Goal: Browse casually: Explore the website without a specific task or goal

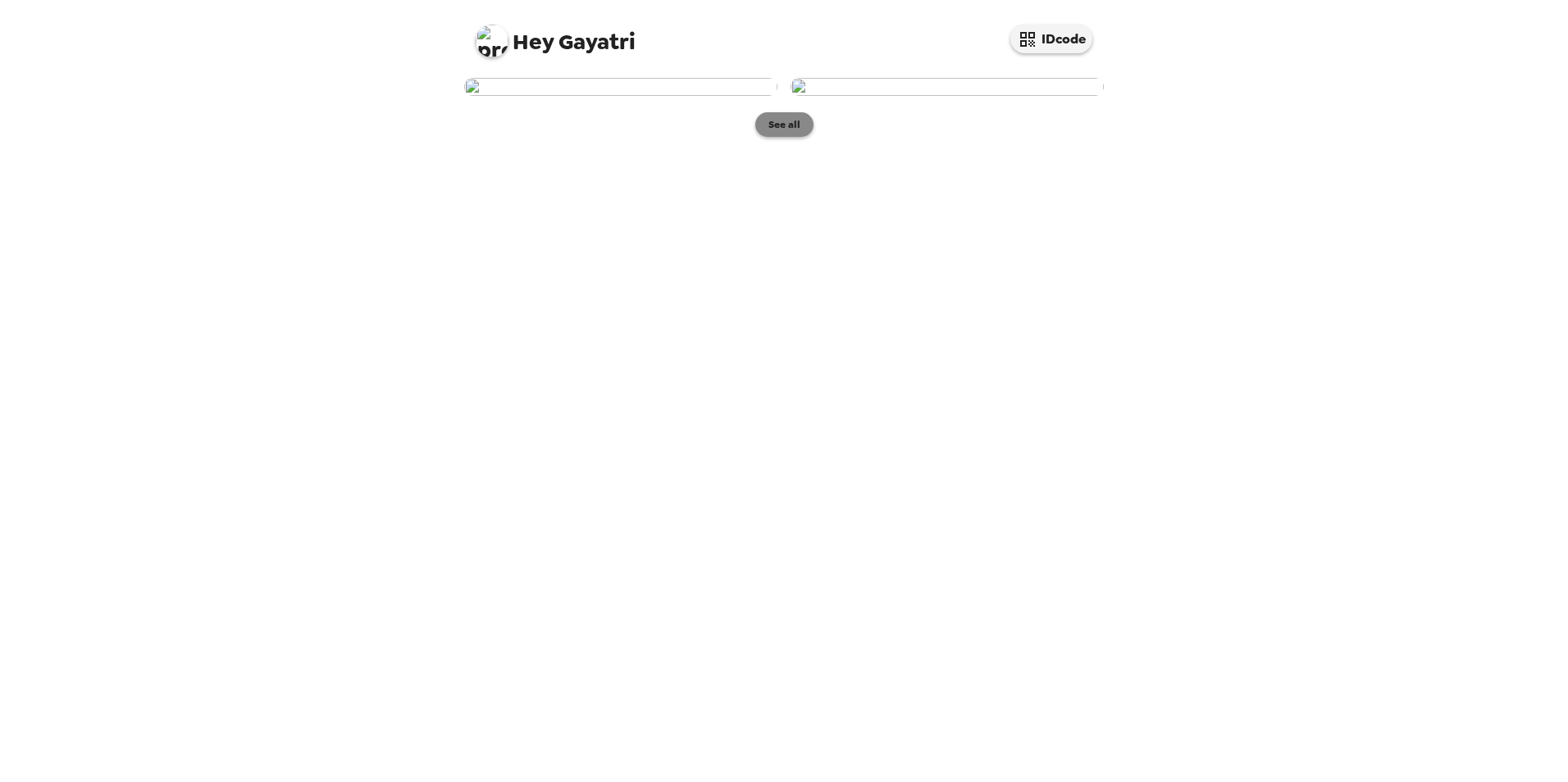
click at [779, 137] on button "See all" at bounding box center [784, 125] width 58 height 25
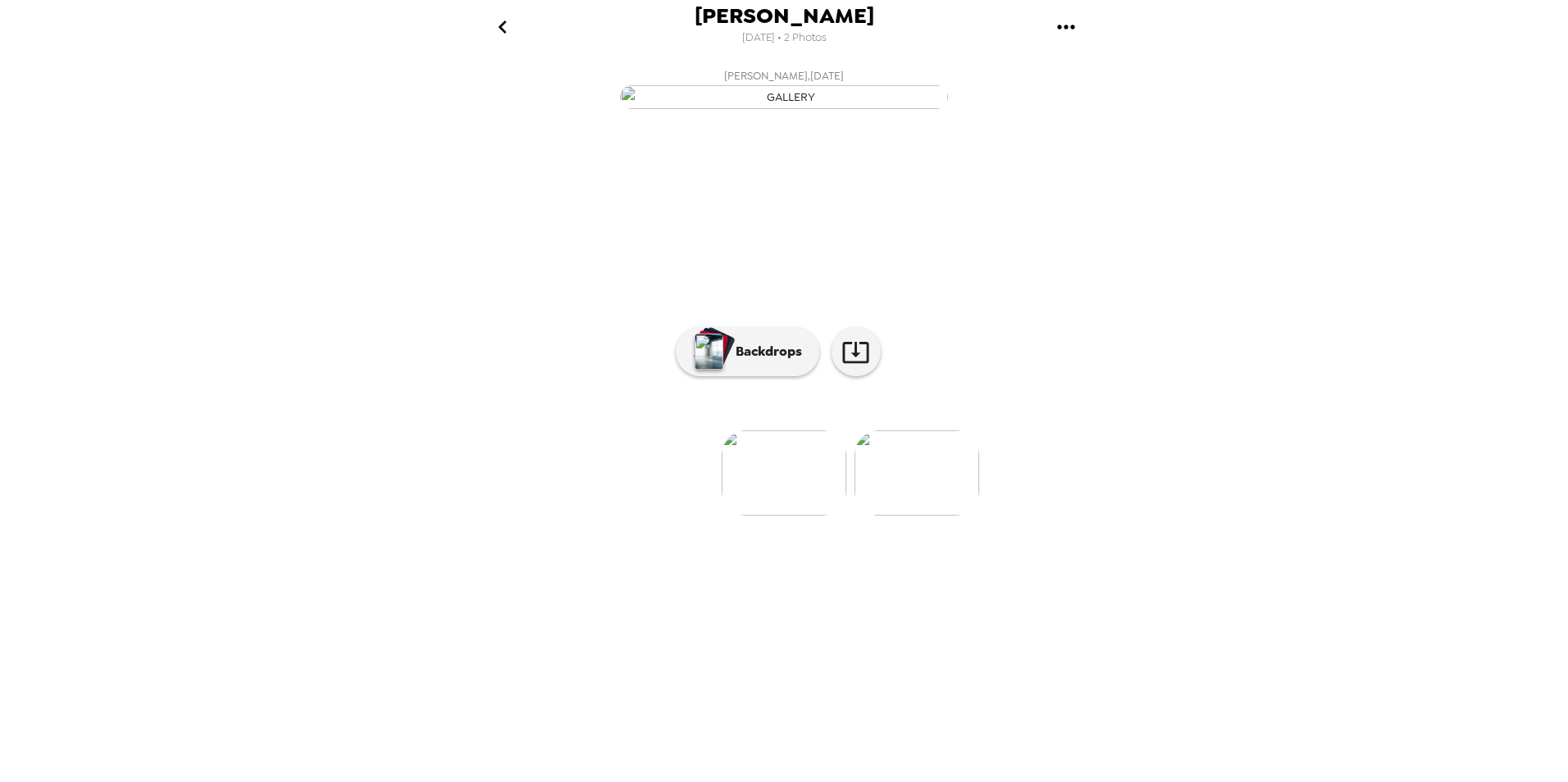
click at [896, 516] on img at bounding box center [917, 473] width 125 height 85
click at [773, 362] on p "Backdrops" at bounding box center [764, 351] width 75 height 20
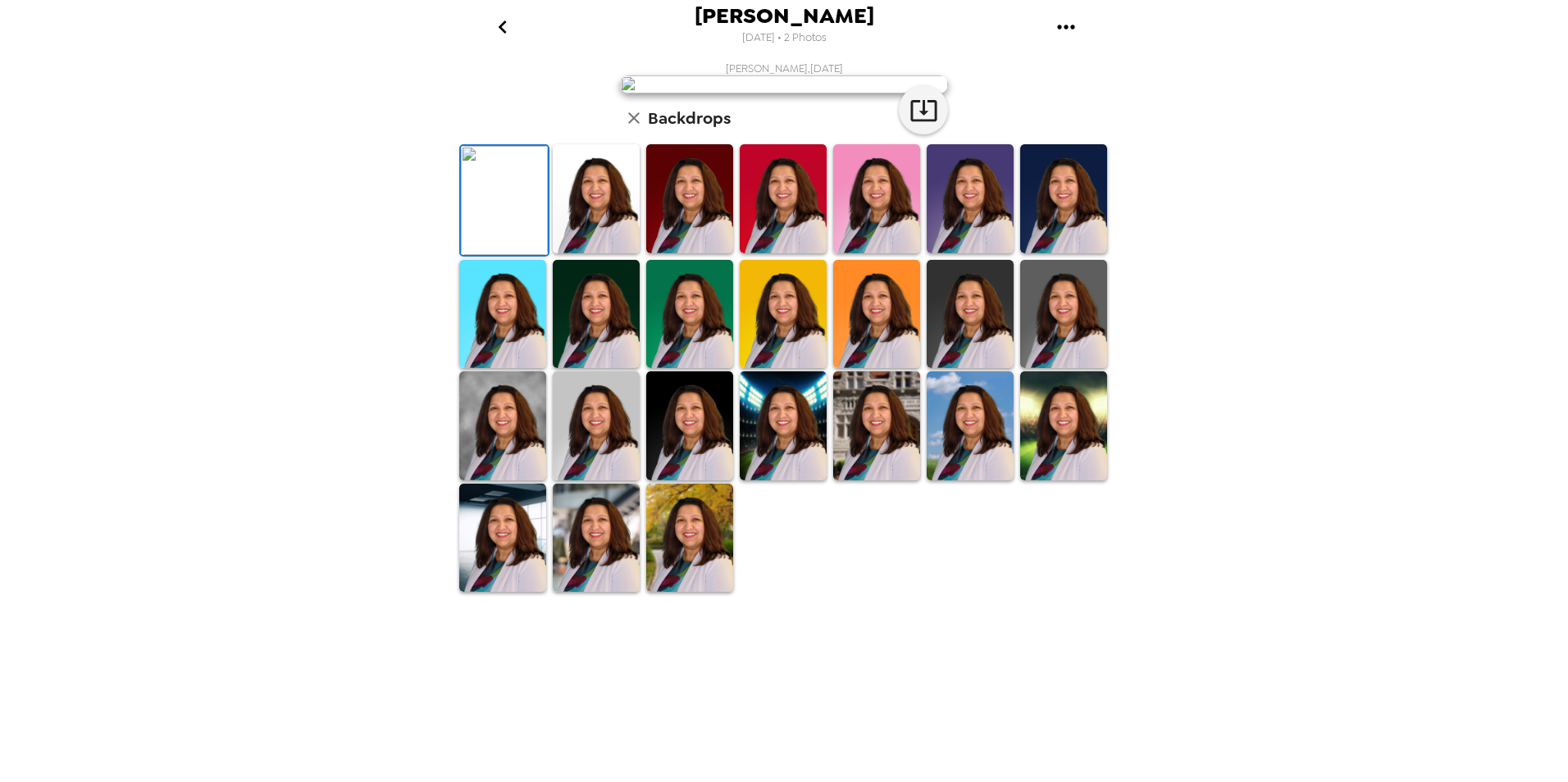
scroll to position [203, 0]
click at [1097, 482] on div at bounding box center [1063, 426] width 94 height 113
click at [874, 481] on img at bounding box center [877, 425] width 87 height 109
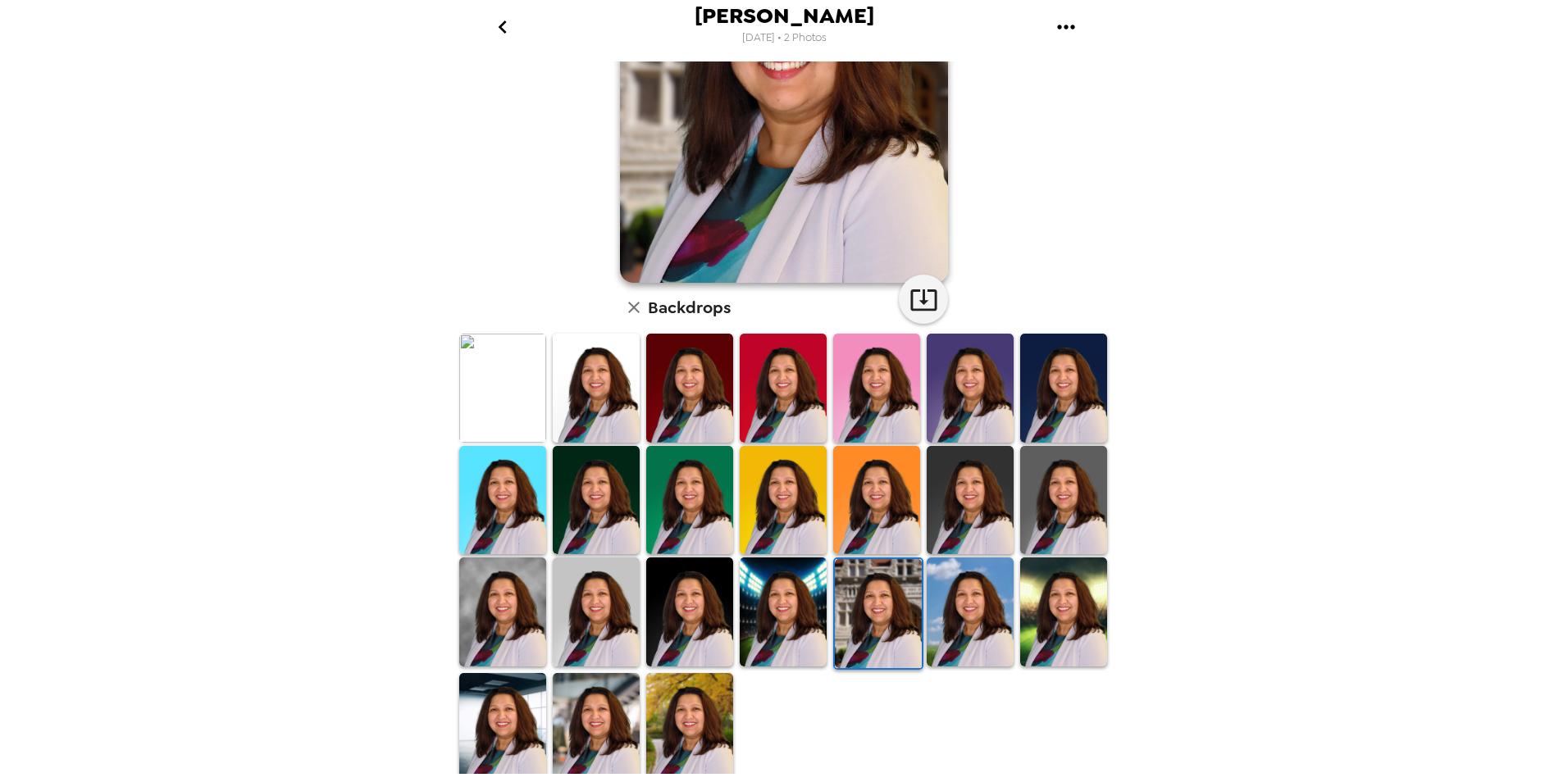
click at [693, 731] on img at bounding box center [689, 727] width 87 height 109
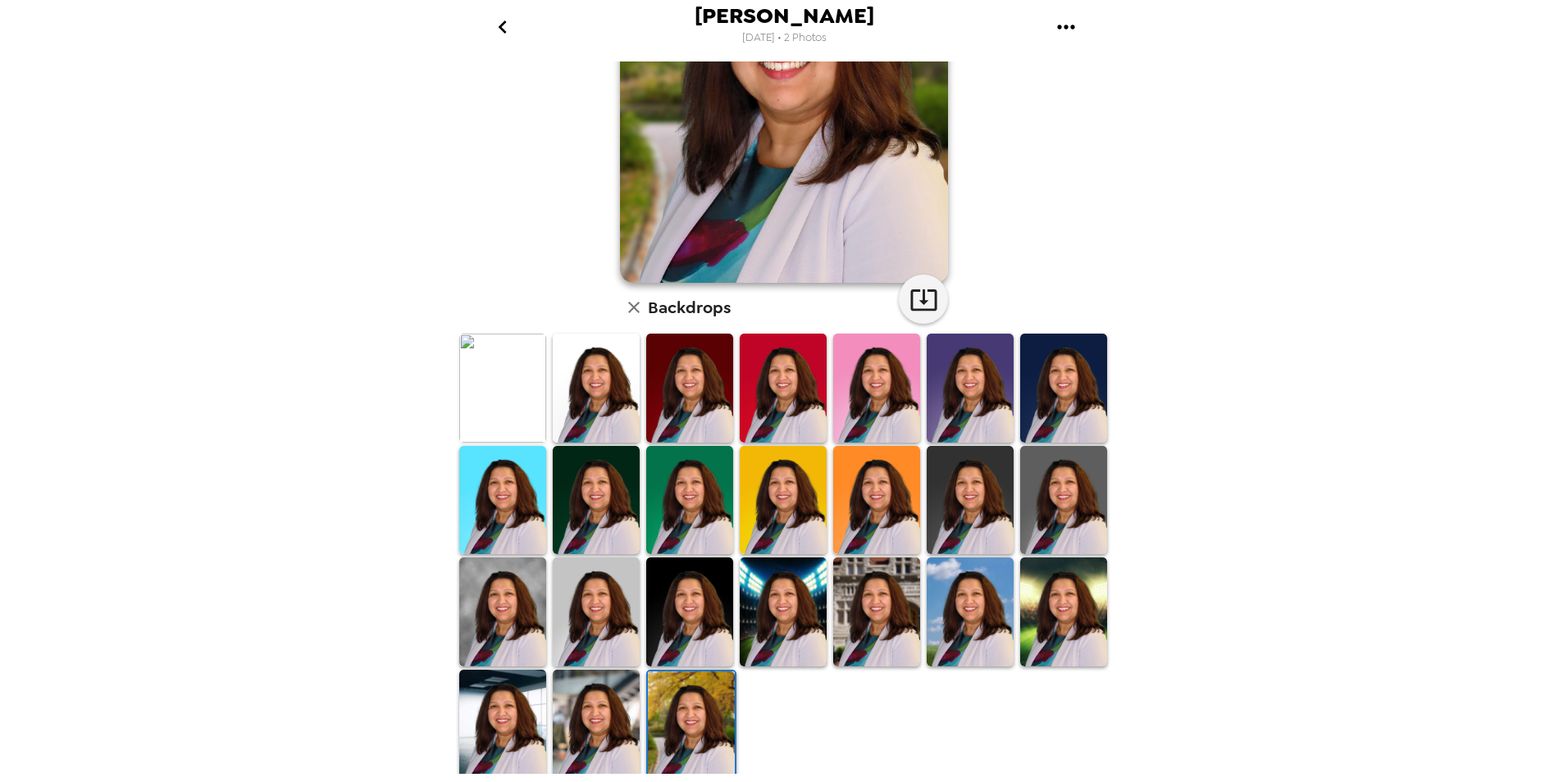
click at [584, 736] on img at bounding box center [597, 724] width 87 height 109
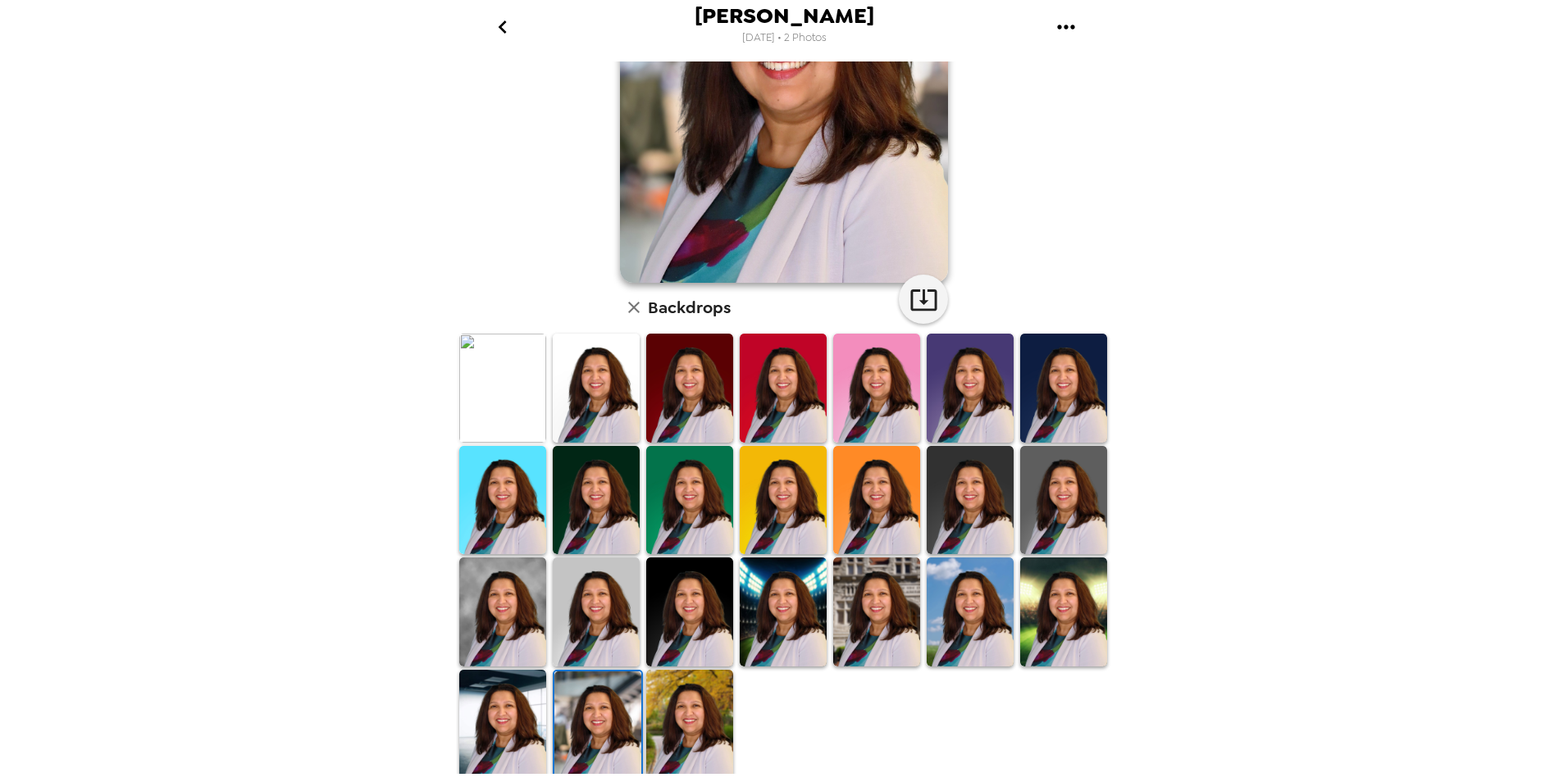
click at [480, 616] on img at bounding box center [503, 612] width 87 height 109
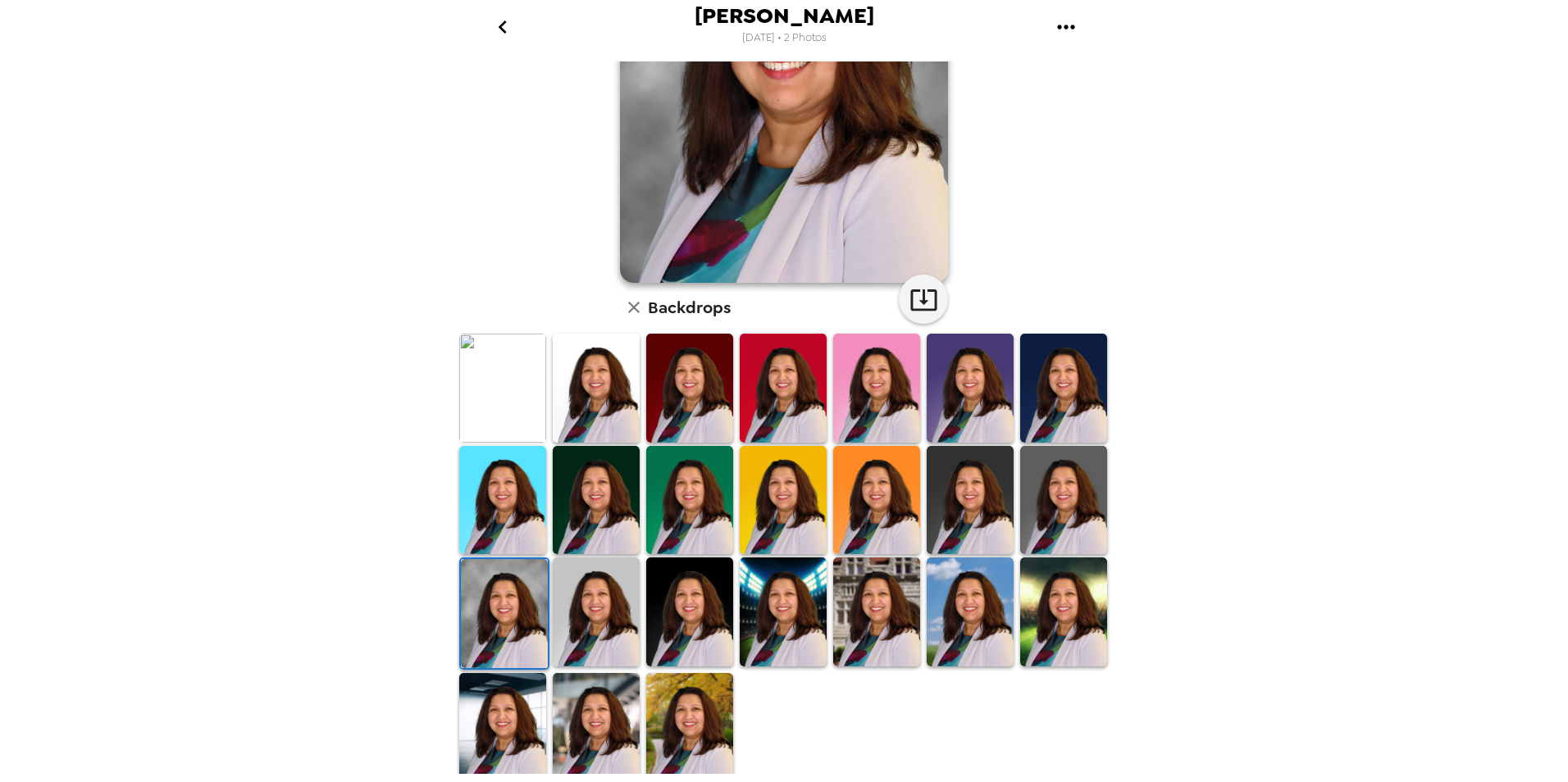
click at [501, 738] on img at bounding box center [503, 727] width 87 height 109
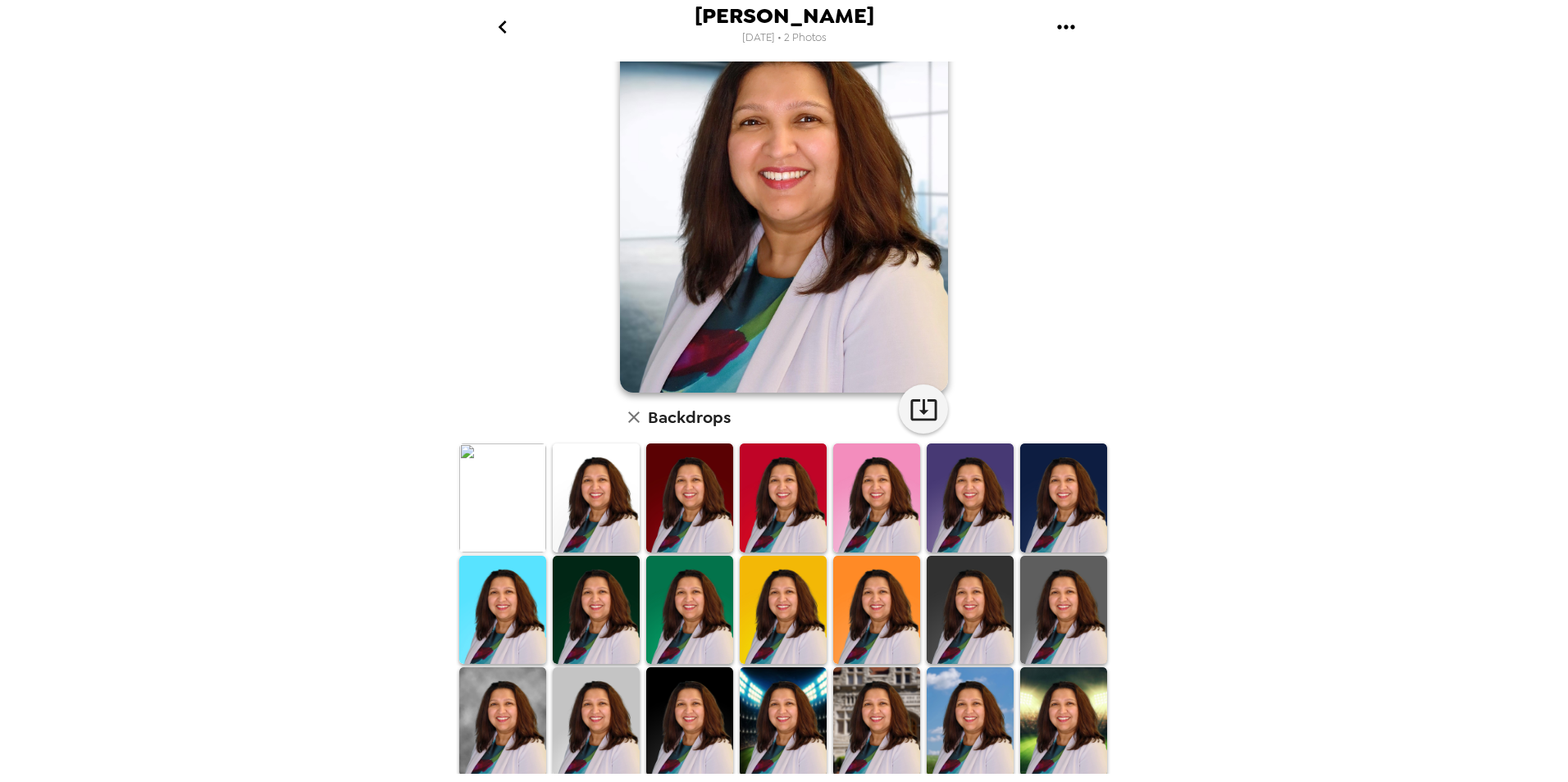
scroll to position [0, 0]
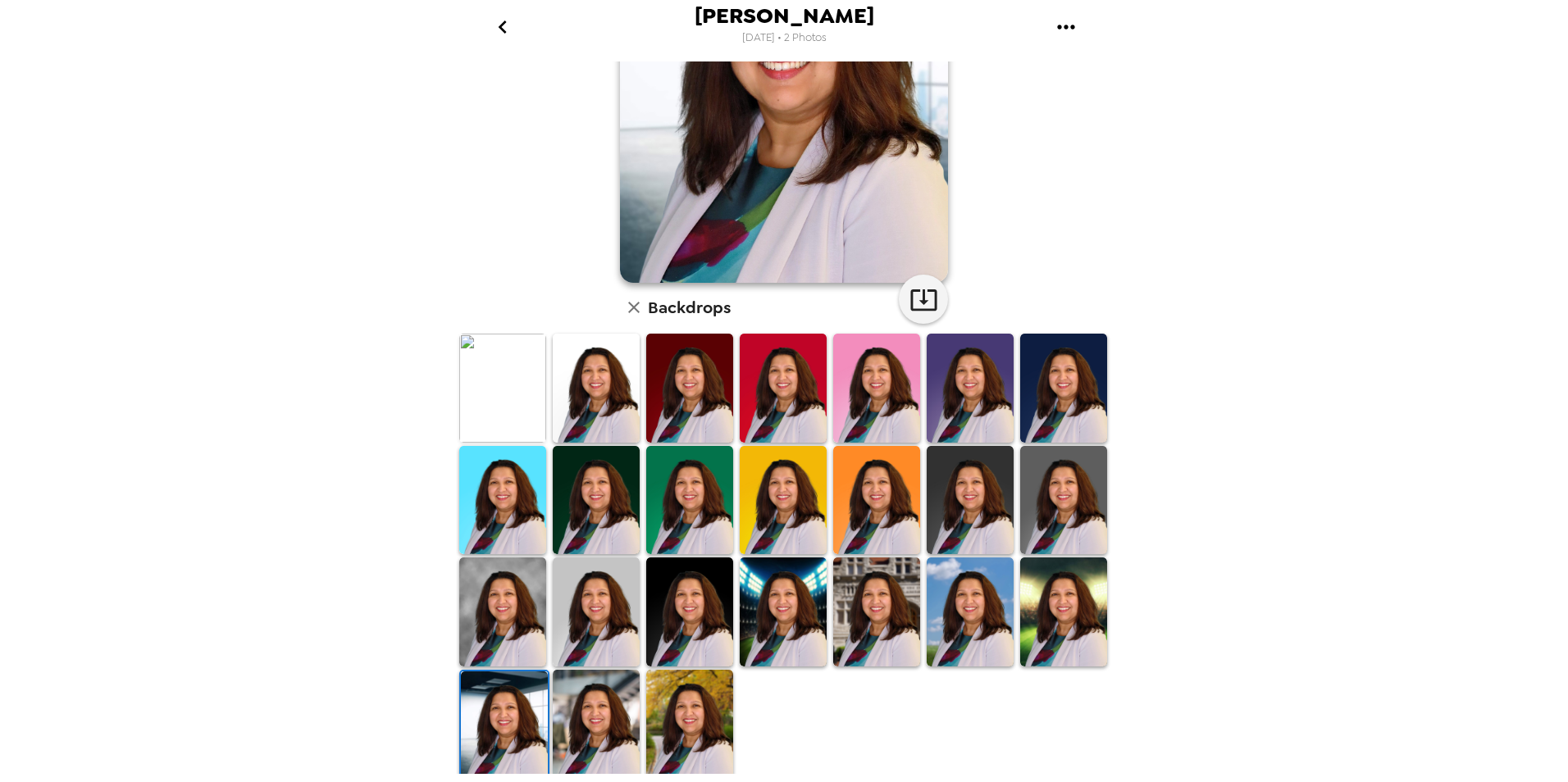
click at [686, 739] on img at bounding box center [689, 724] width 87 height 109
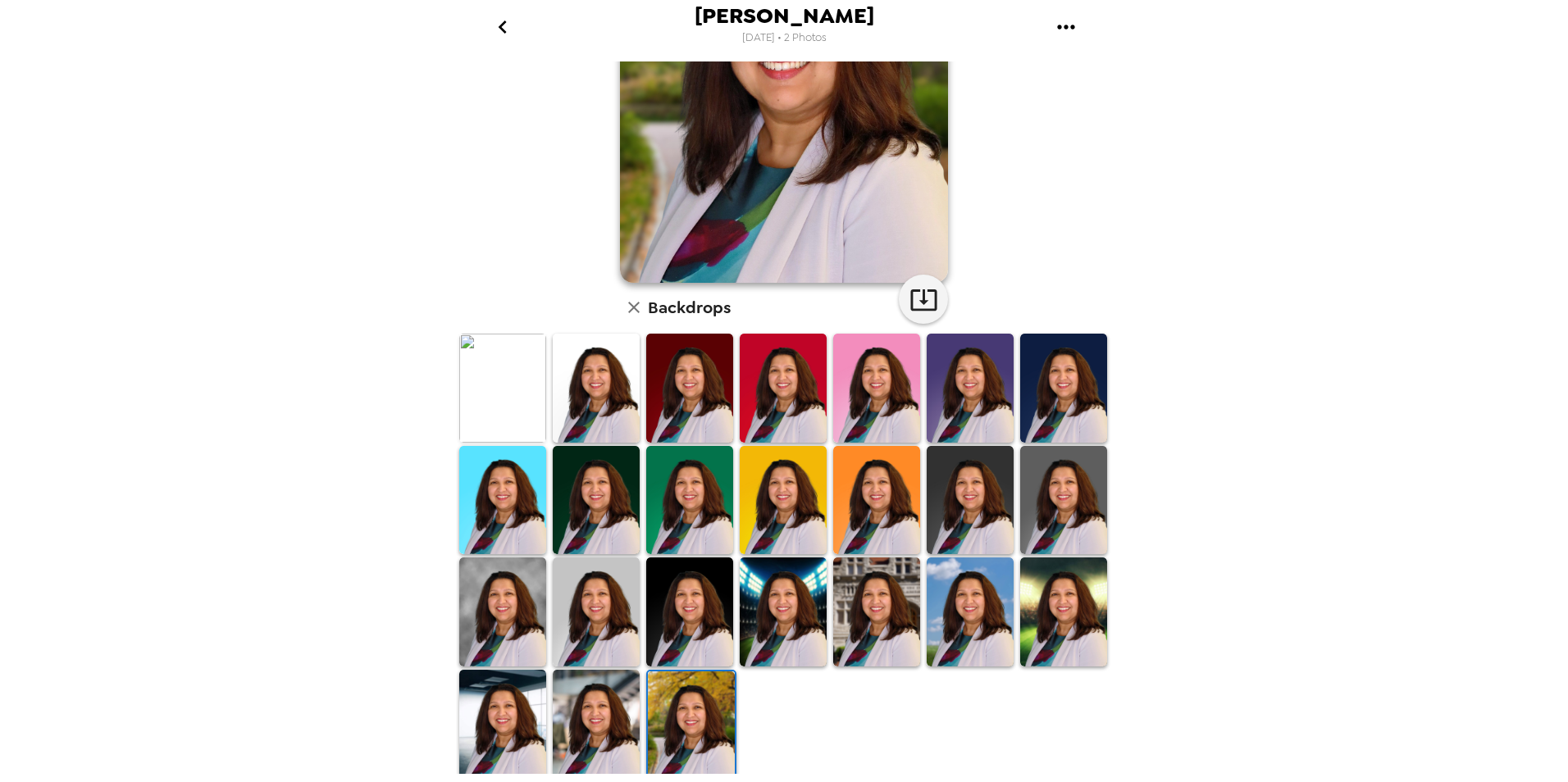
click at [575, 719] on img at bounding box center [597, 724] width 87 height 109
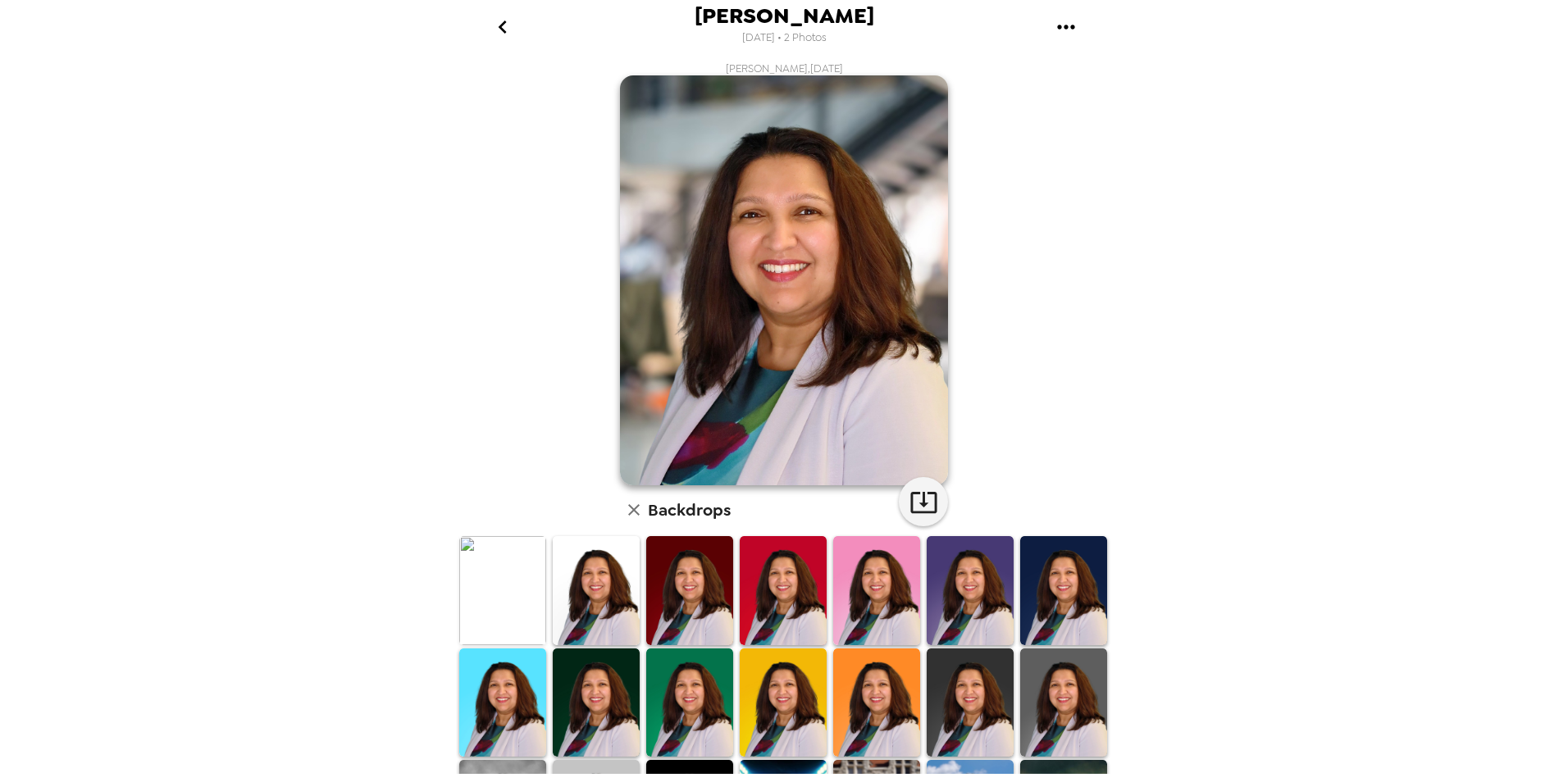
scroll to position [203, 0]
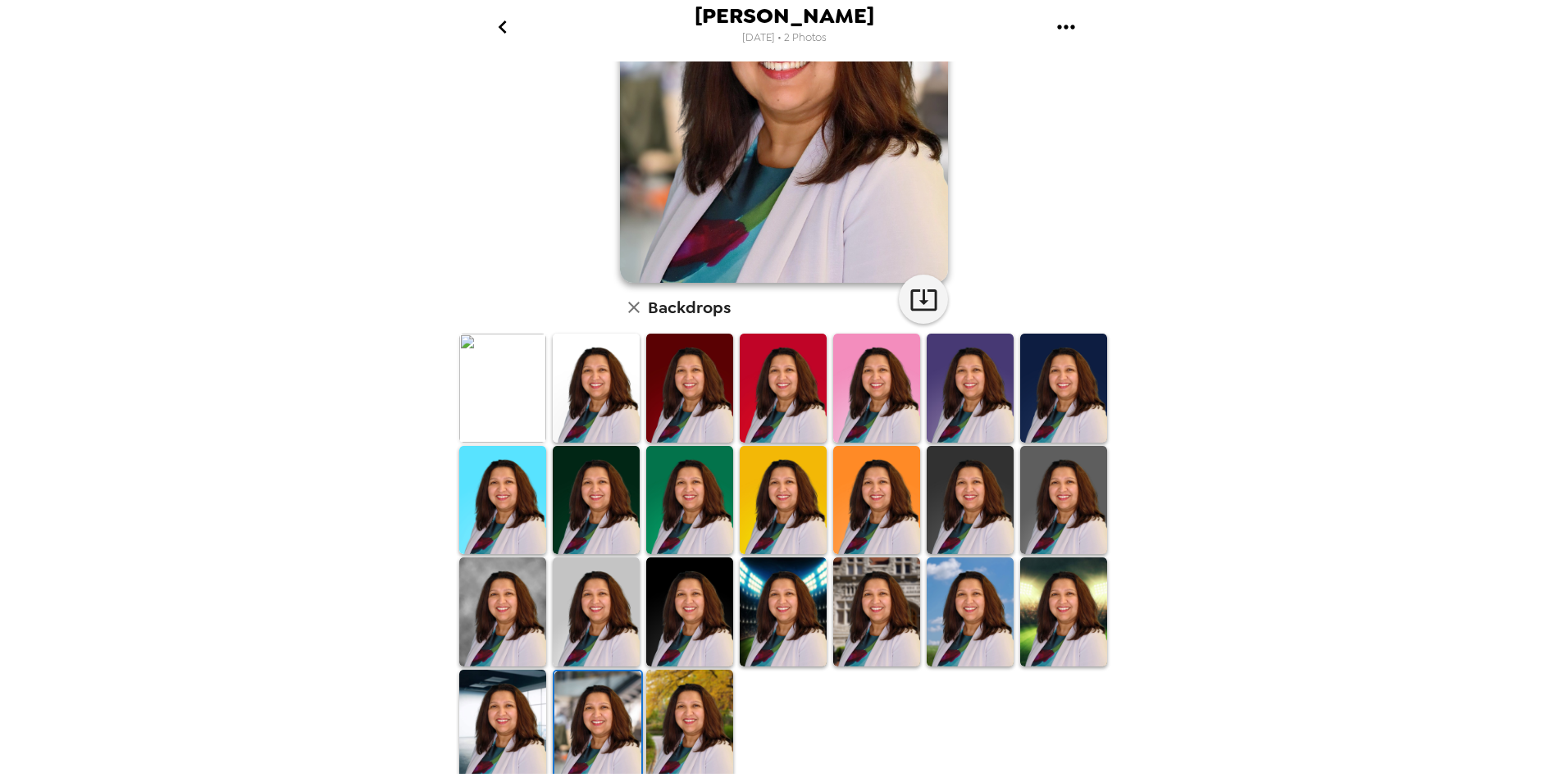
click at [469, 630] on img at bounding box center [503, 612] width 87 height 109
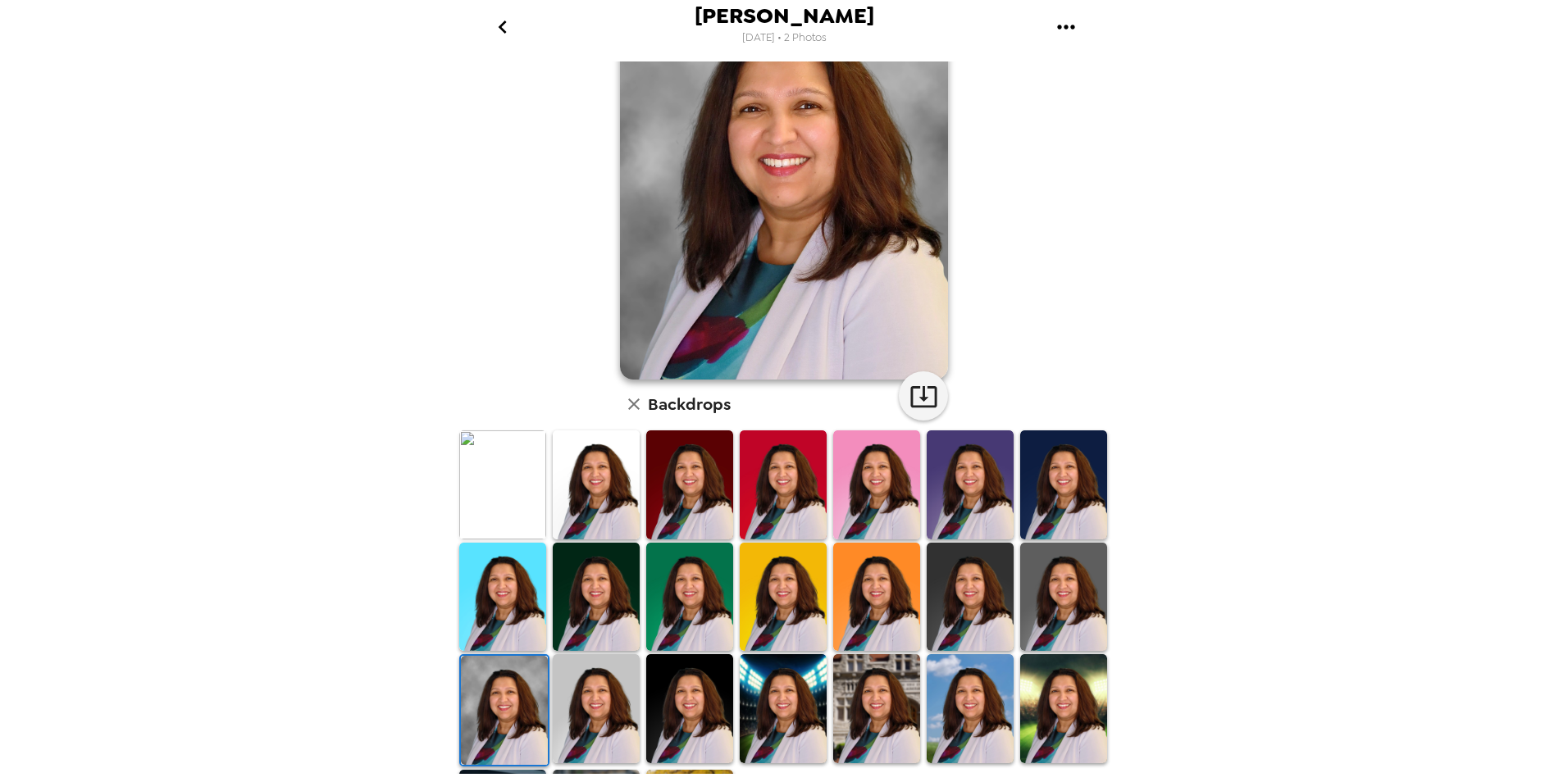
scroll to position [0, 0]
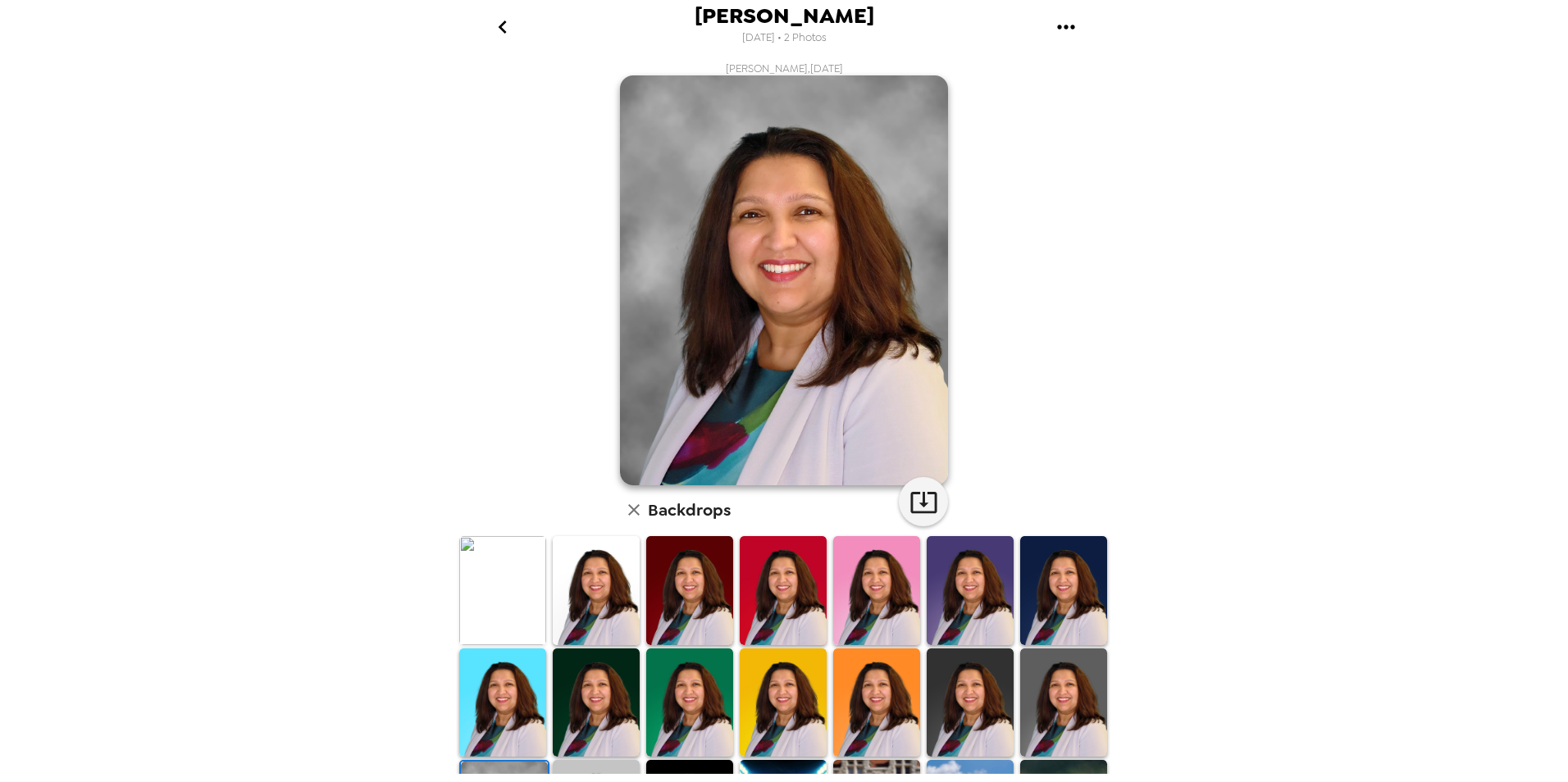
click at [509, 27] on icon "go back" at bounding box center [503, 27] width 27 height 27
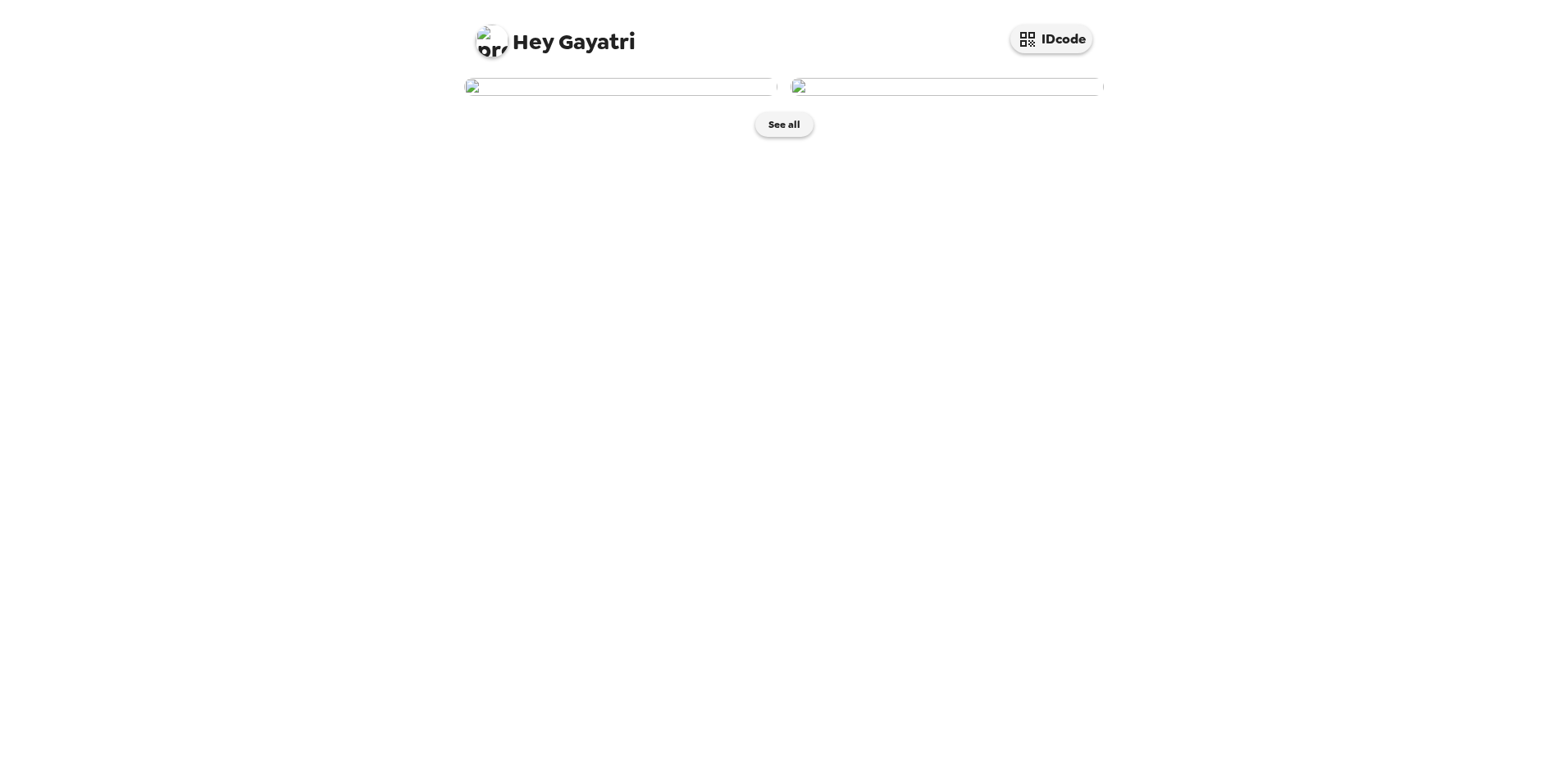
click at [592, 96] on img at bounding box center [620, 86] width 313 height 18
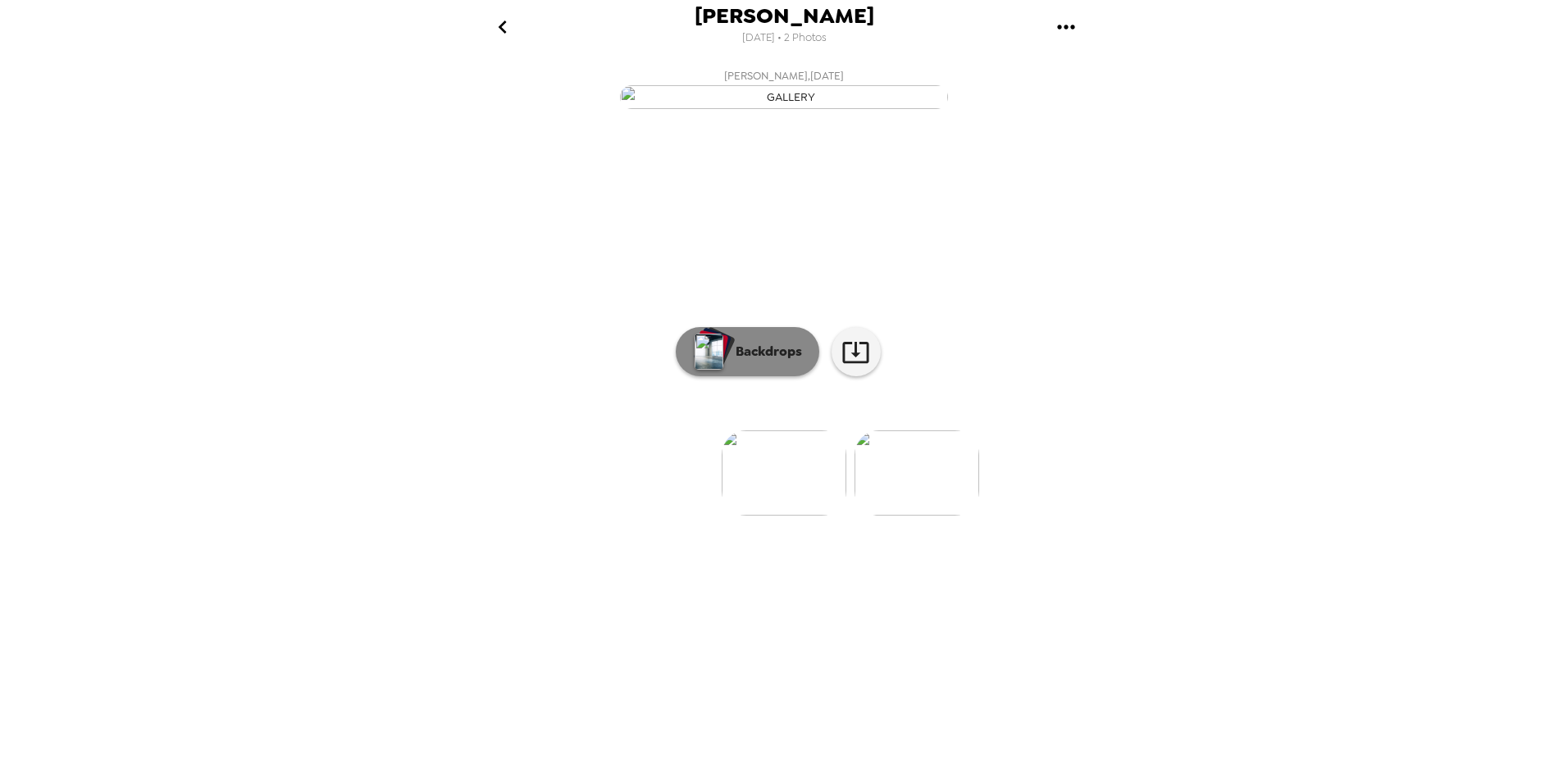
click at [719, 370] on img "button" at bounding box center [709, 351] width 28 height 36
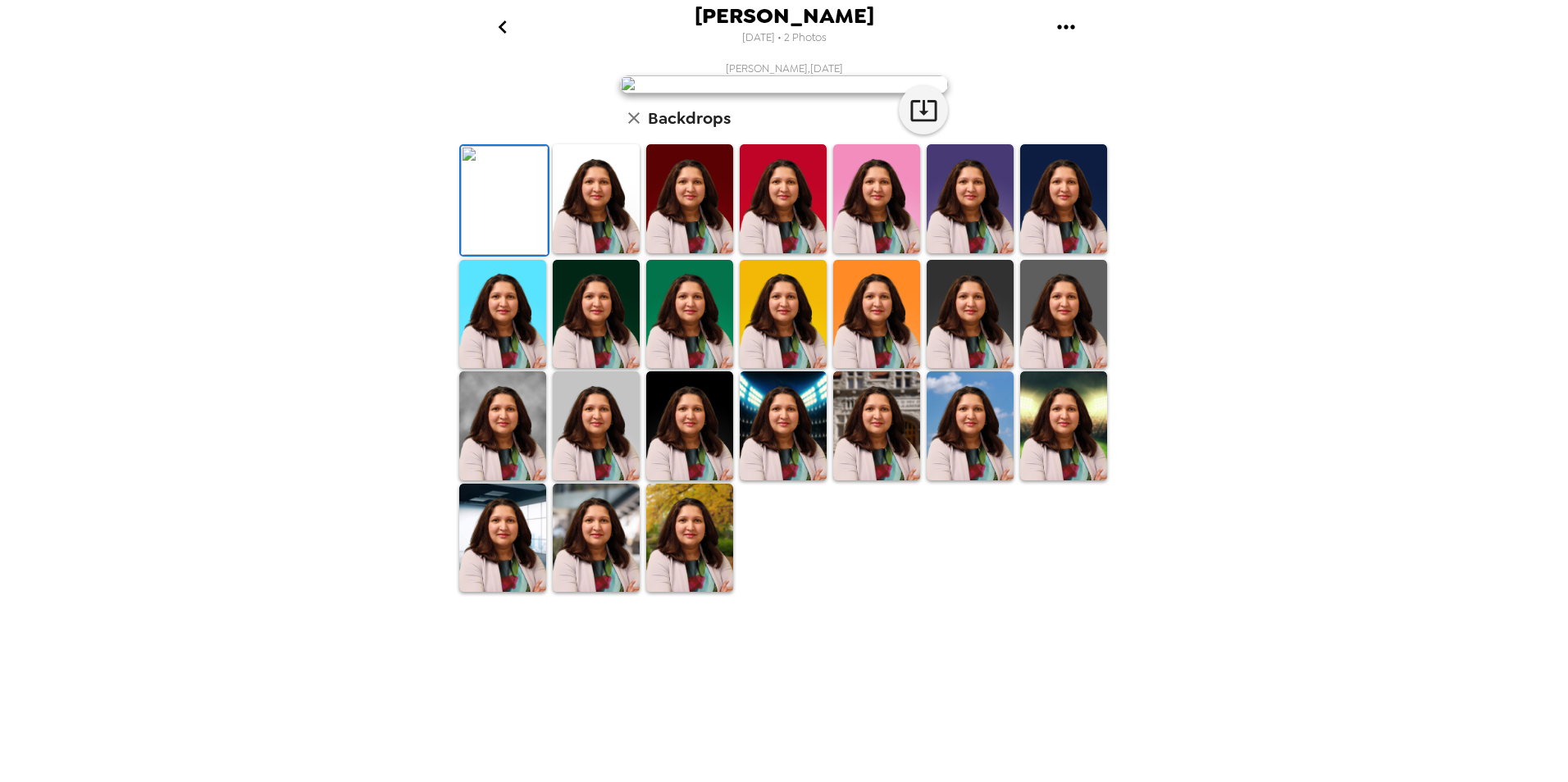
scroll to position [204, 0]
click at [604, 593] on img at bounding box center [597, 538] width 87 height 109
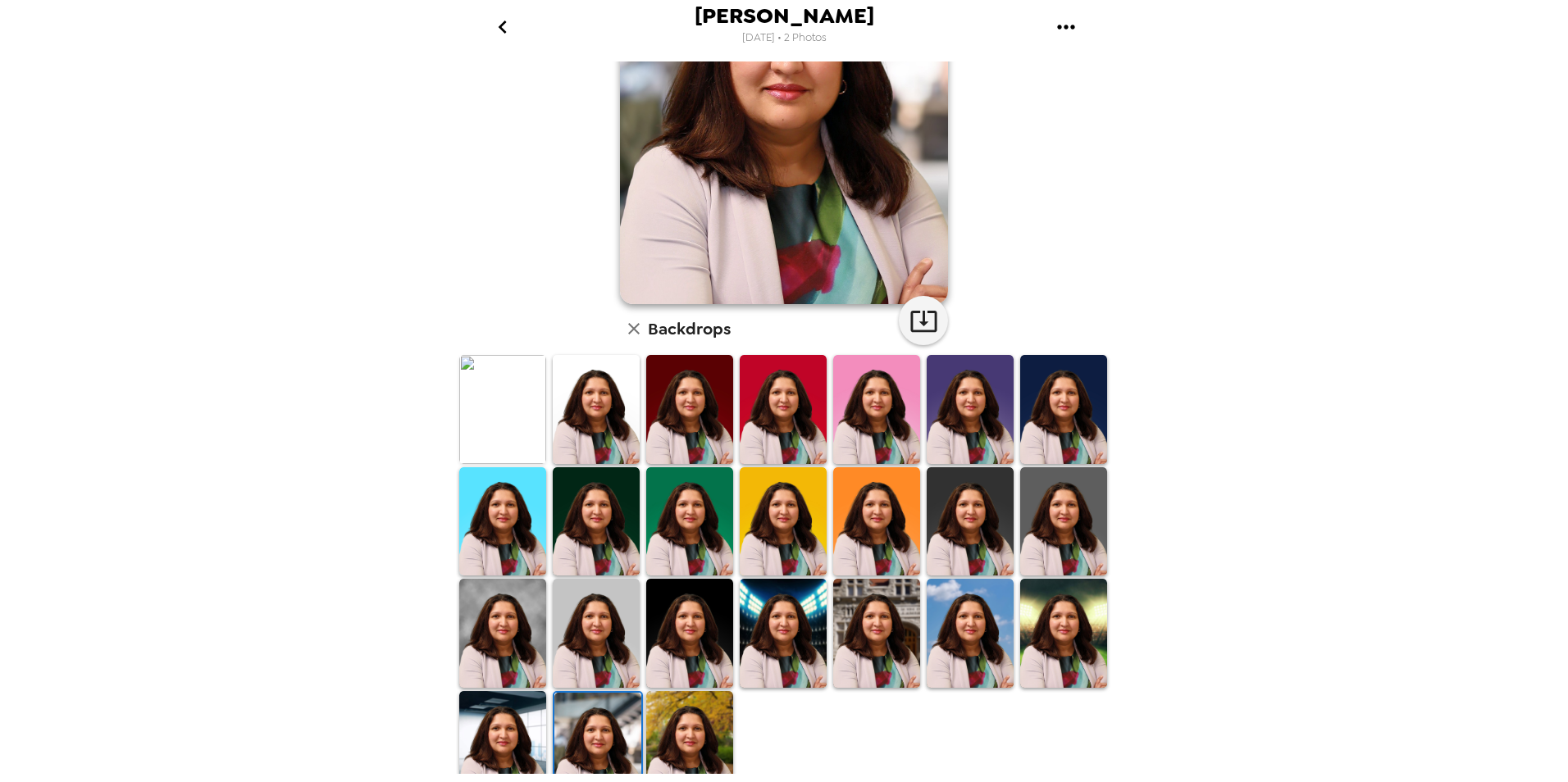
scroll to position [203, 0]
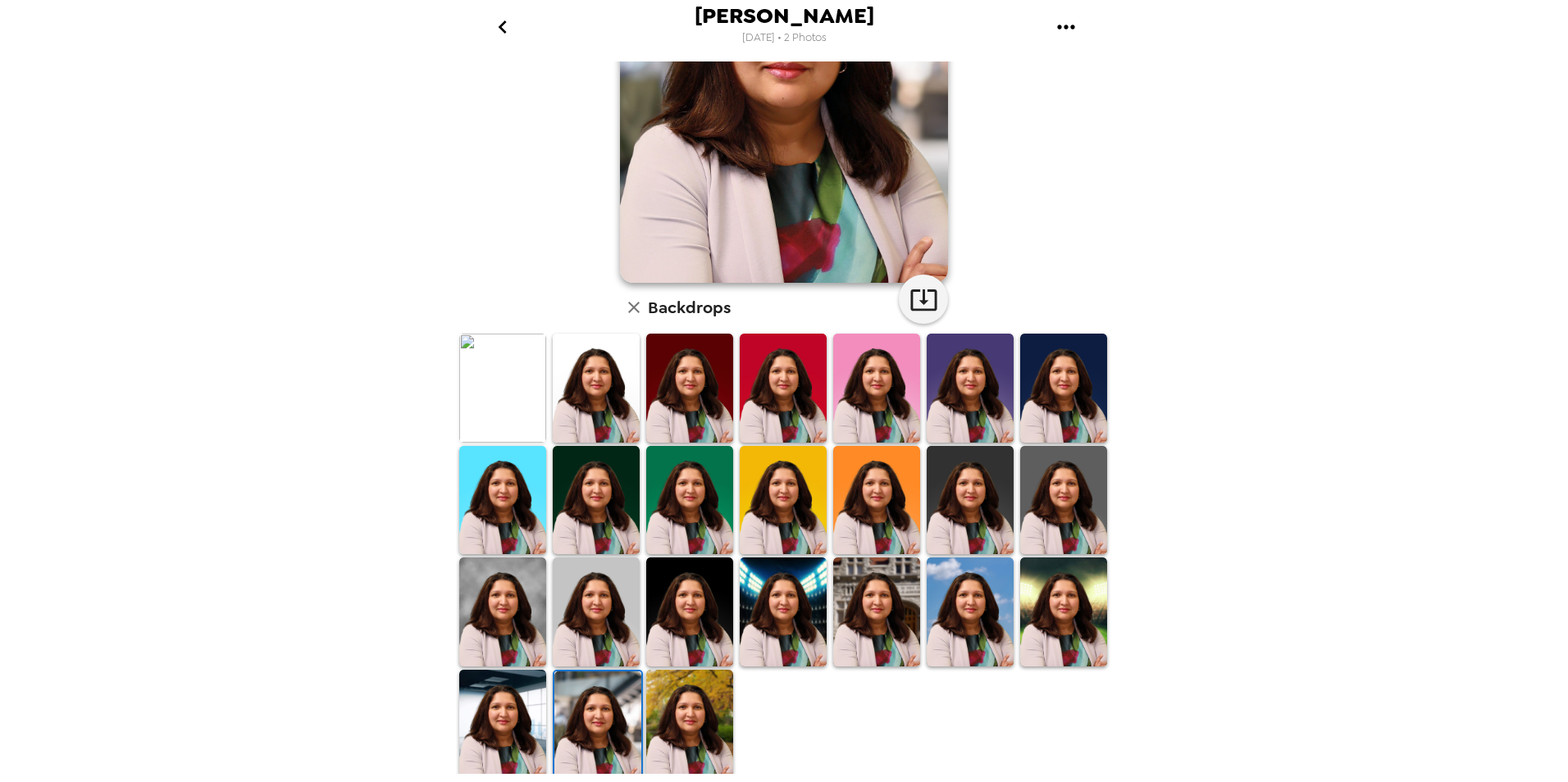
click at [487, 613] on img at bounding box center [503, 612] width 87 height 109
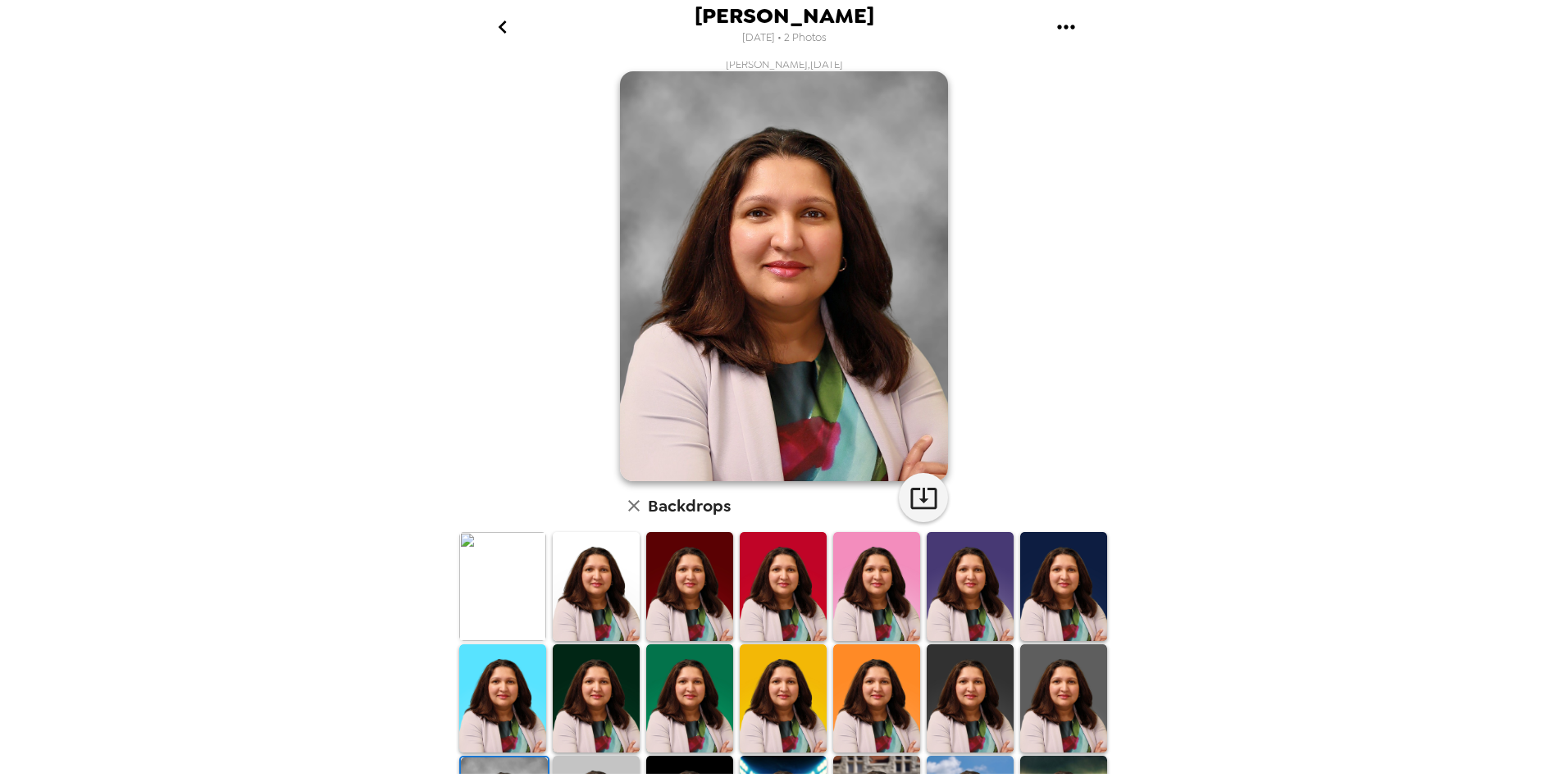
scroll to position [0, 0]
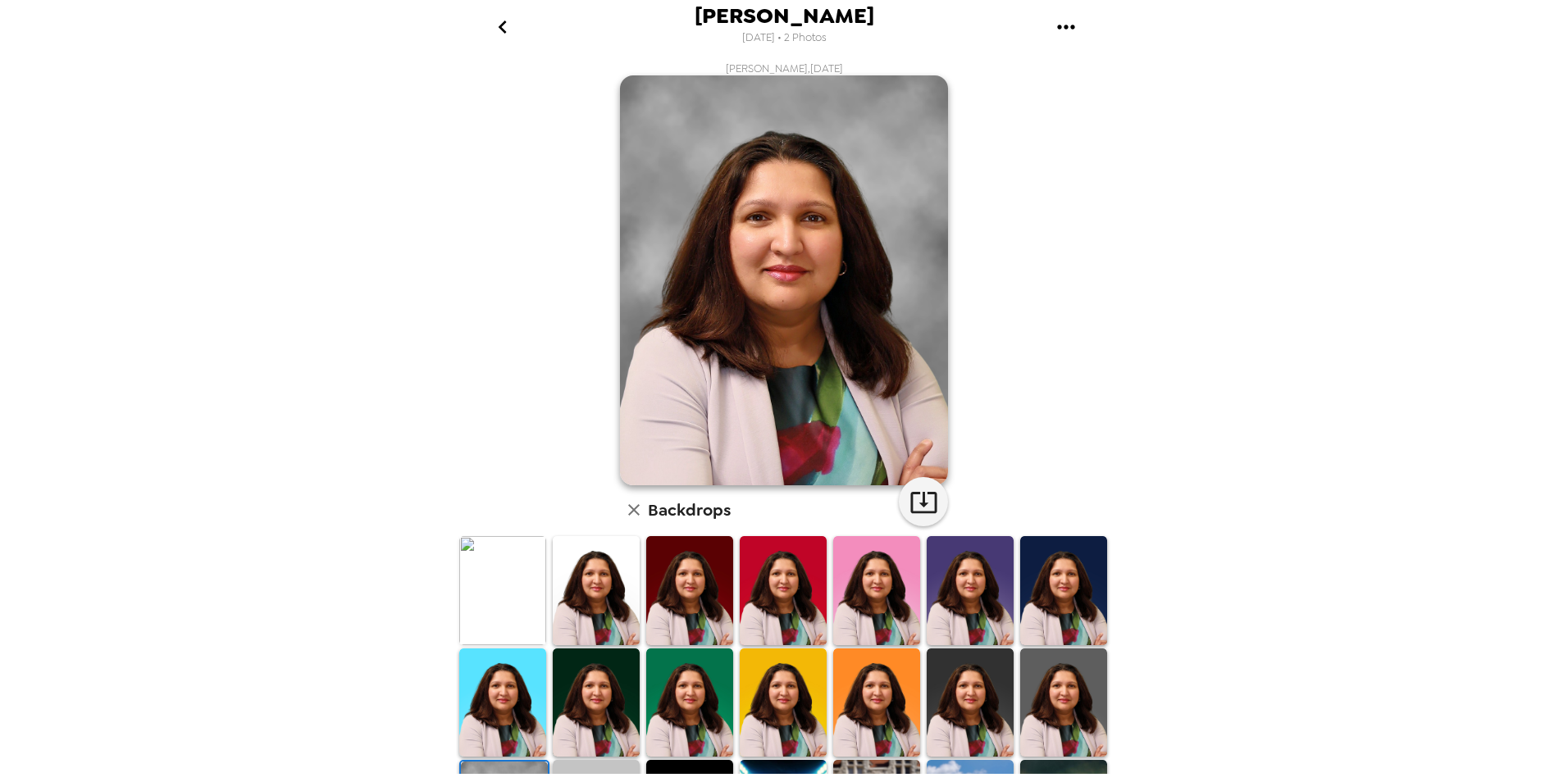
click at [804, 393] on img at bounding box center [784, 280] width 328 height 410
click at [498, 34] on icon "go back" at bounding box center [503, 27] width 27 height 27
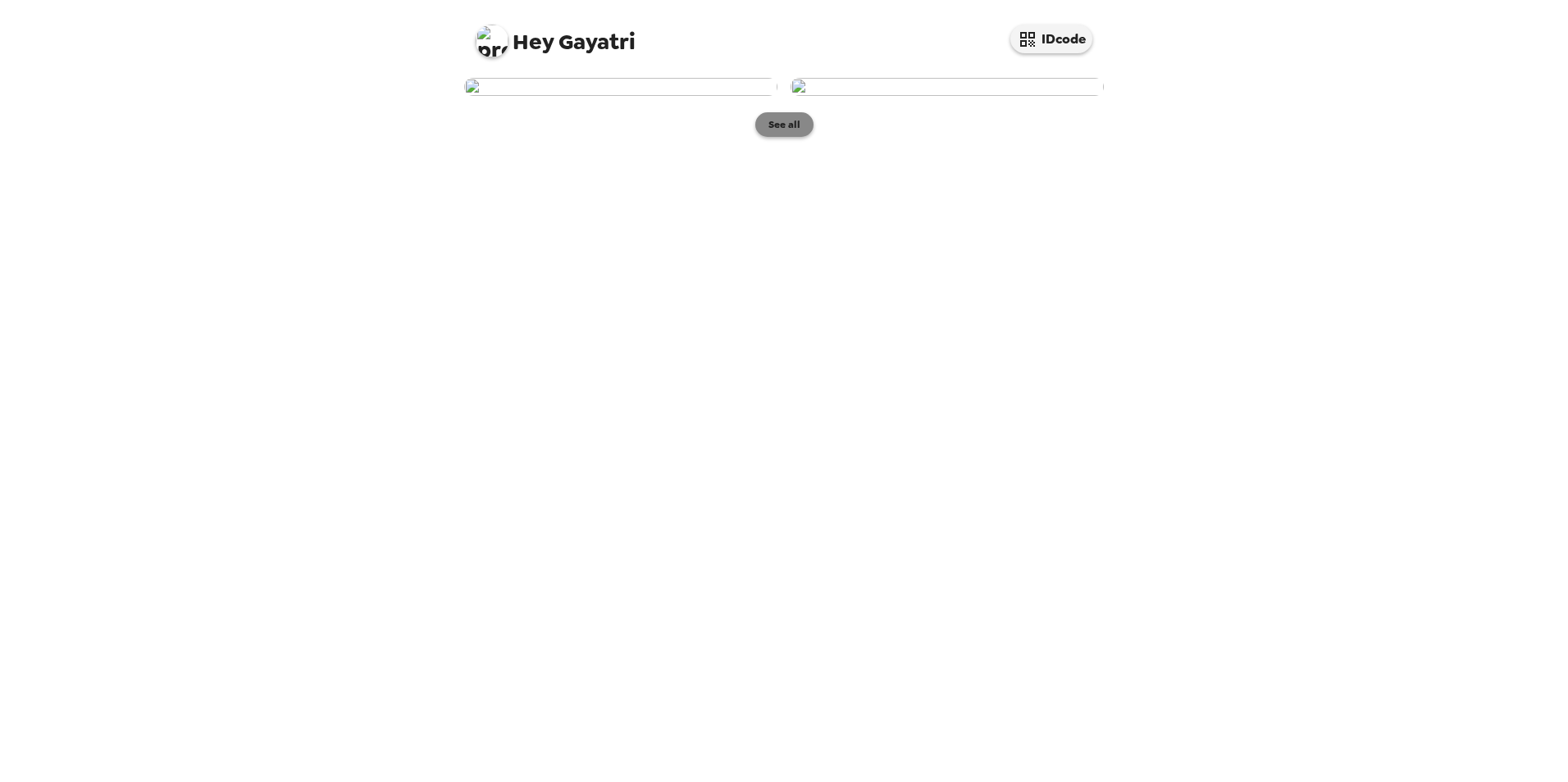
click at [787, 137] on button "See all" at bounding box center [784, 125] width 58 height 25
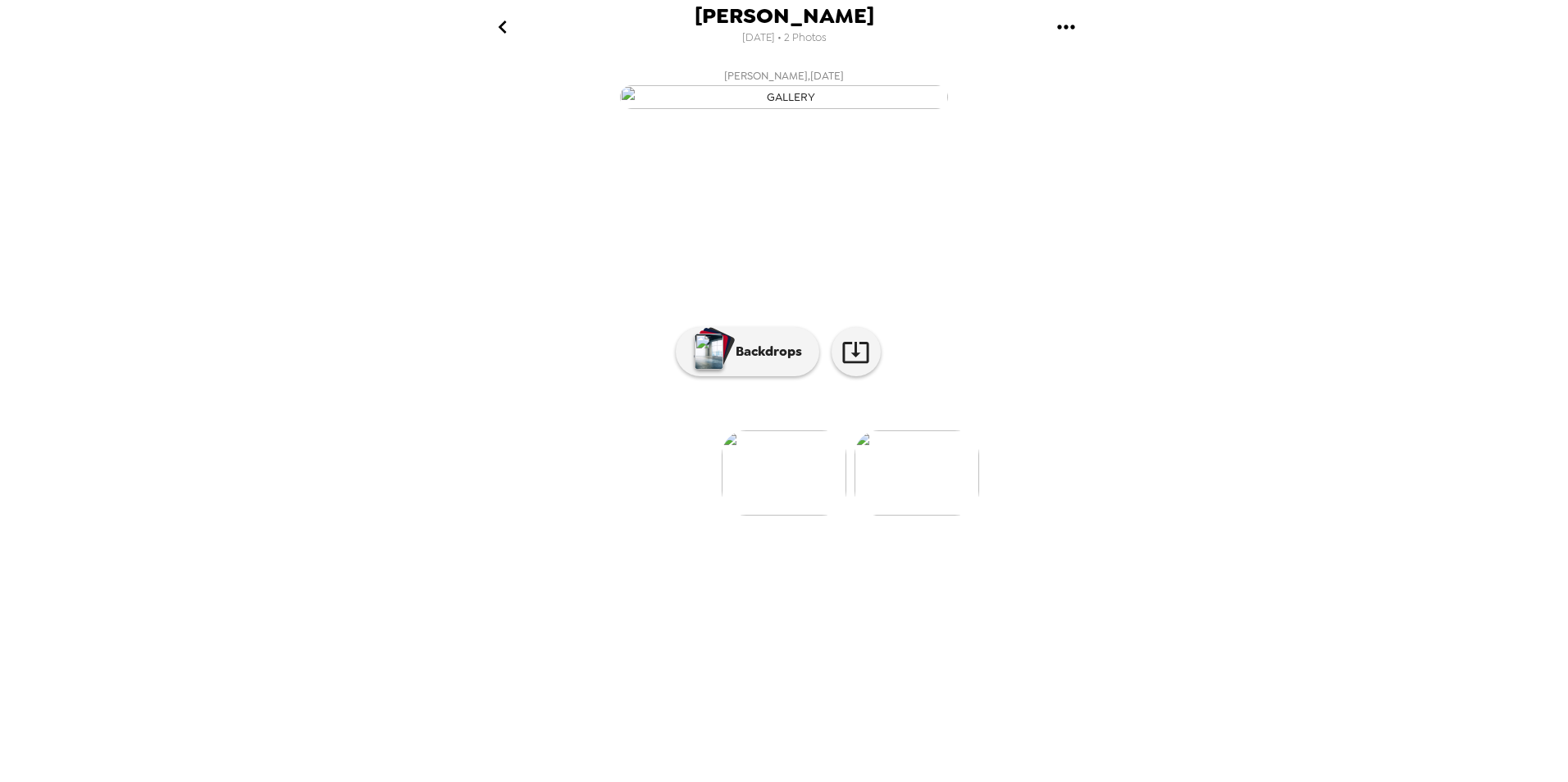
scroll to position [0, 133]
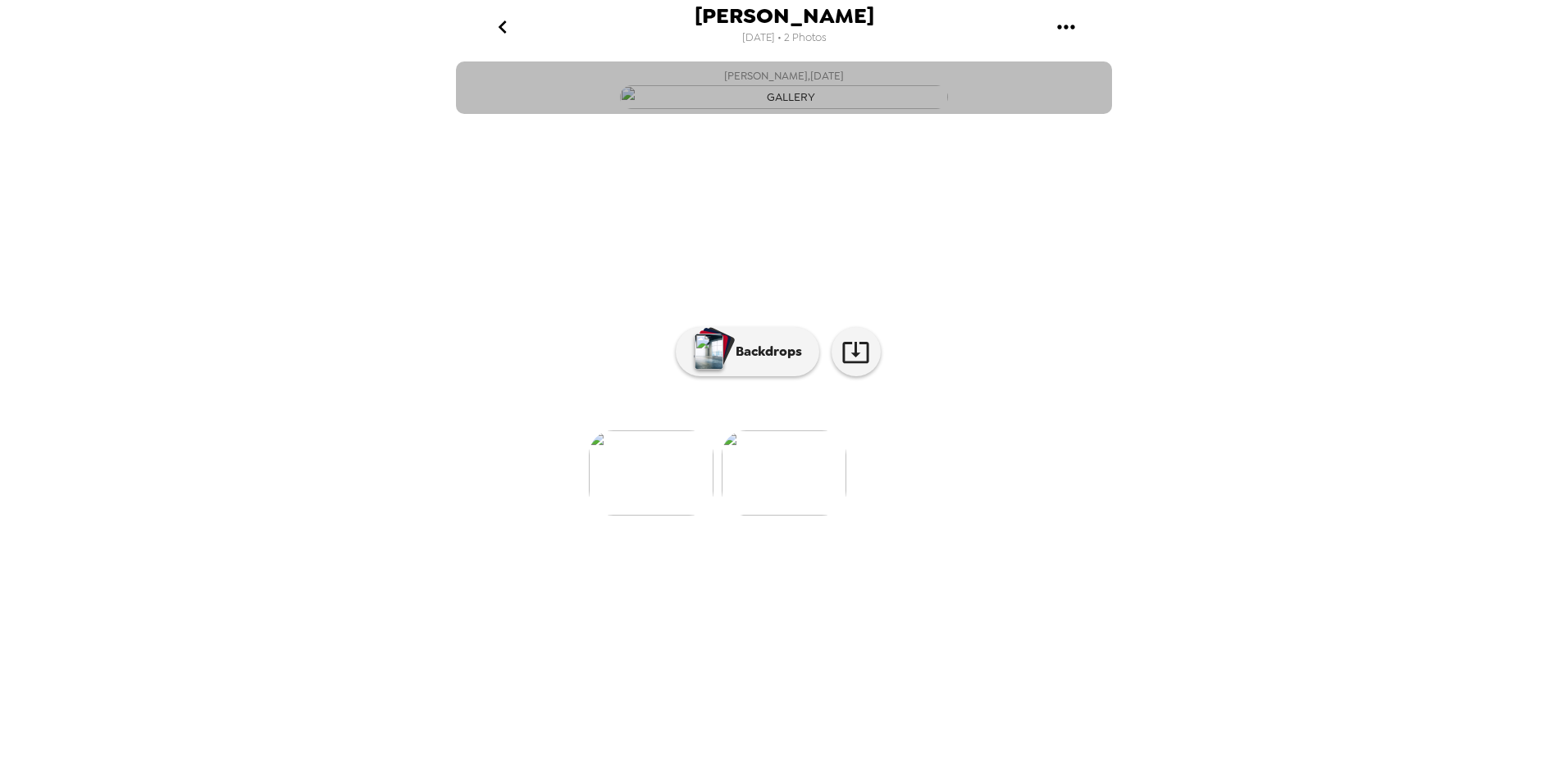
click at [826, 109] on img "button" at bounding box center [784, 97] width 328 height 24
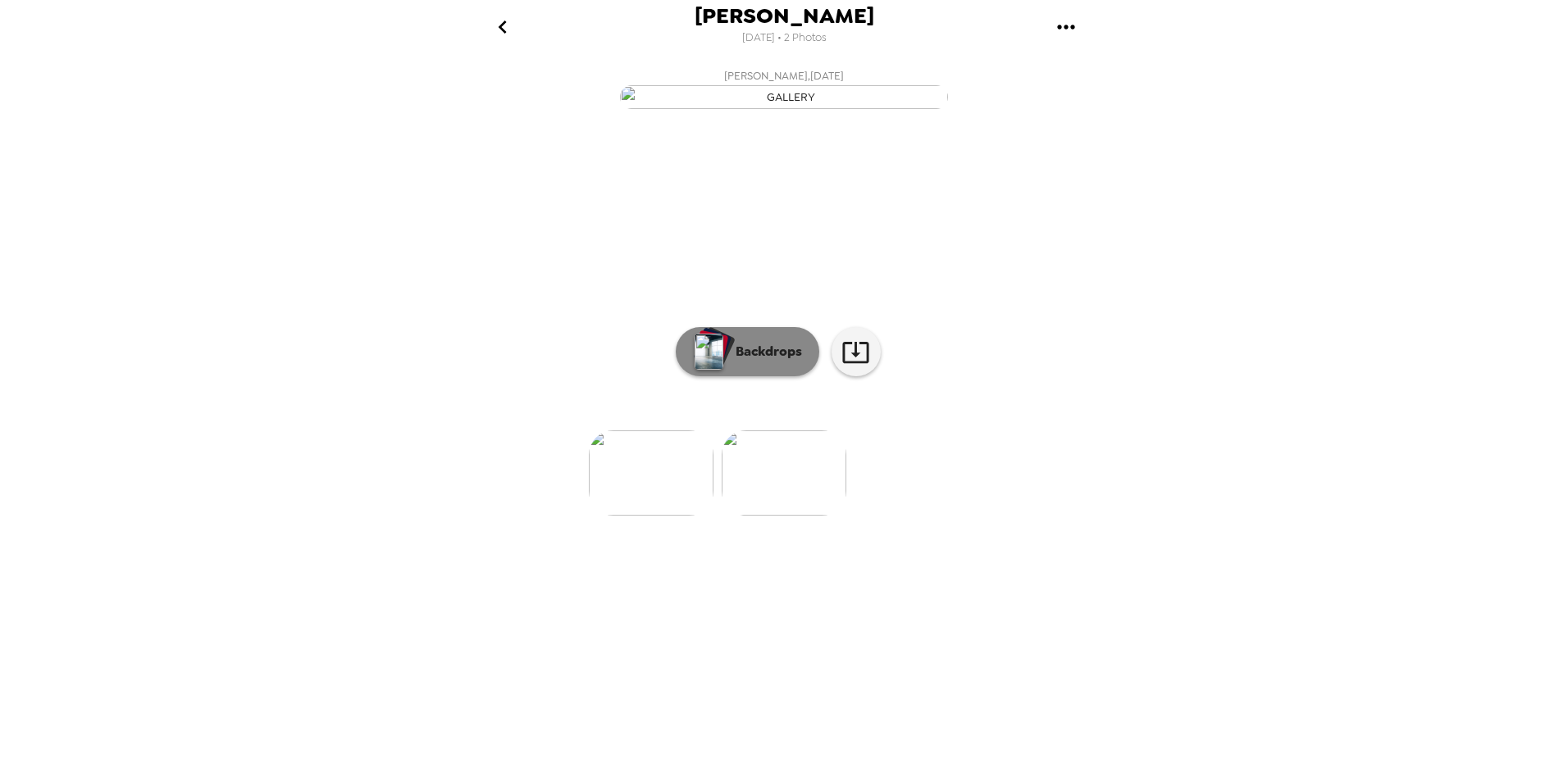
click at [739, 377] on button "Backdrops" at bounding box center [748, 352] width 144 height 49
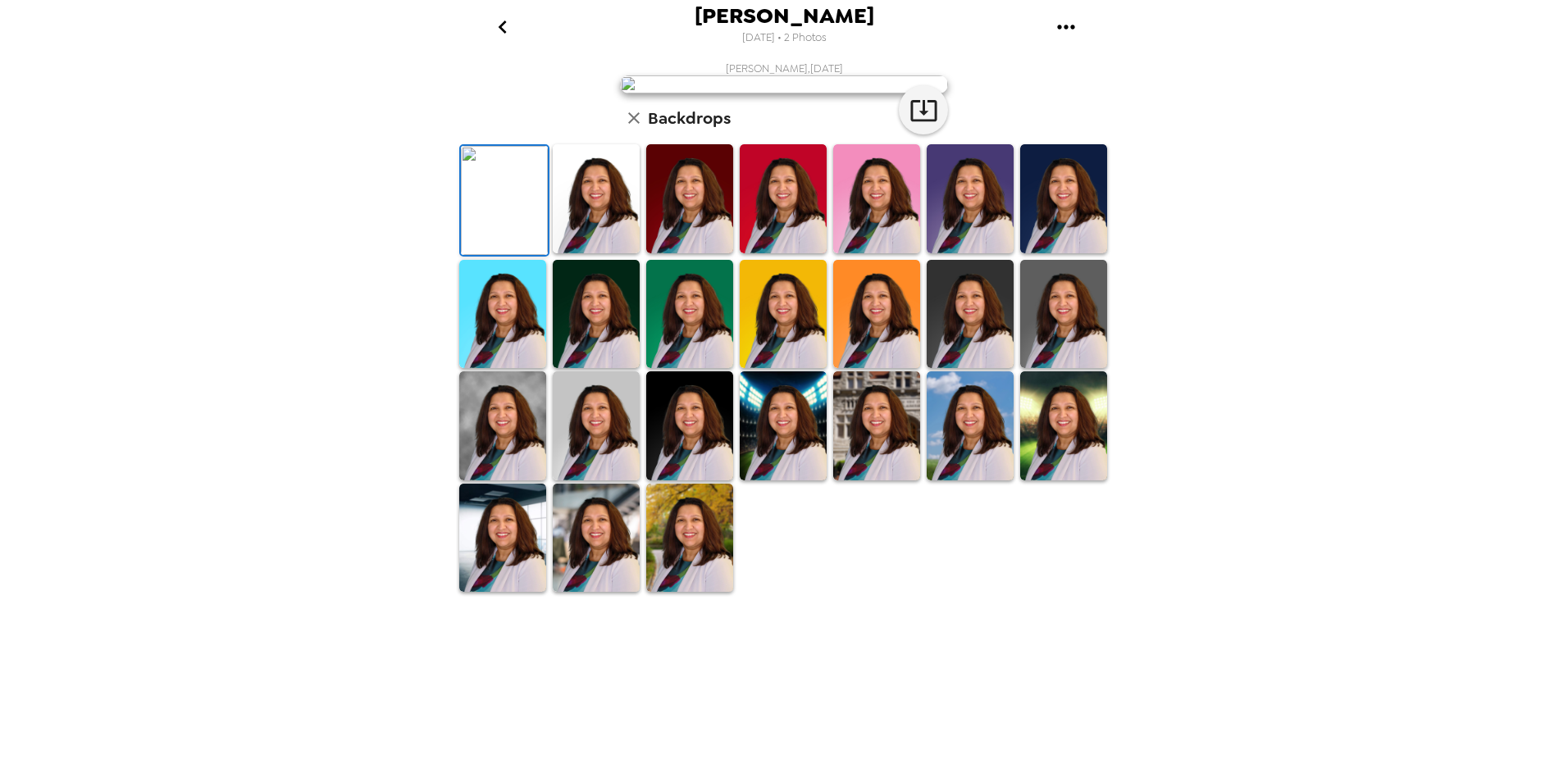
click at [505, 481] on img at bounding box center [503, 425] width 87 height 109
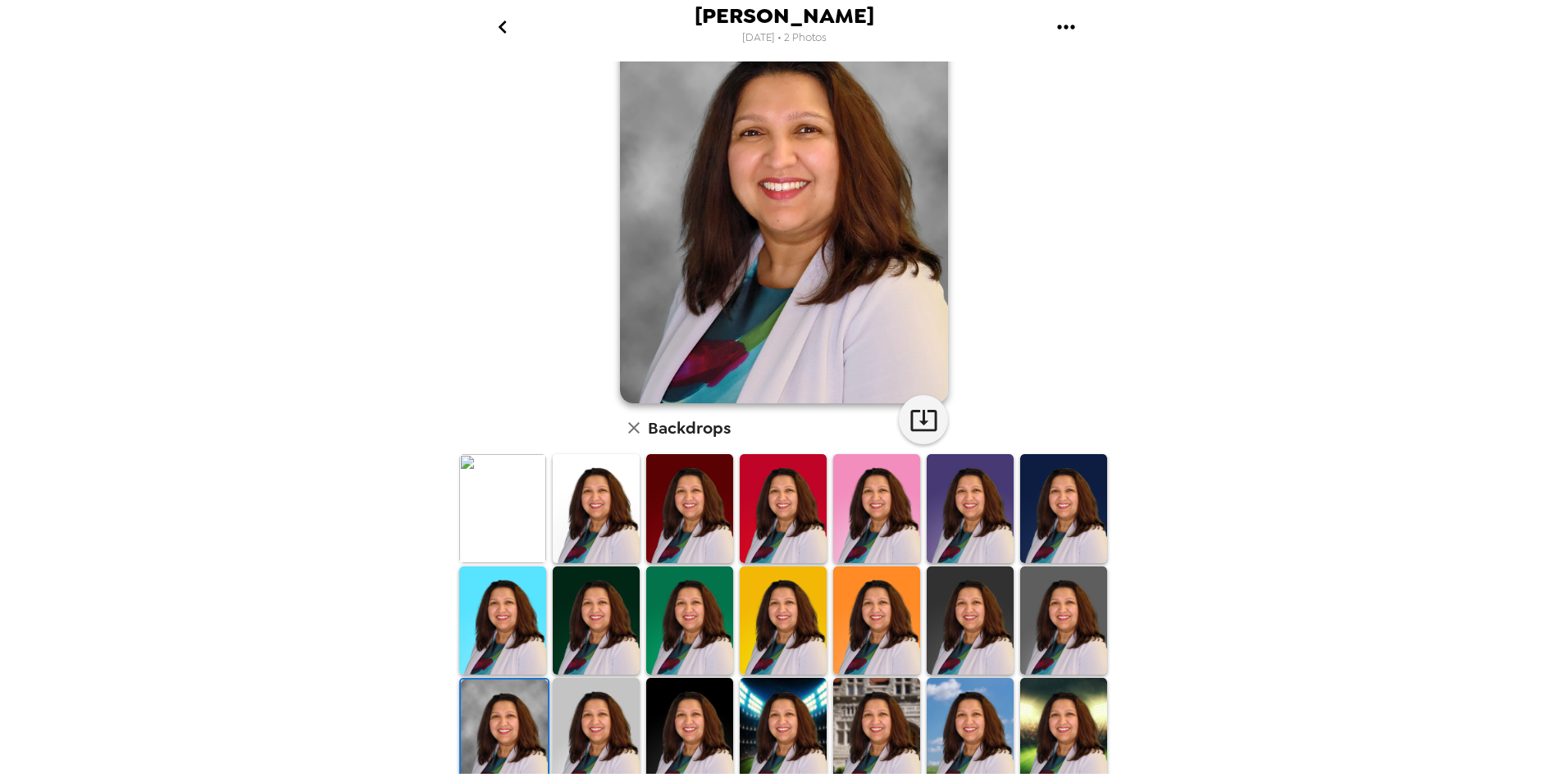
scroll to position [203, 0]
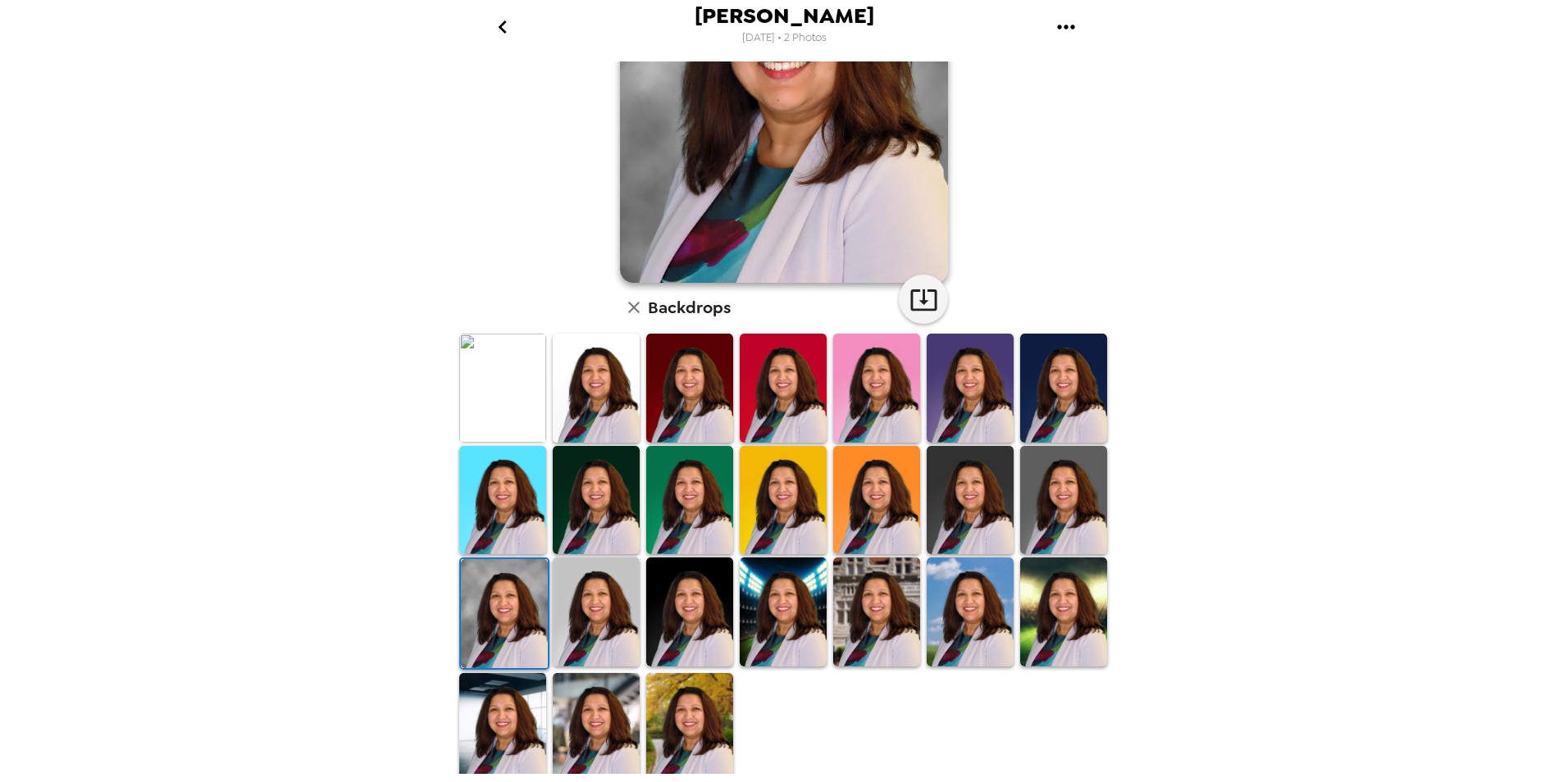
click at [586, 725] on img at bounding box center [597, 727] width 87 height 109
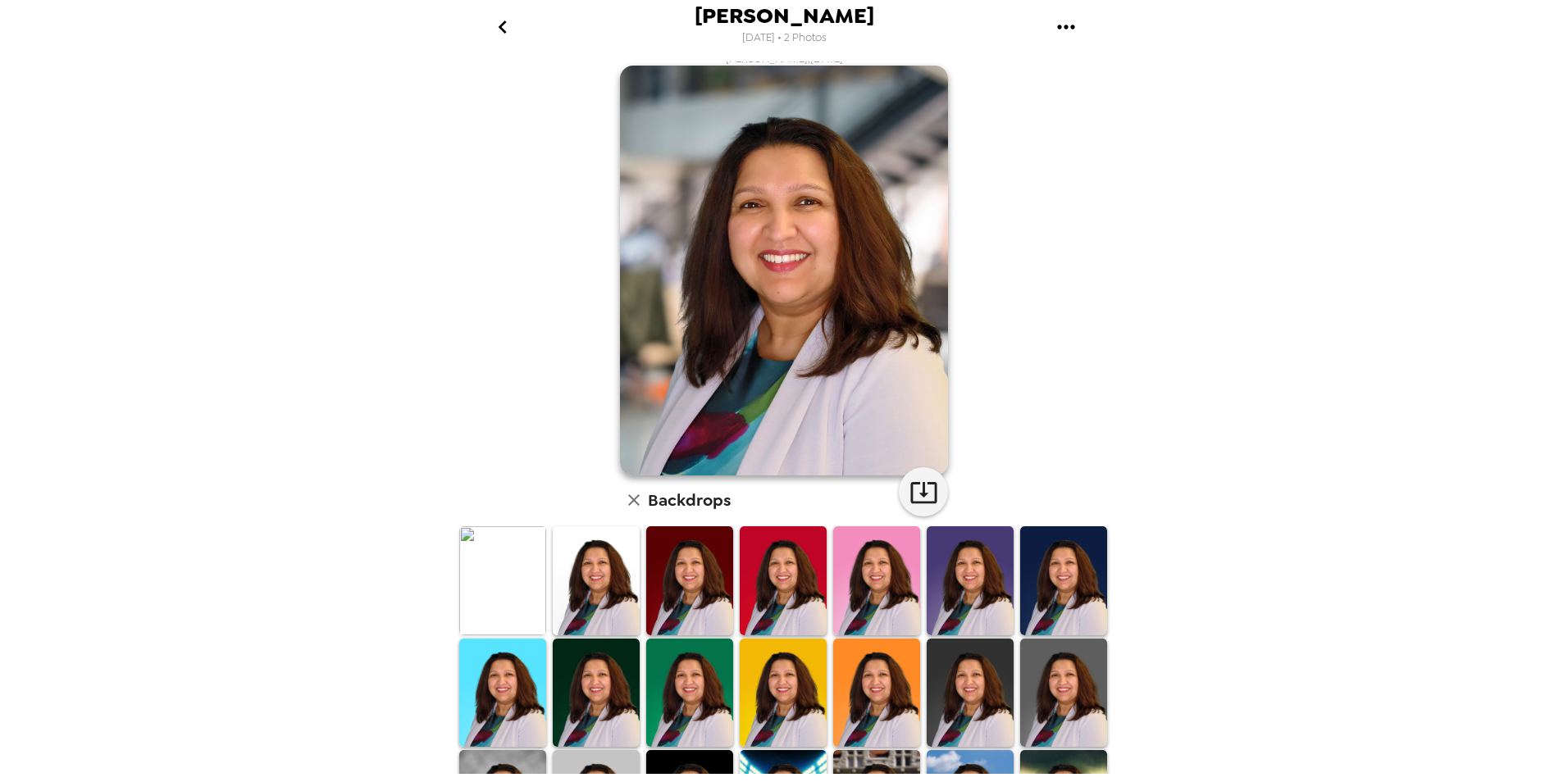
scroll to position [0, 0]
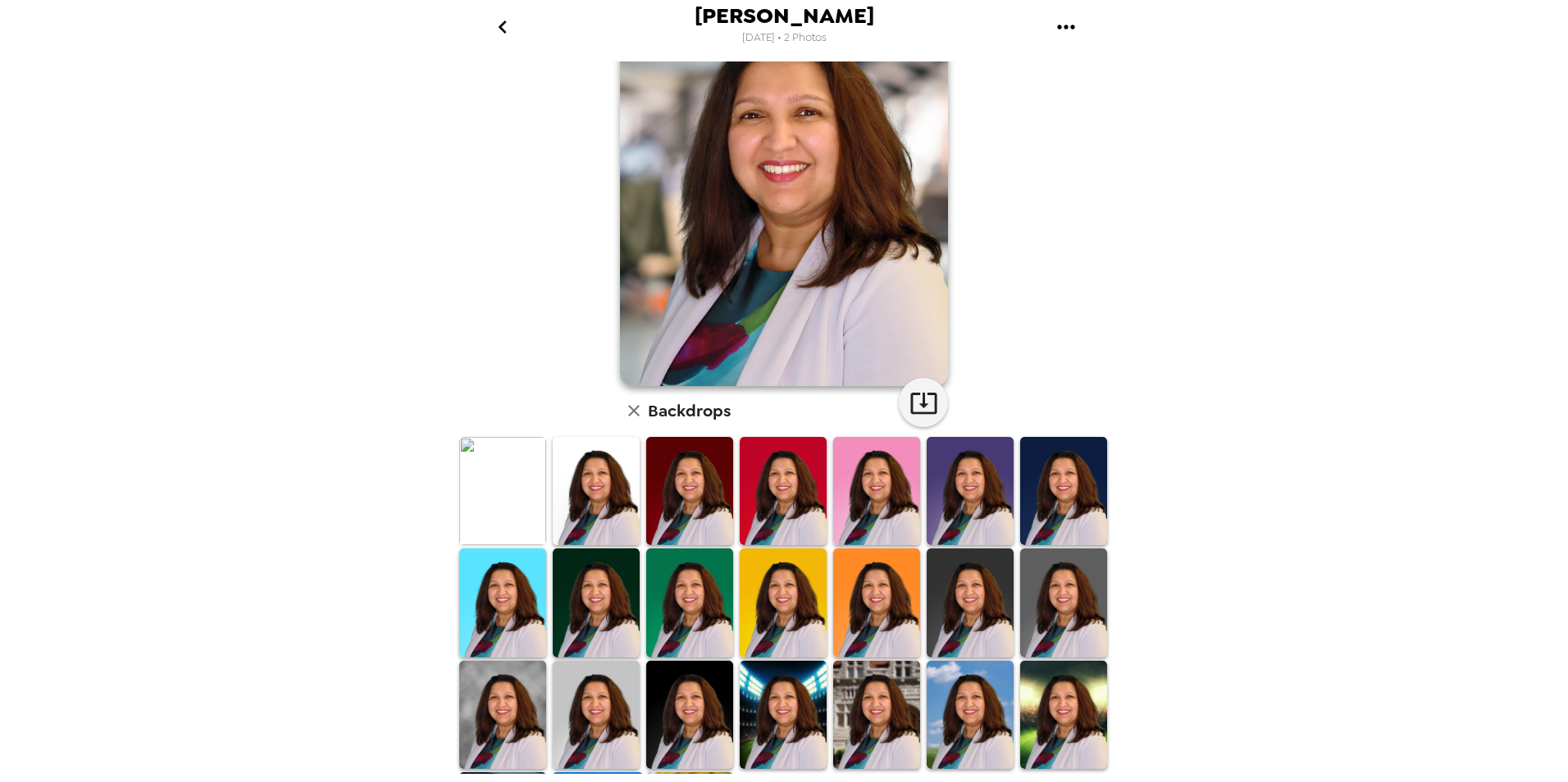
scroll to position [203, 0]
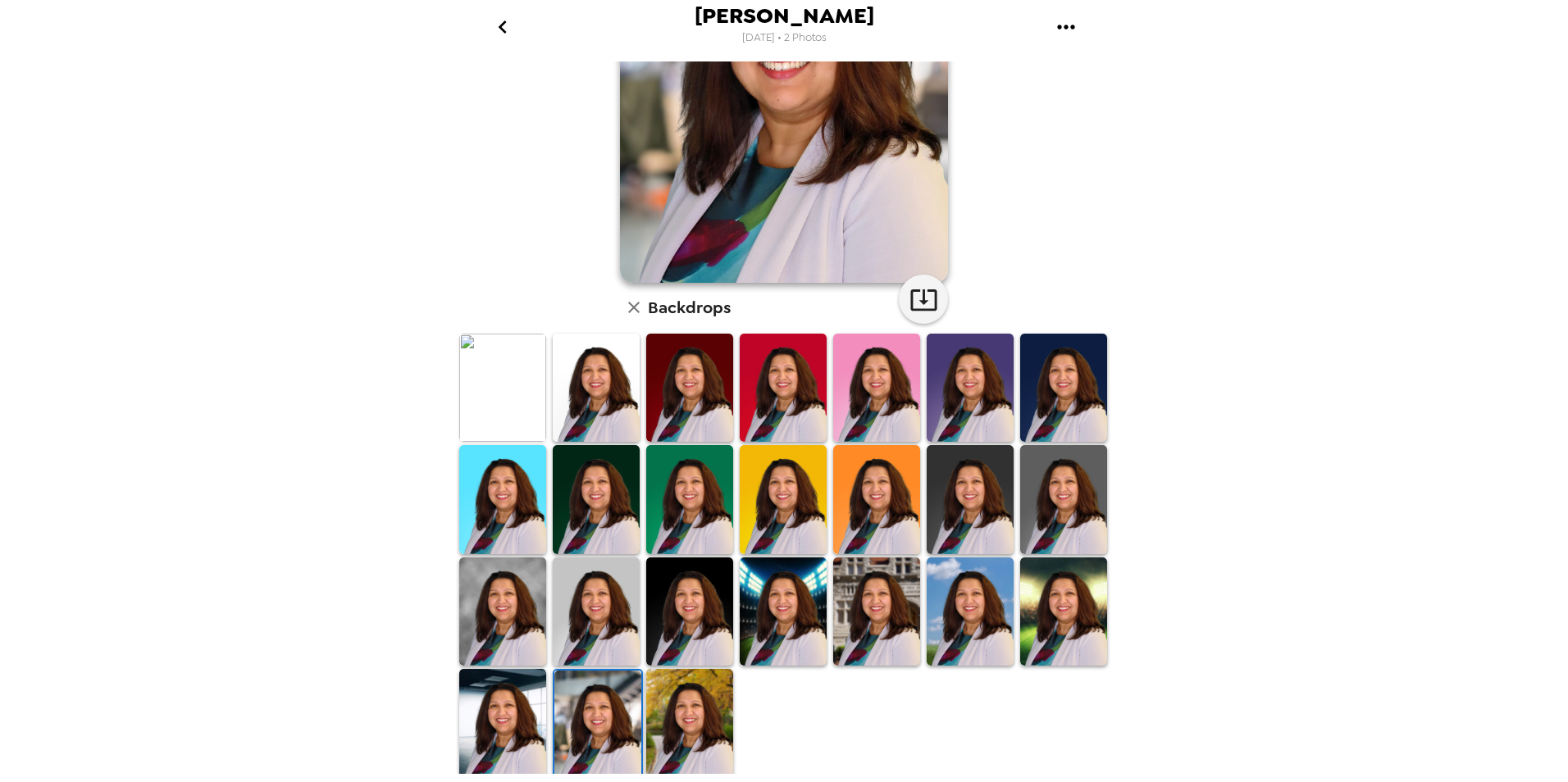
click at [493, 598] on img at bounding box center [503, 612] width 87 height 108
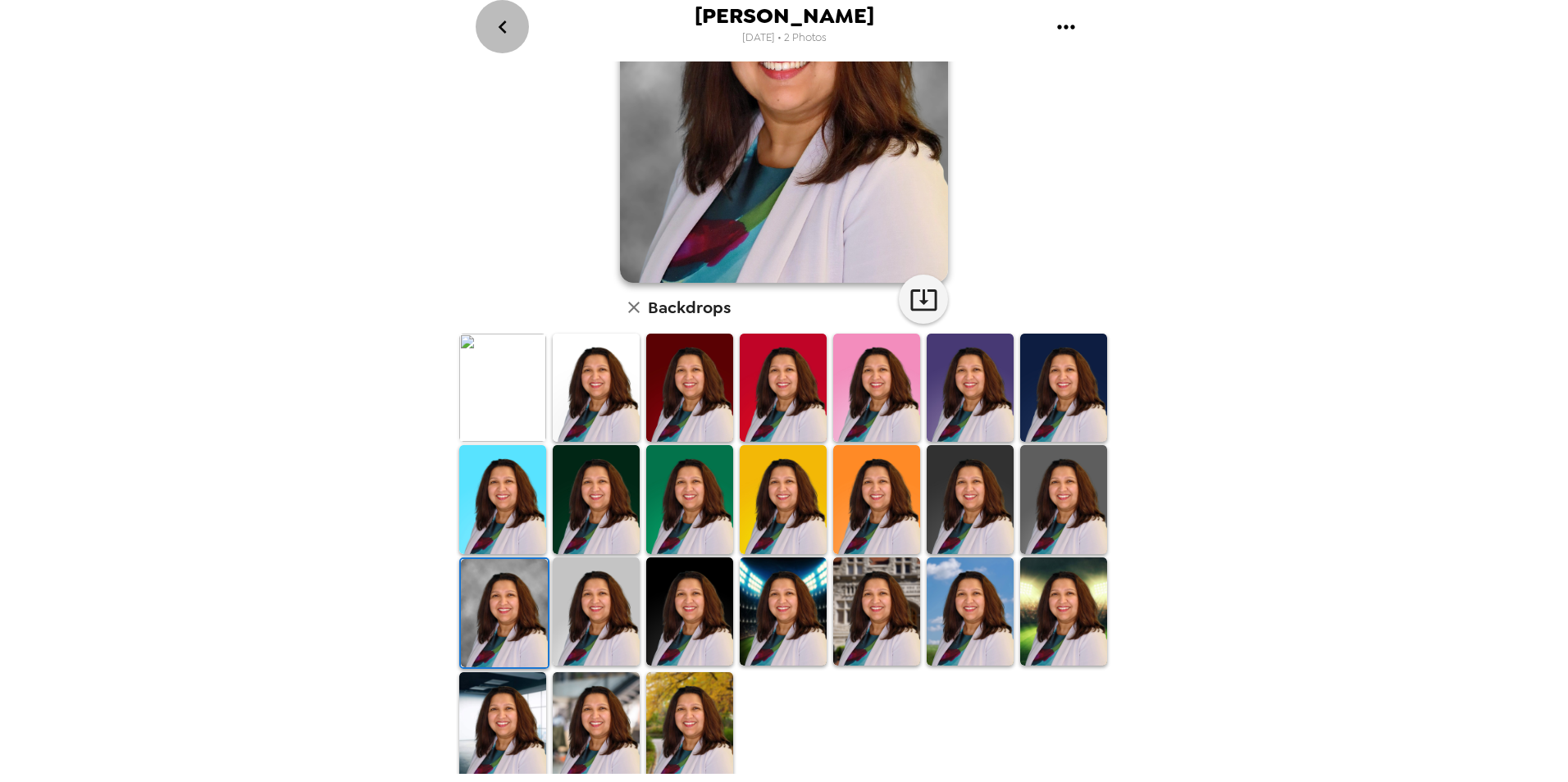
click at [497, 26] on icon "go back" at bounding box center [503, 27] width 27 height 27
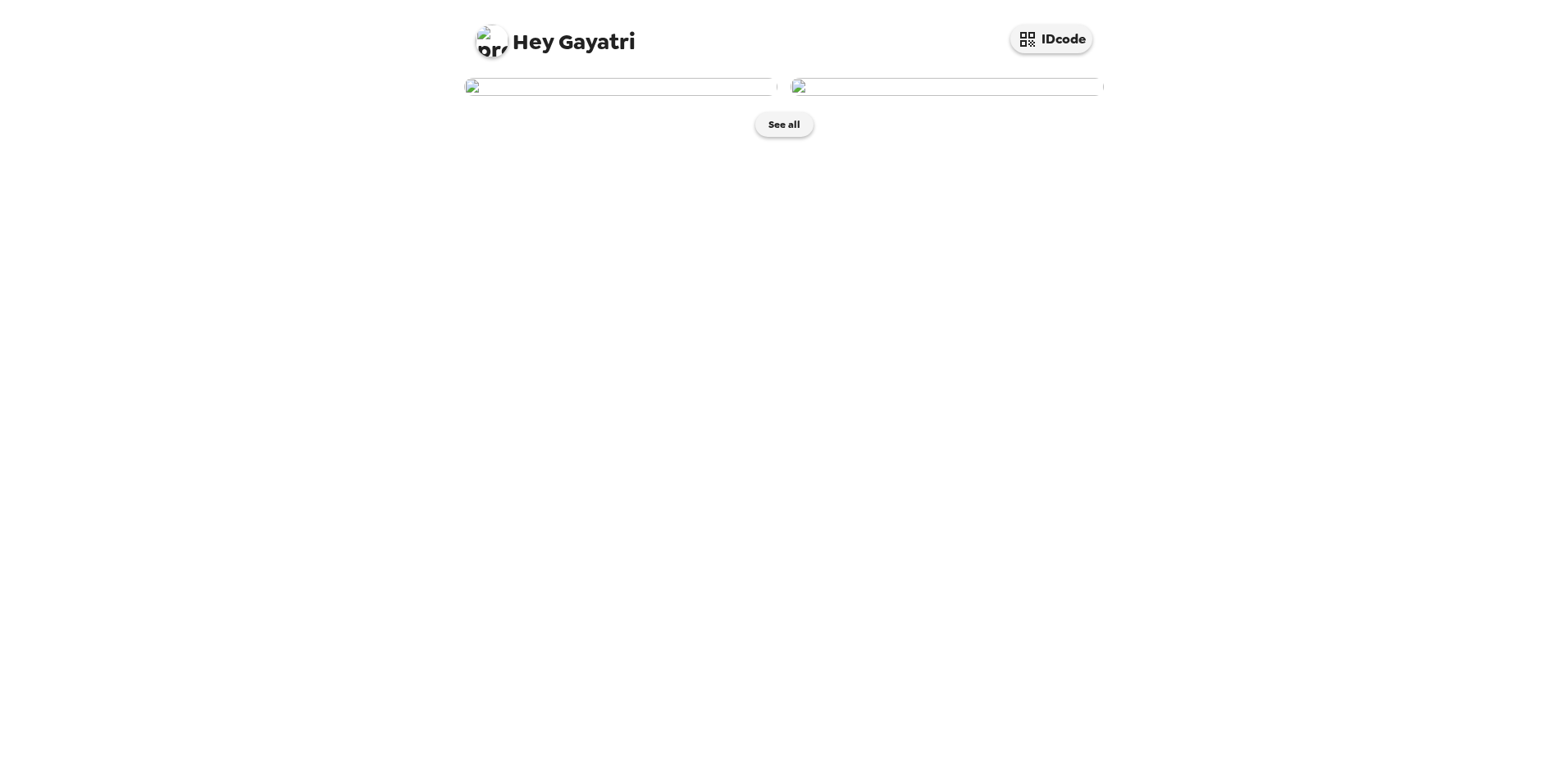
click at [643, 96] on img at bounding box center [620, 86] width 313 height 18
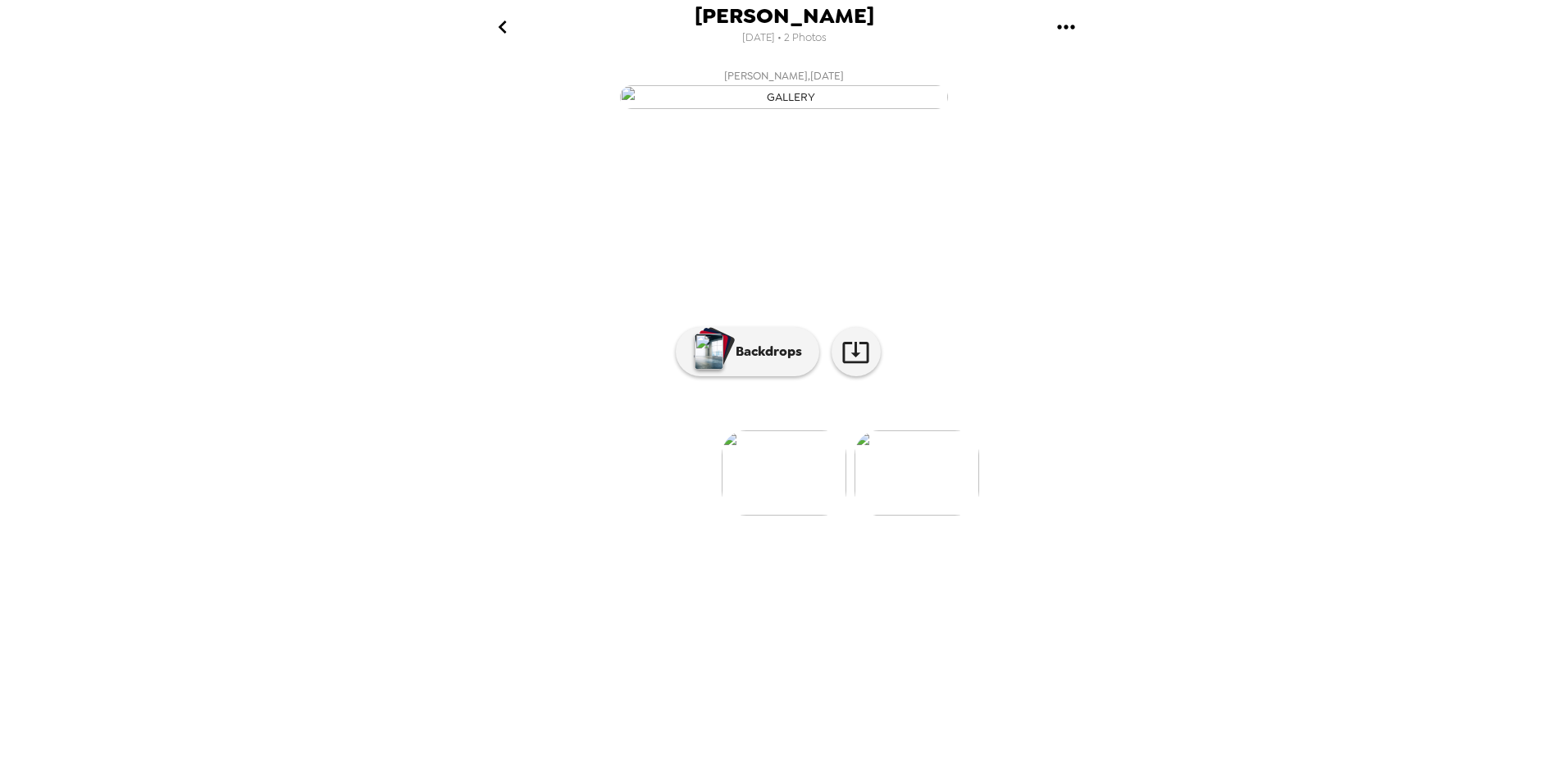
click at [932, 516] on img at bounding box center [917, 473] width 125 height 85
click at [652, 516] on img at bounding box center [653, 473] width 125 height 85
click at [932, 516] on img at bounding box center [917, 473] width 125 height 85
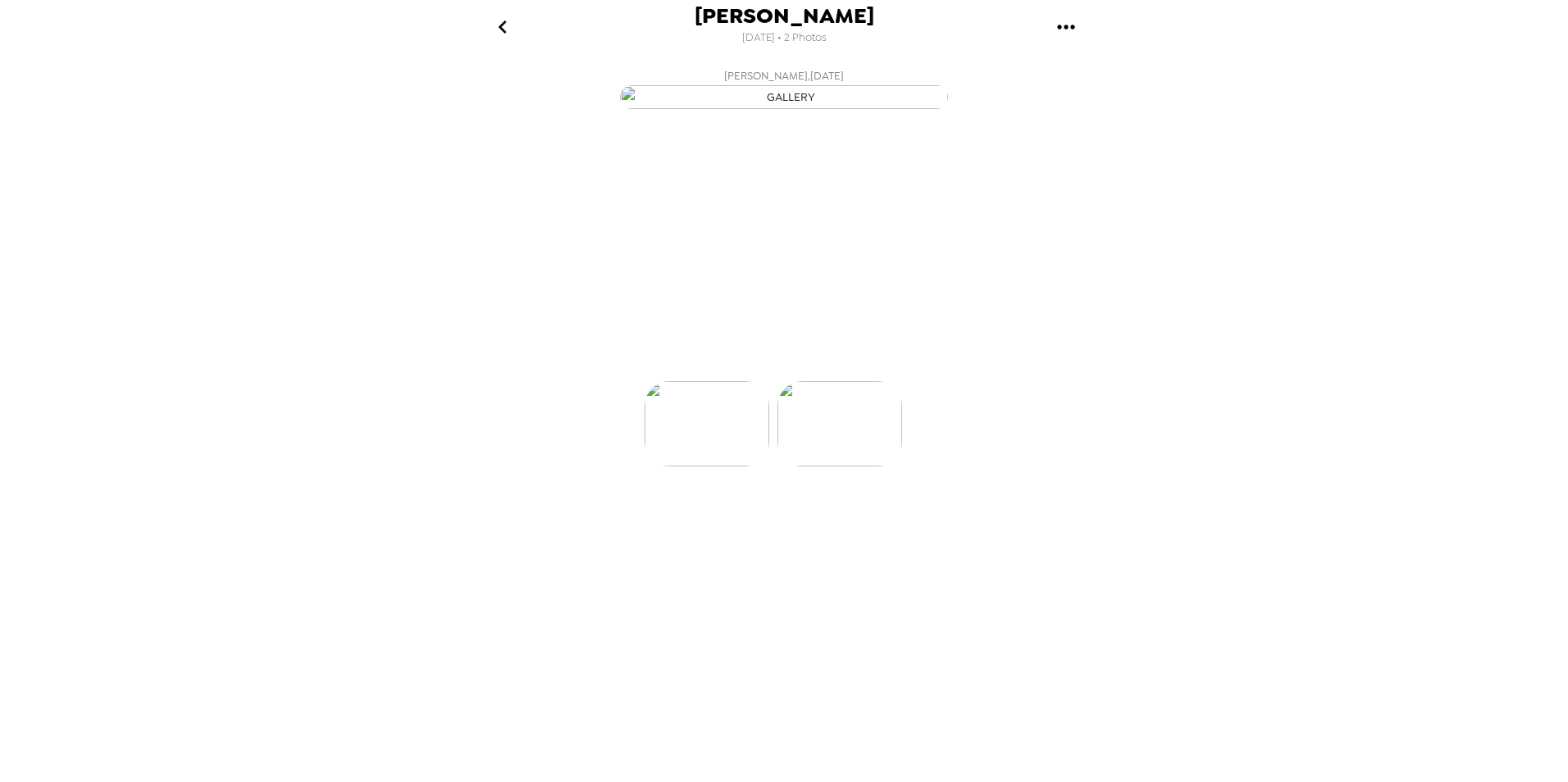
scroll to position [0, 132]
click at [761, 109] on img "button" at bounding box center [784, 97] width 328 height 24
click at [773, 362] on p "Backdrops" at bounding box center [764, 351] width 75 height 20
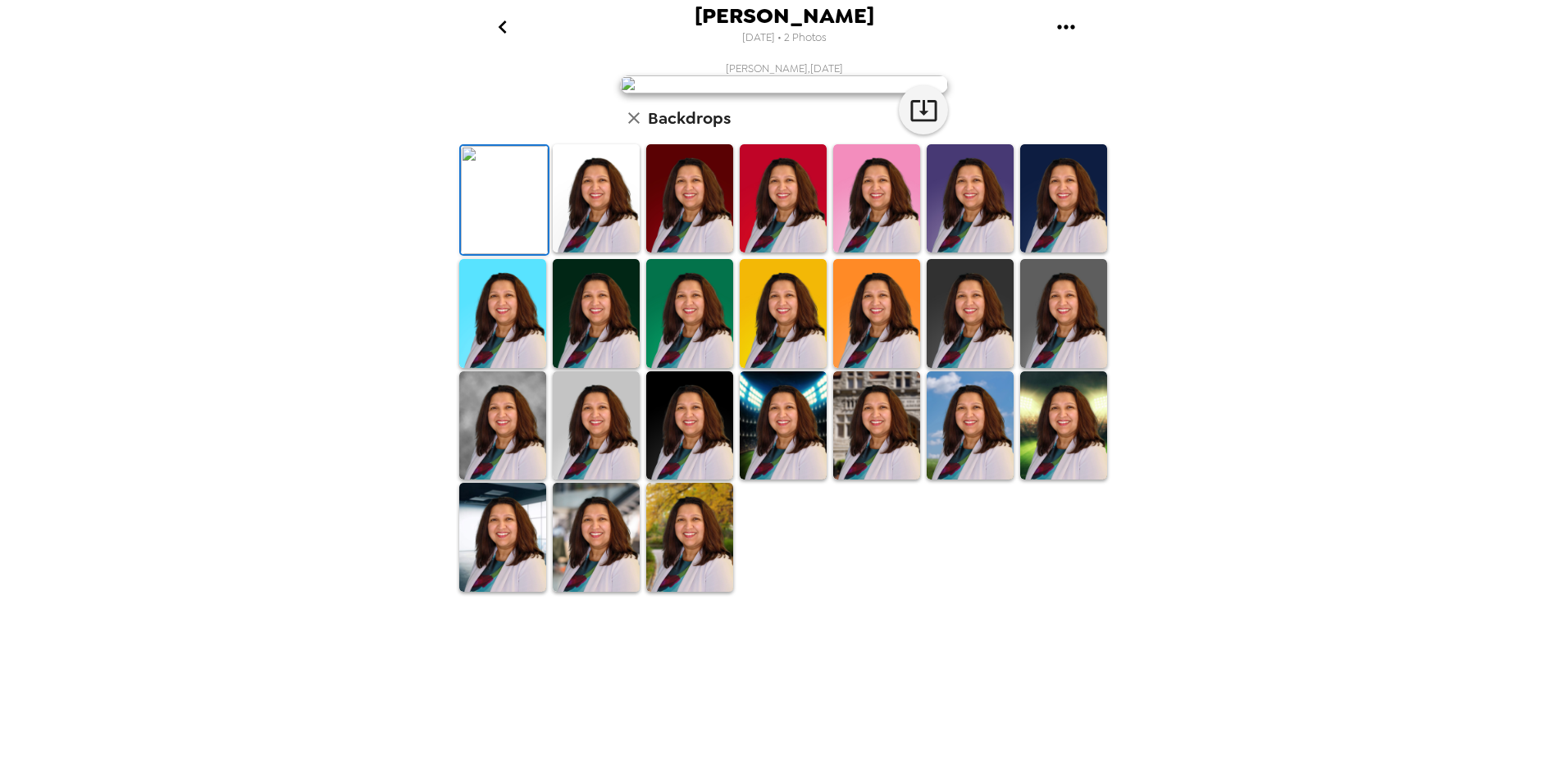
scroll to position [203, 0]
click at [1043, 367] on img at bounding box center [1063, 313] width 87 height 108
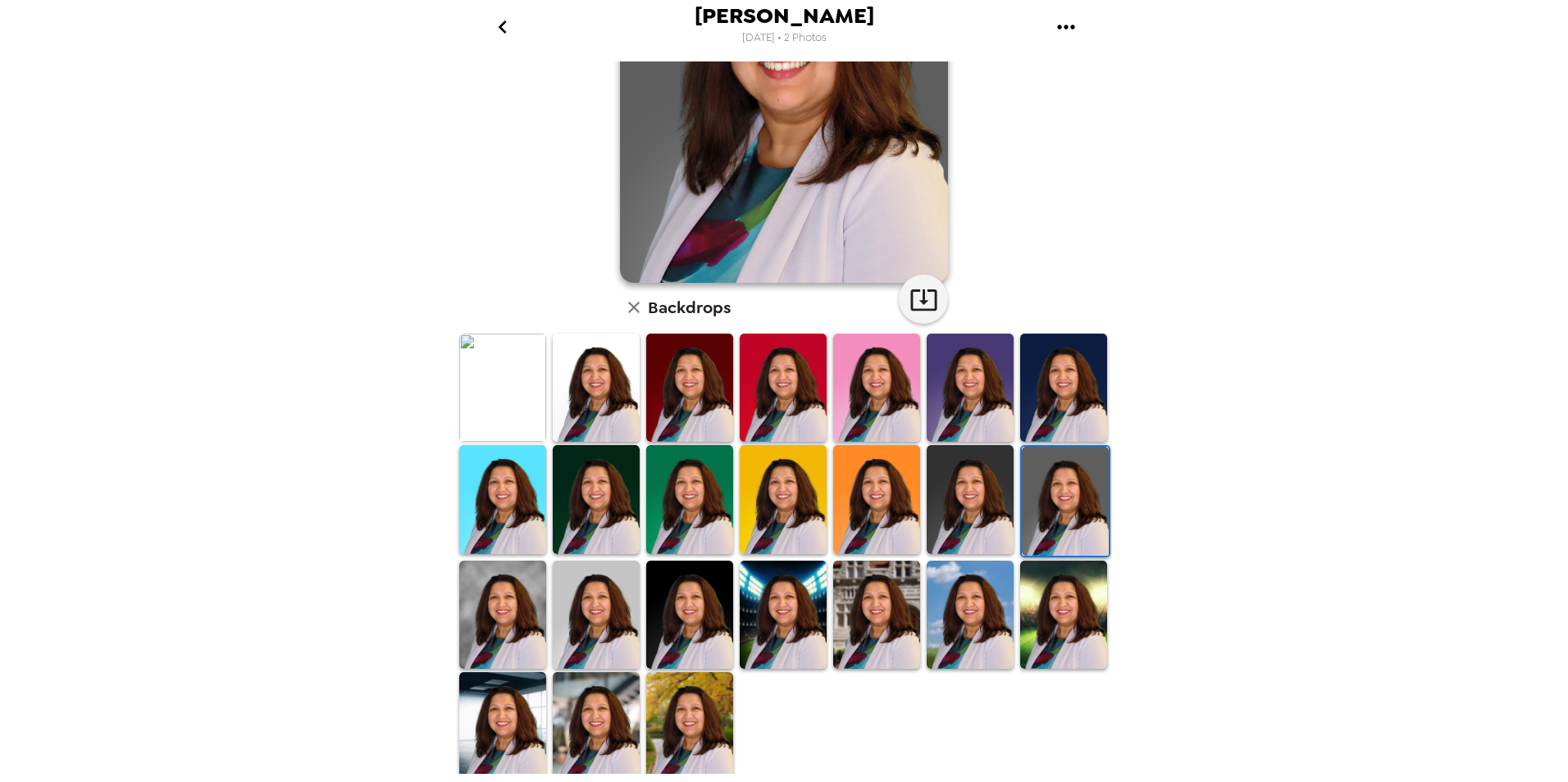
click at [598, 596] on img at bounding box center [597, 614] width 87 height 108
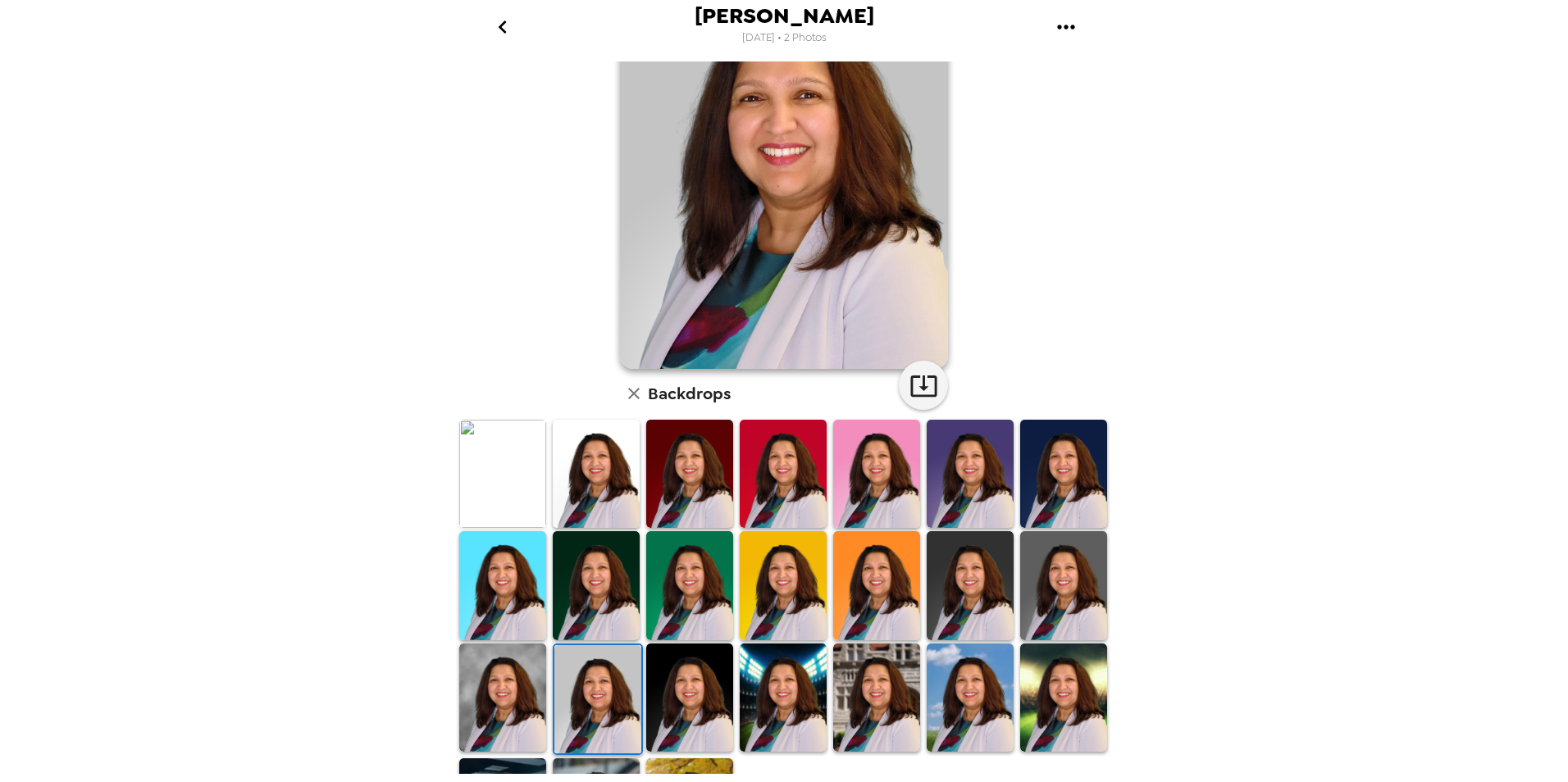
scroll to position [0, 0]
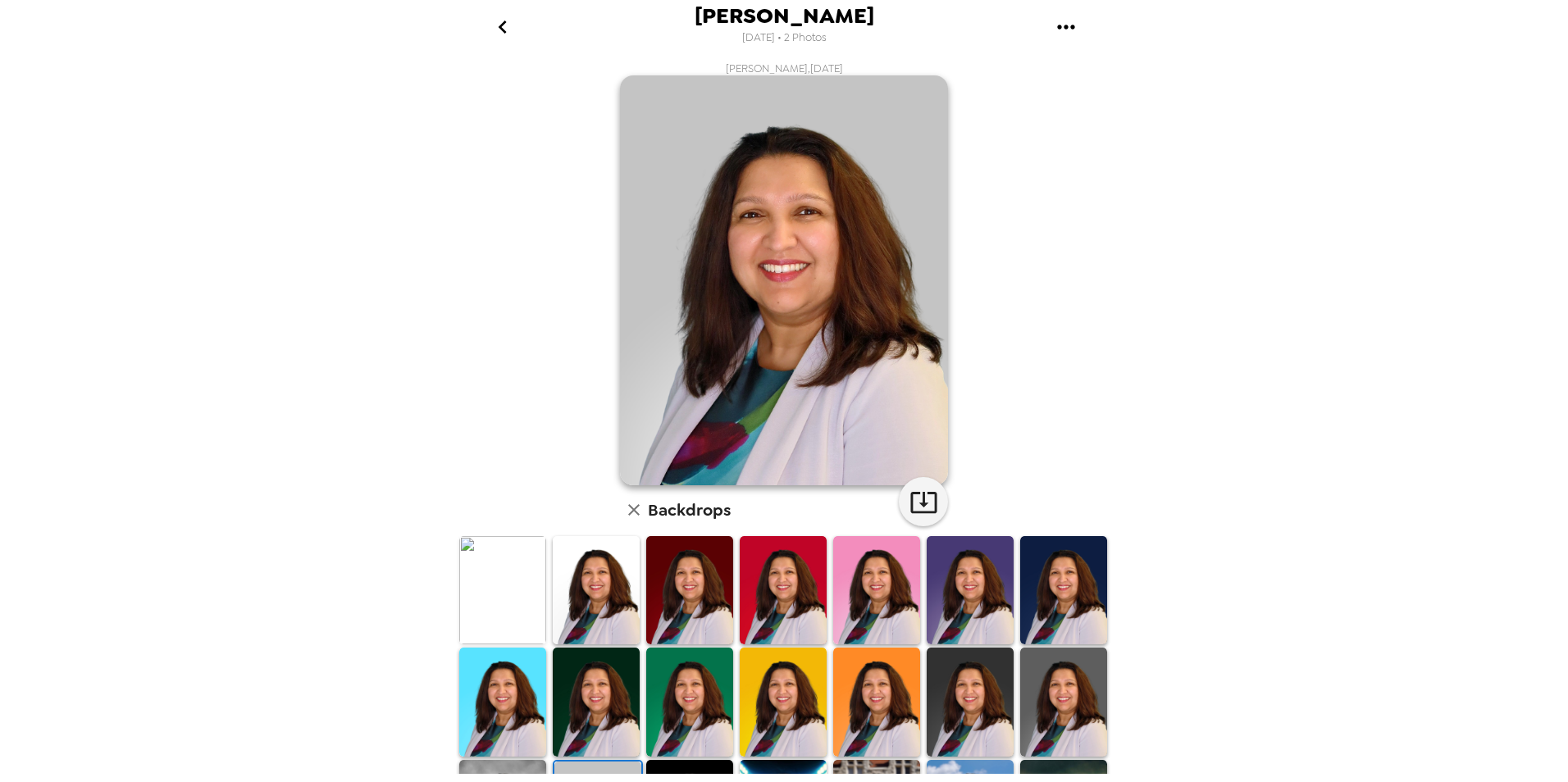
click at [490, 605] on img at bounding box center [503, 590] width 87 height 108
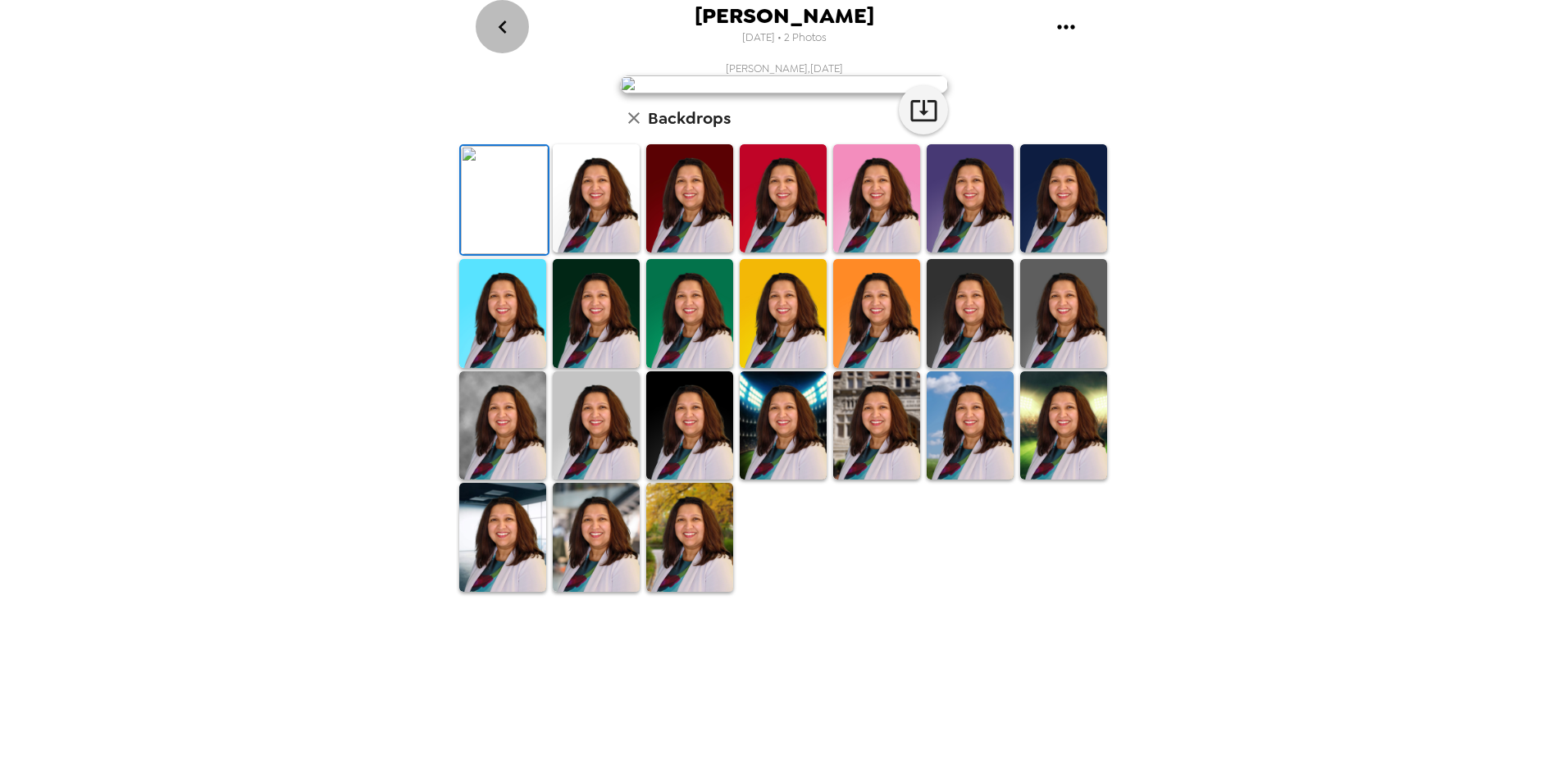
click at [497, 26] on icon "go back" at bounding box center [503, 27] width 27 height 27
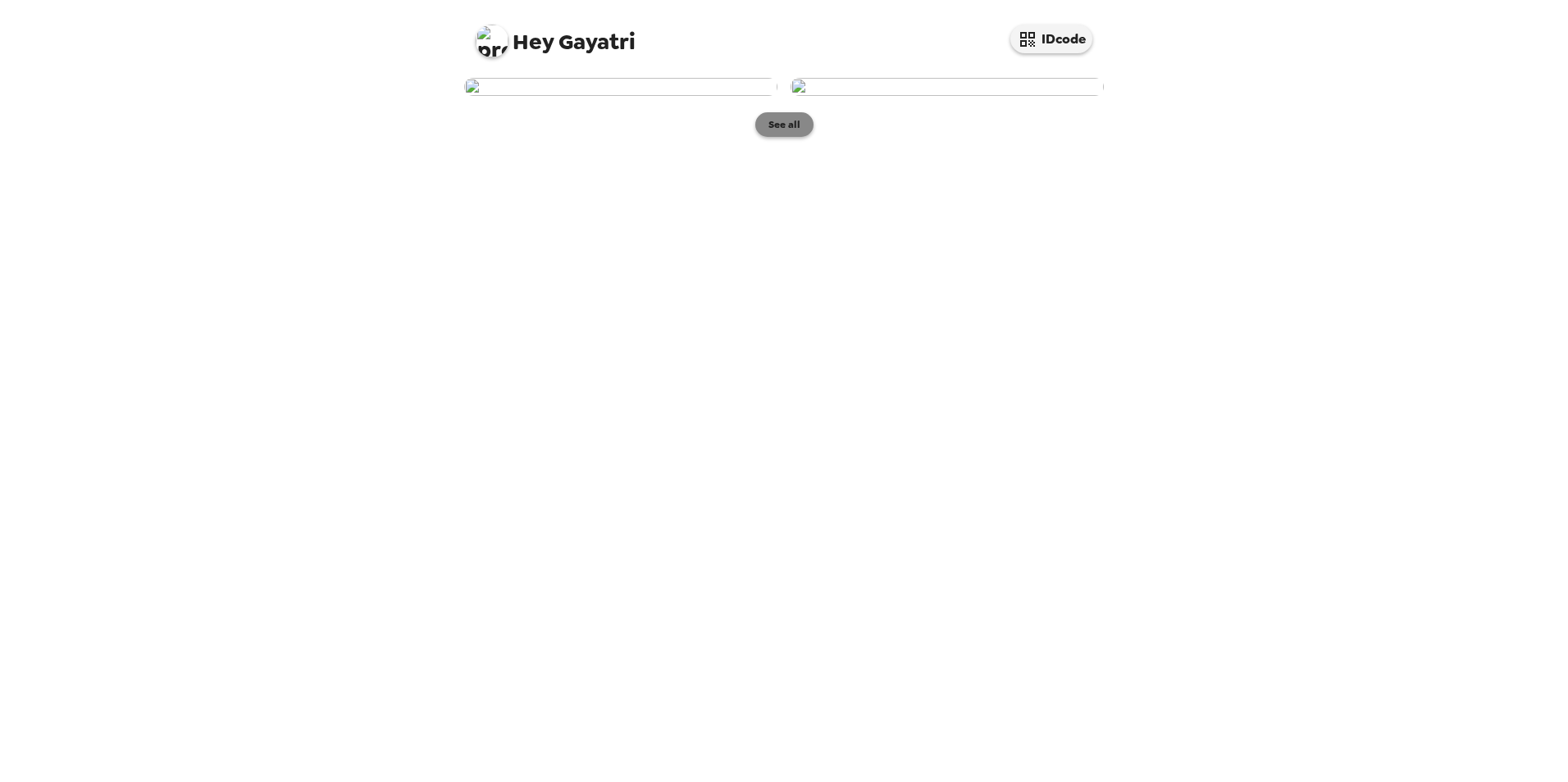
click at [779, 137] on button "See all" at bounding box center [784, 125] width 58 height 25
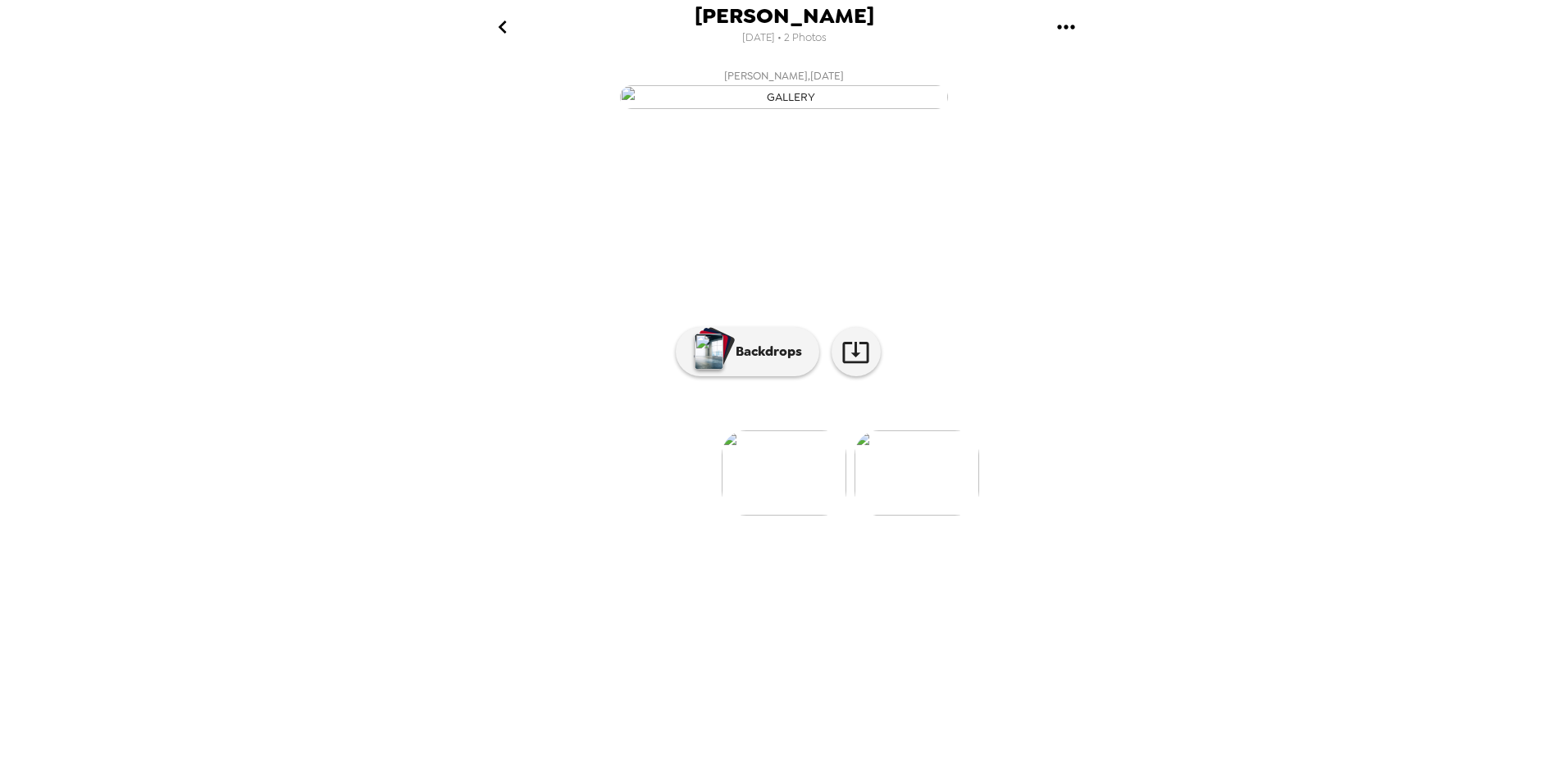
click at [879, 516] on img at bounding box center [917, 473] width 125 height 85
click at [667, 516] on img at bounding box center [653, 473] width 125 height 85
click at [743, 377] on button "Backdrops" at bounding box center [748, 352] width 144 height 49
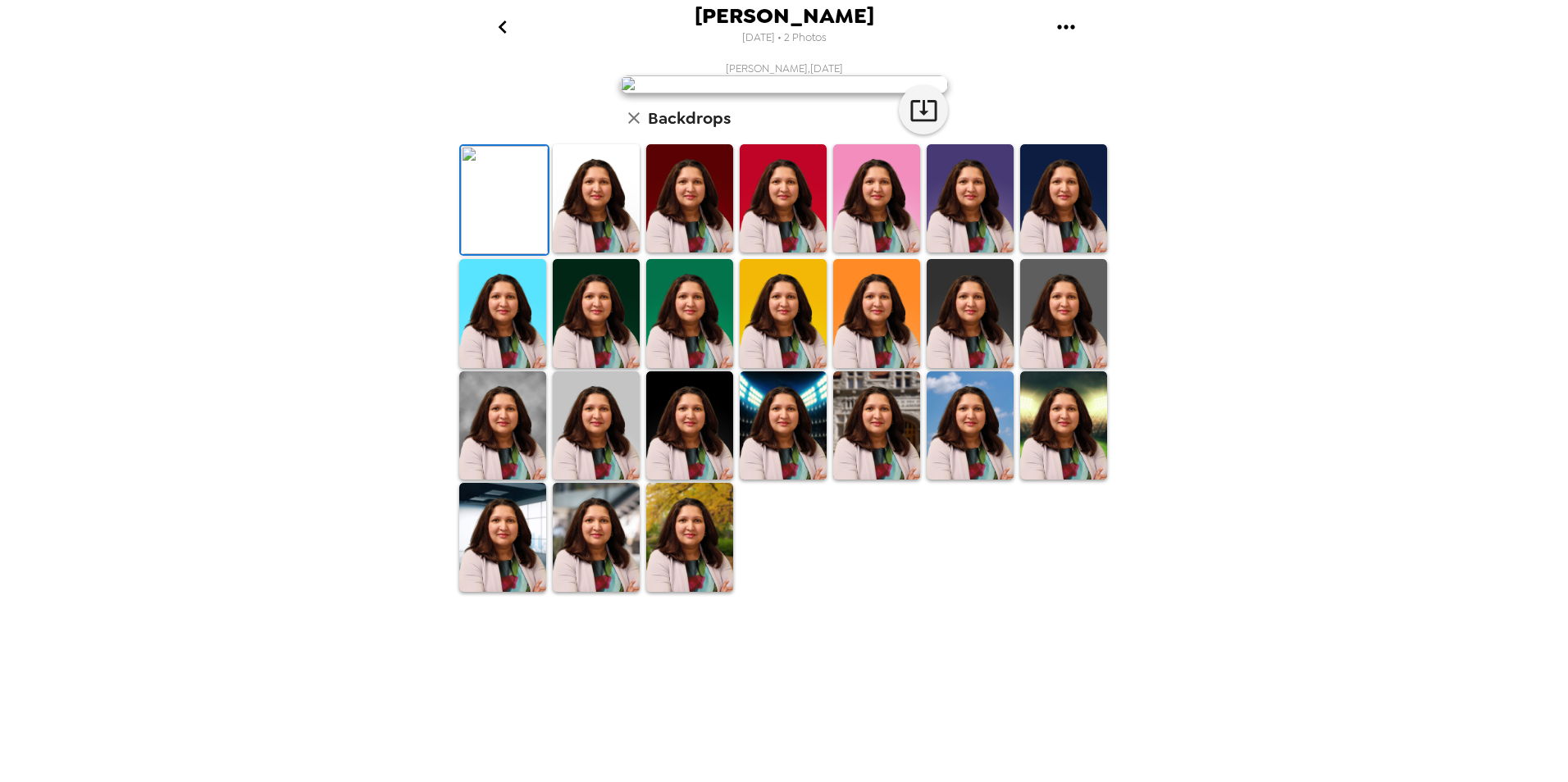
scroll to position [164, 0]
click at [594, 253] on img at bounding box center [597, 198] width 87 height 108
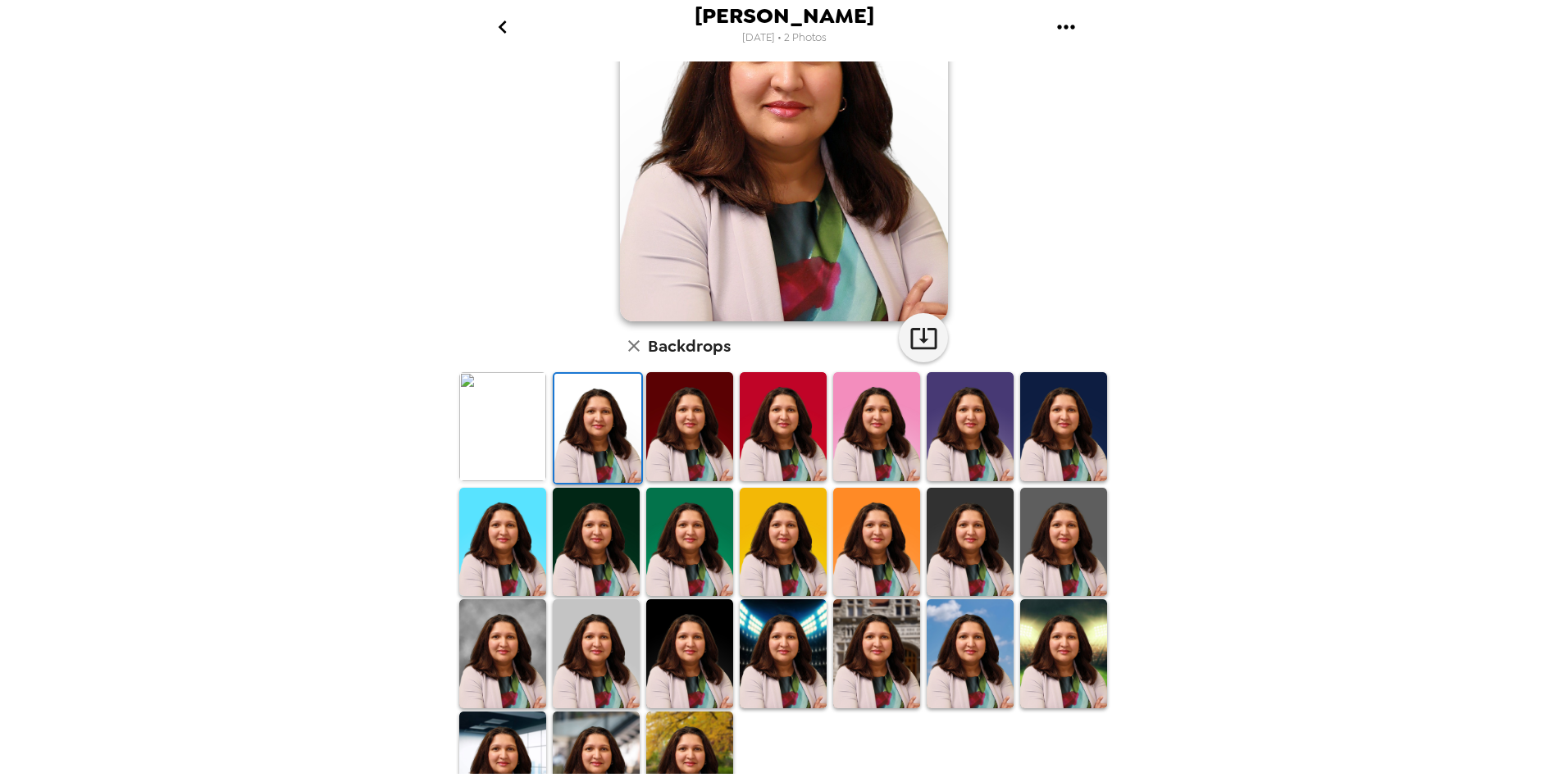
click at [679, 437] on img at bounding box center [689, 426] width 87 height 108
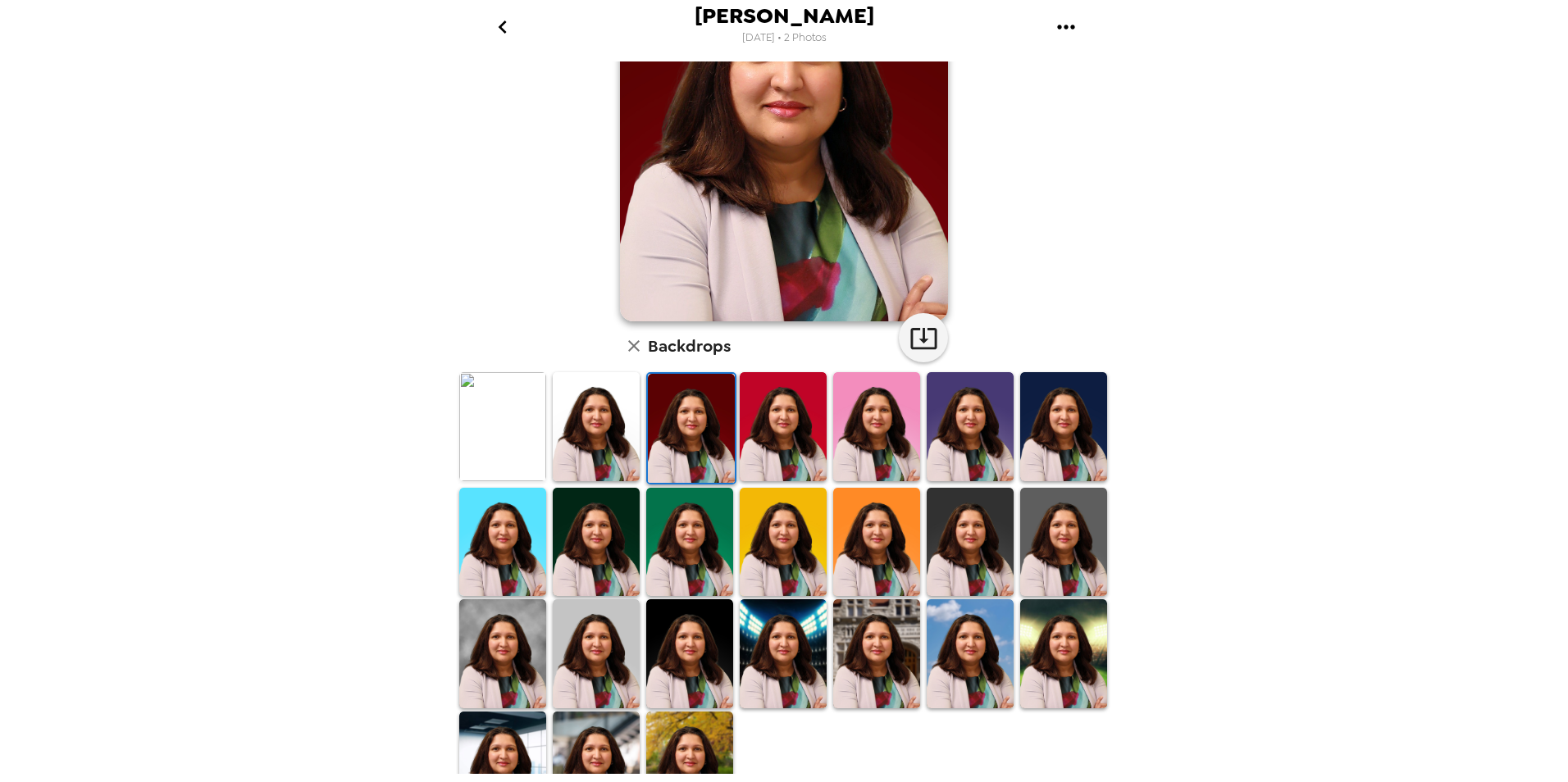
drag, startPoint x: 752, startPoint y: 435, endPoint x: 821, endPoint y: 425, distance: 69.7
click at [753, 435] on img at bounding box center [783, 426] width 87 height 108
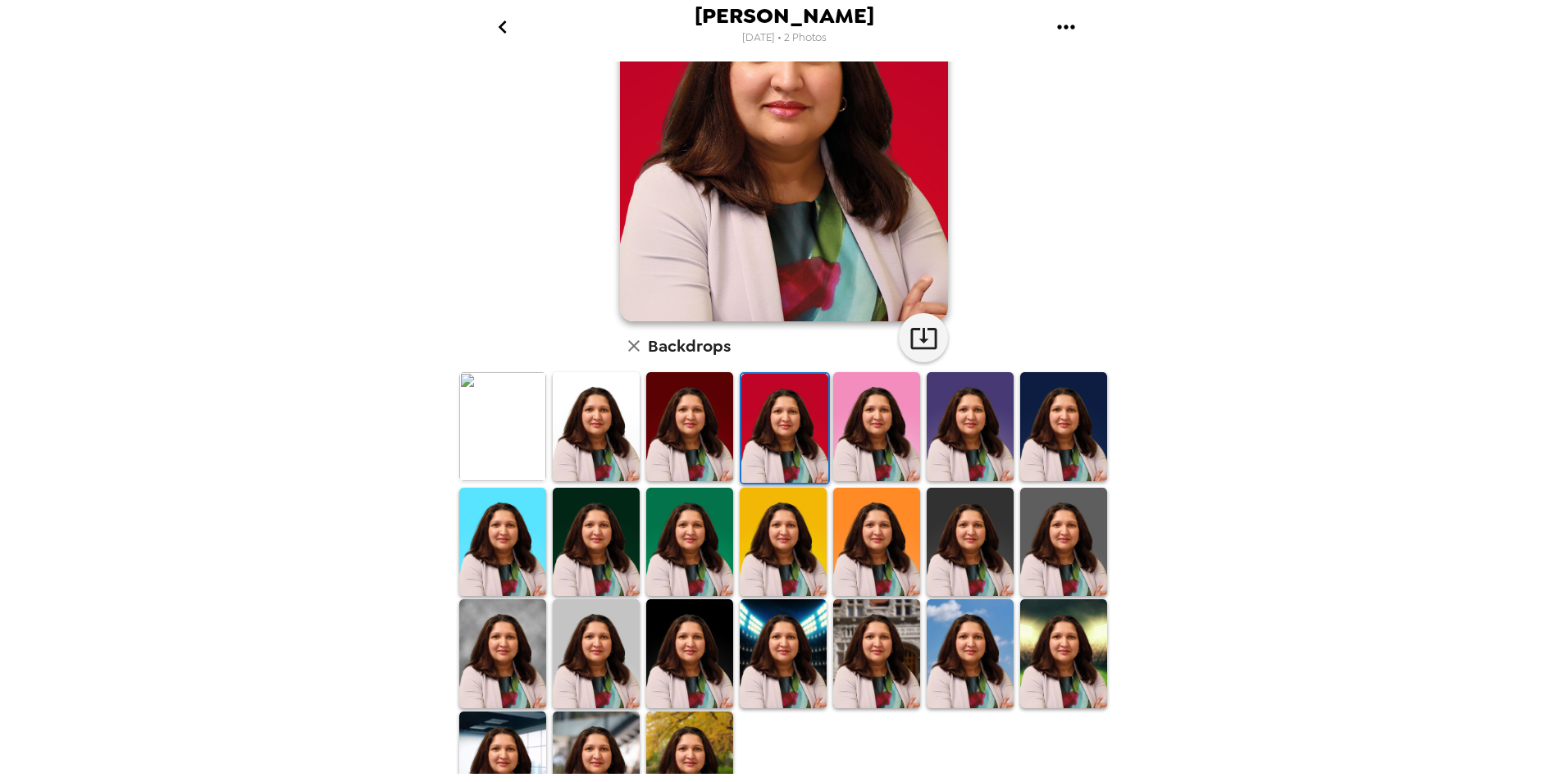
click at [854, 599] on img at bounding box center [877, 653] width 87 height 108
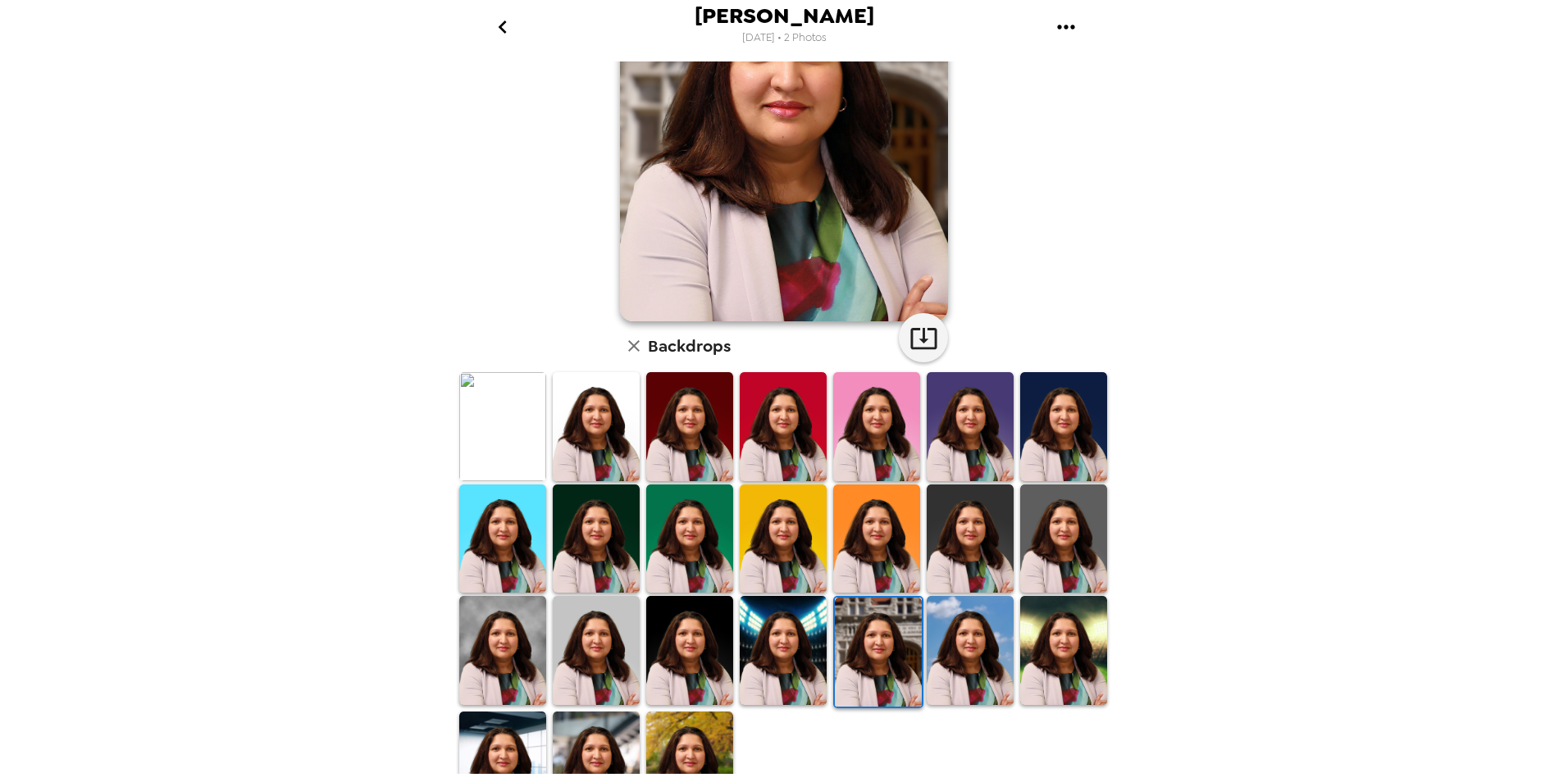
click at [789, 643] on img at bounding box center [783, 650] width 87 height 108
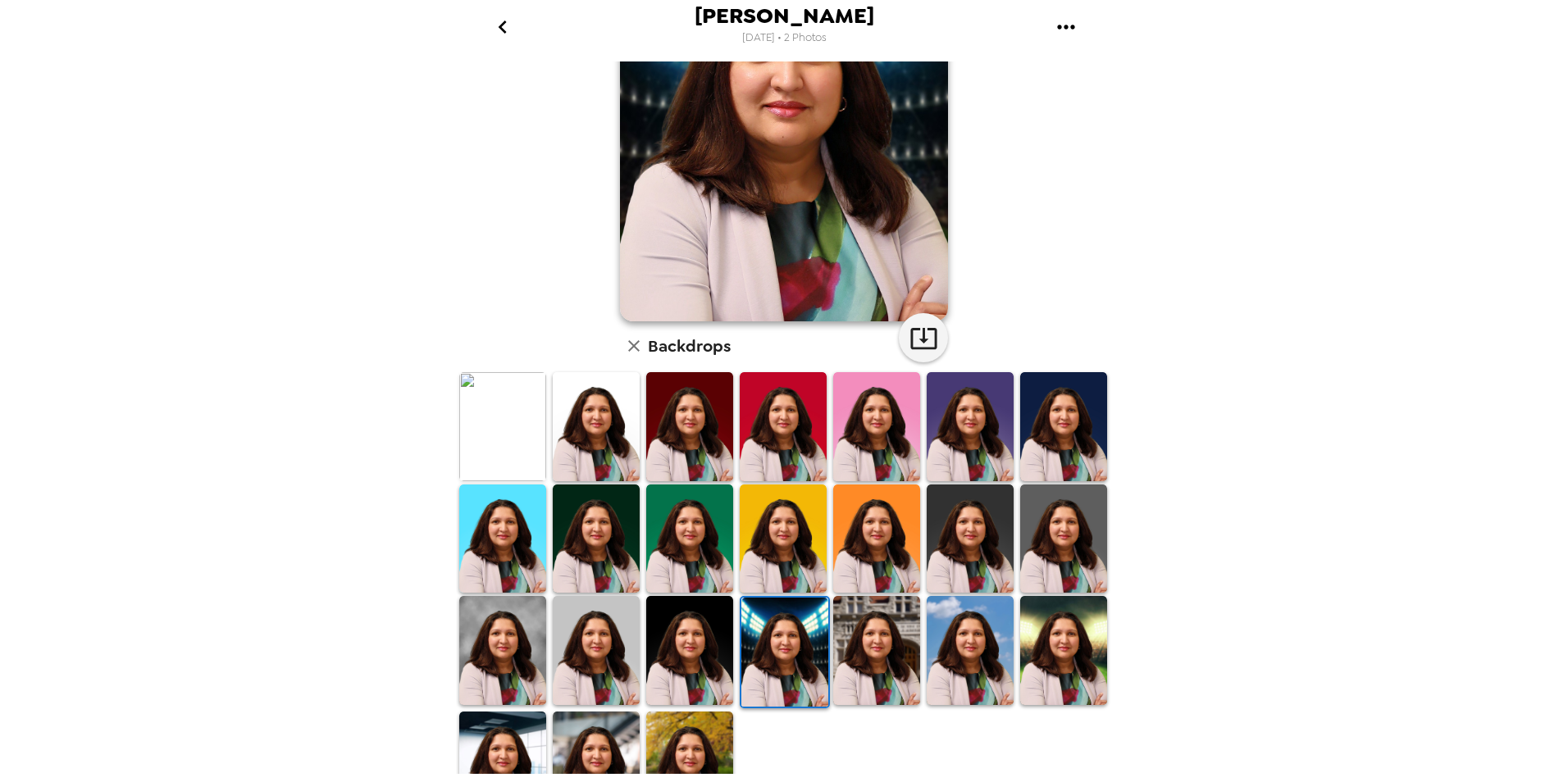
click at [876, 670] on img at bounding box center [877, 650] width 87 height 108
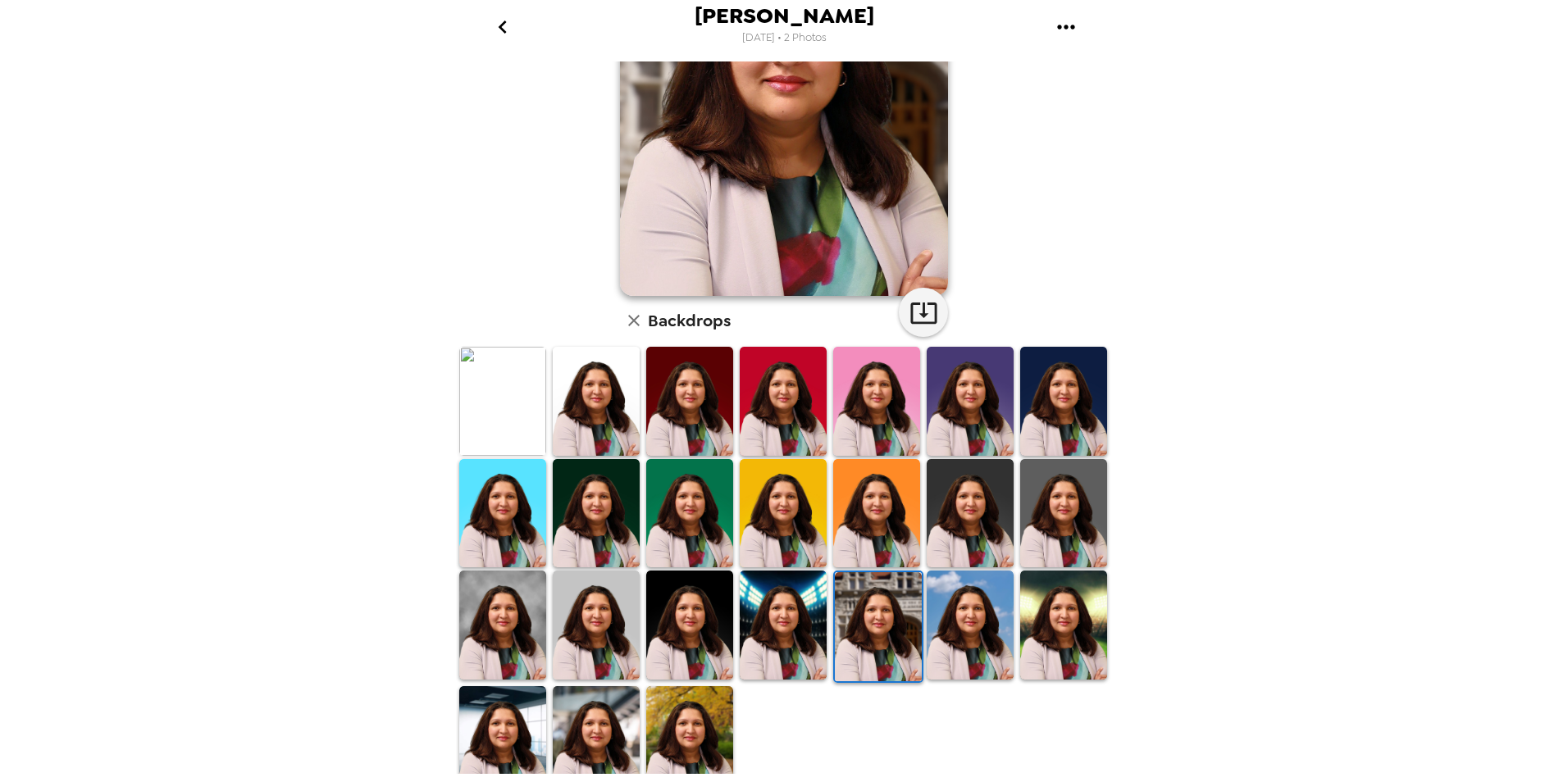
scroll to position [203, 0]
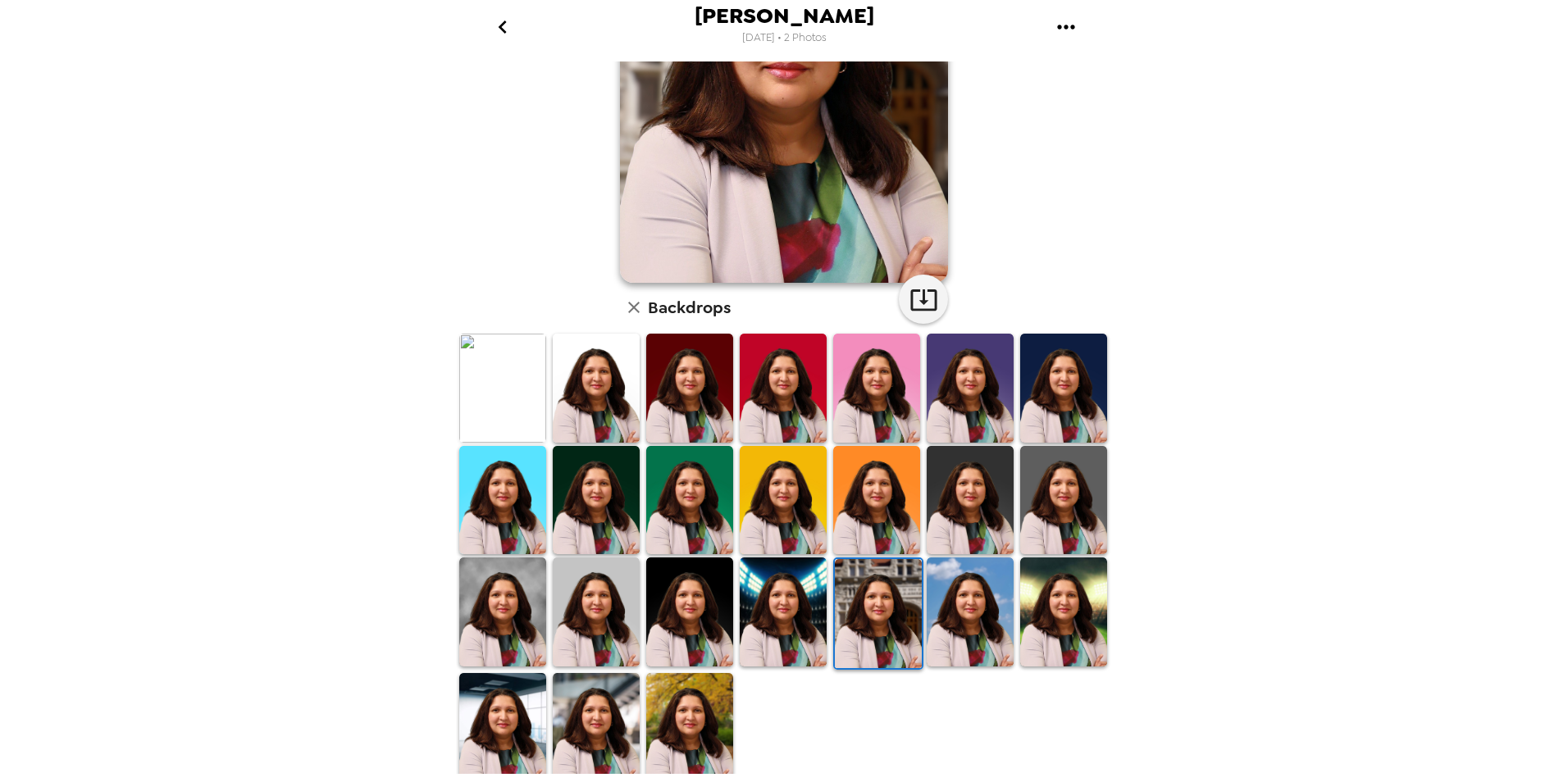
click at [760, 631] on img at bounding box center [783, 612] width 87 height 108
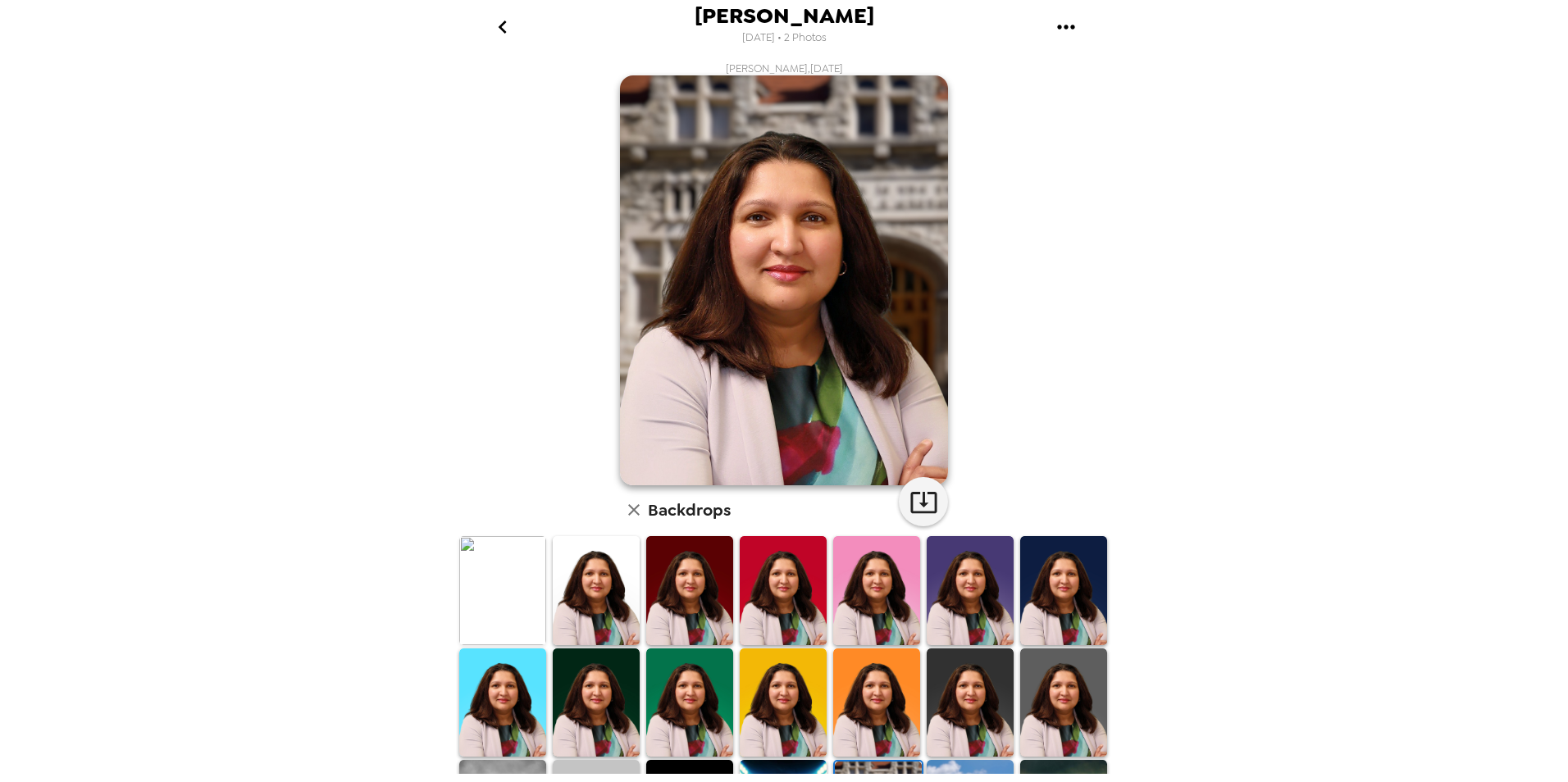
click at [872, 576] on img at bounding box center [877, 590] width 87 height 108
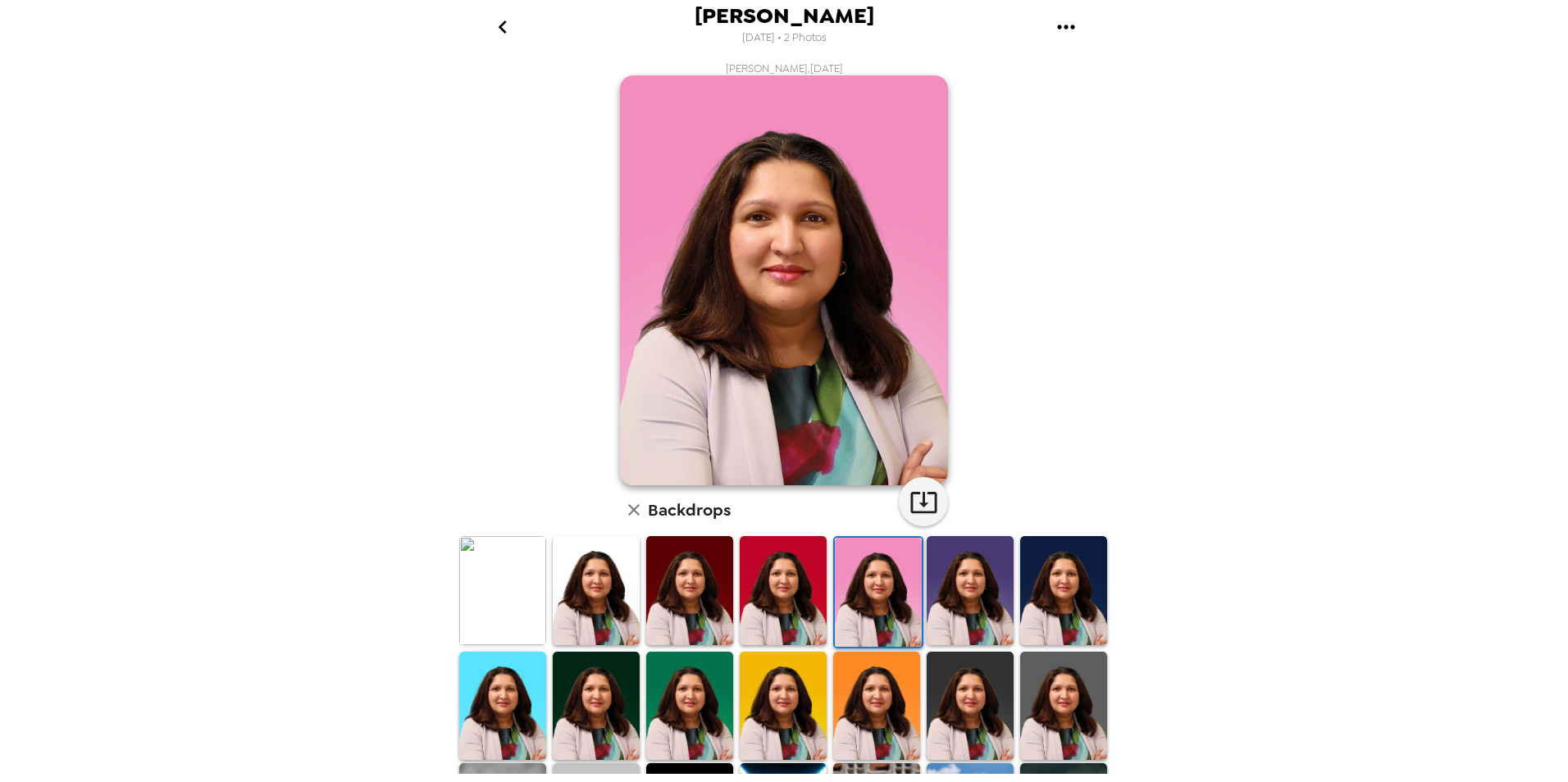
click at [936, 546] on img at bounding box center [971, 590] width 87 height 108
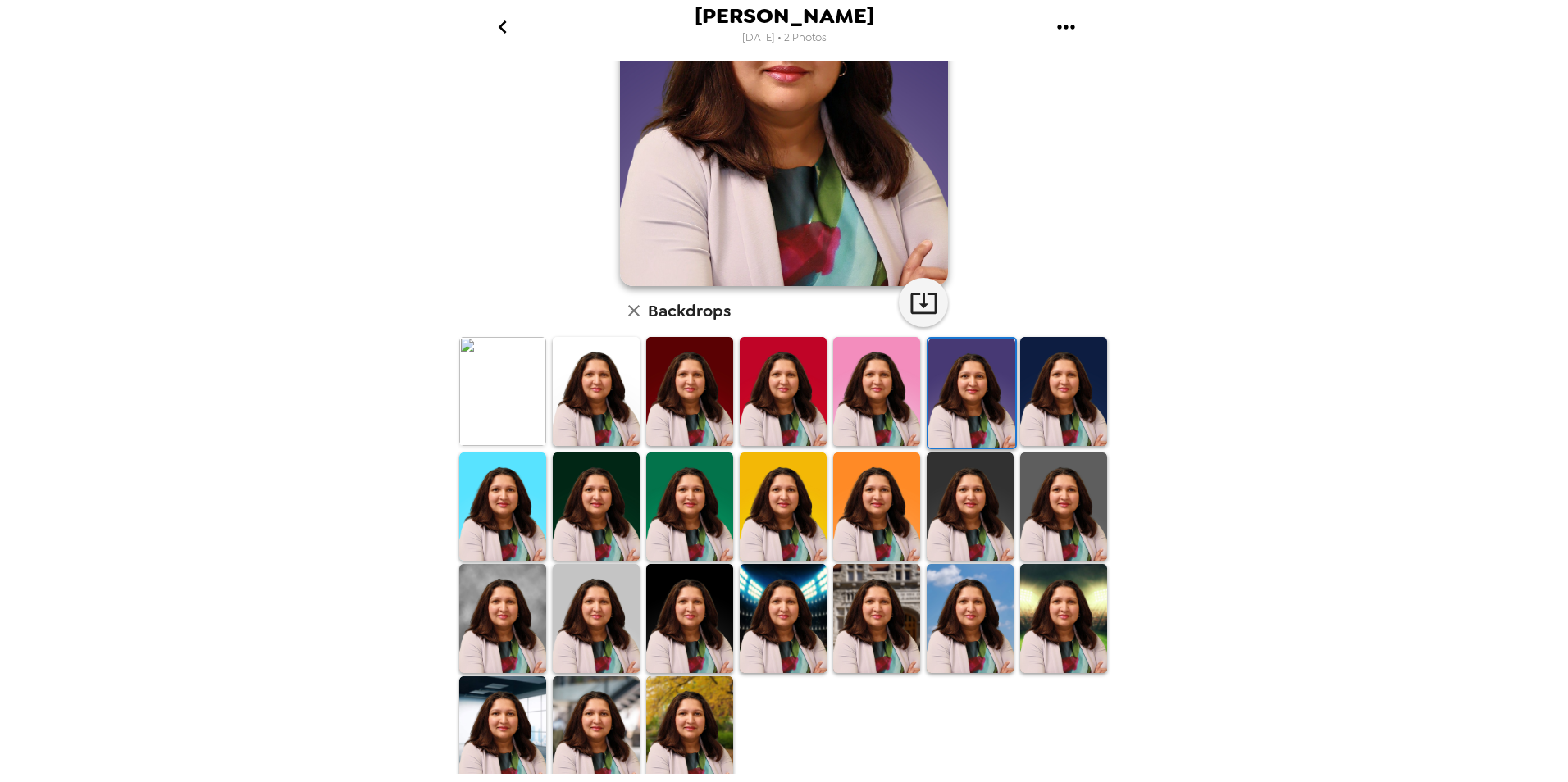
scroll to position [203, 0]
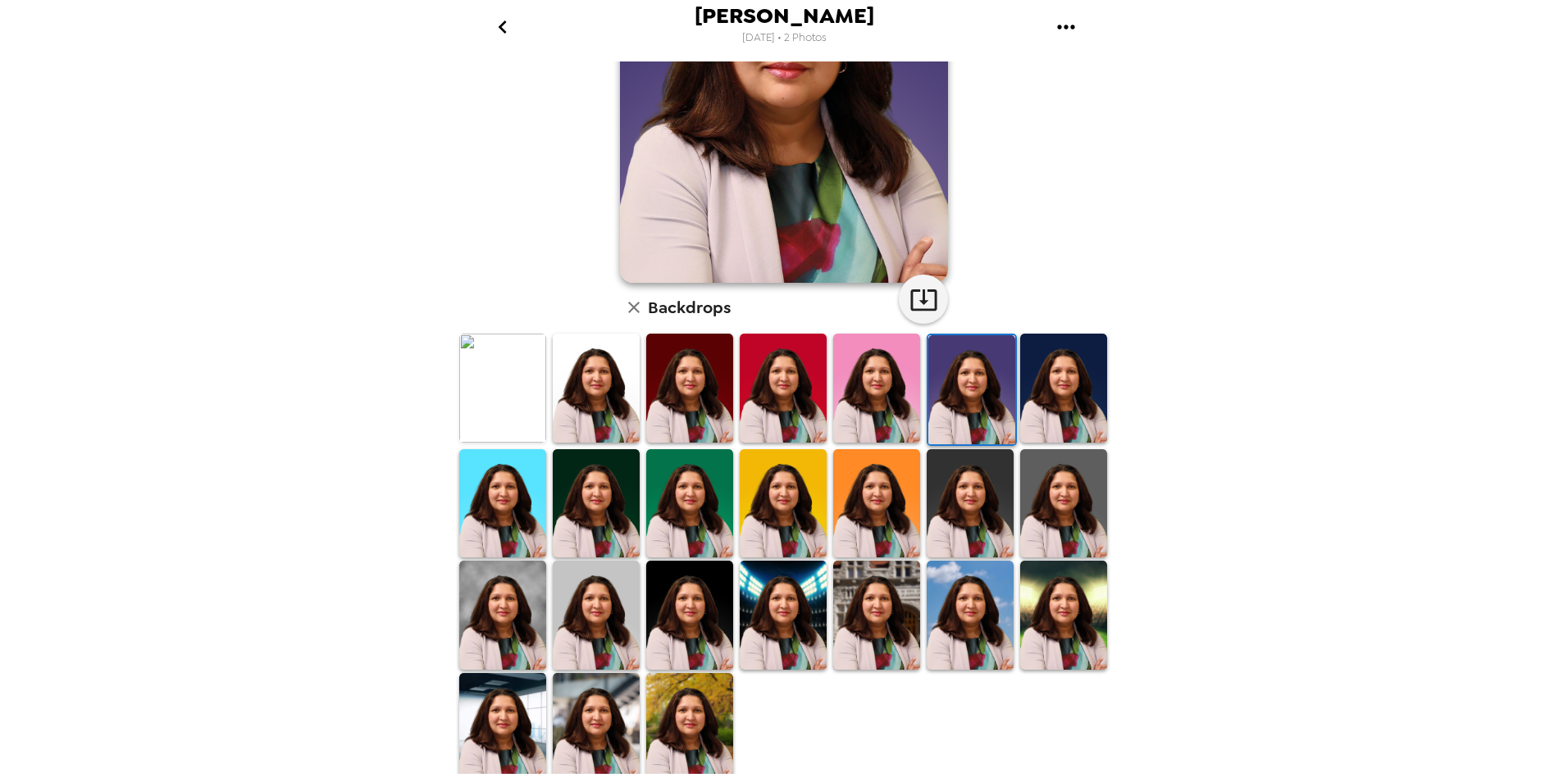
click at [501, 621] on img at bounding box center [503, 614] width 87 height 108
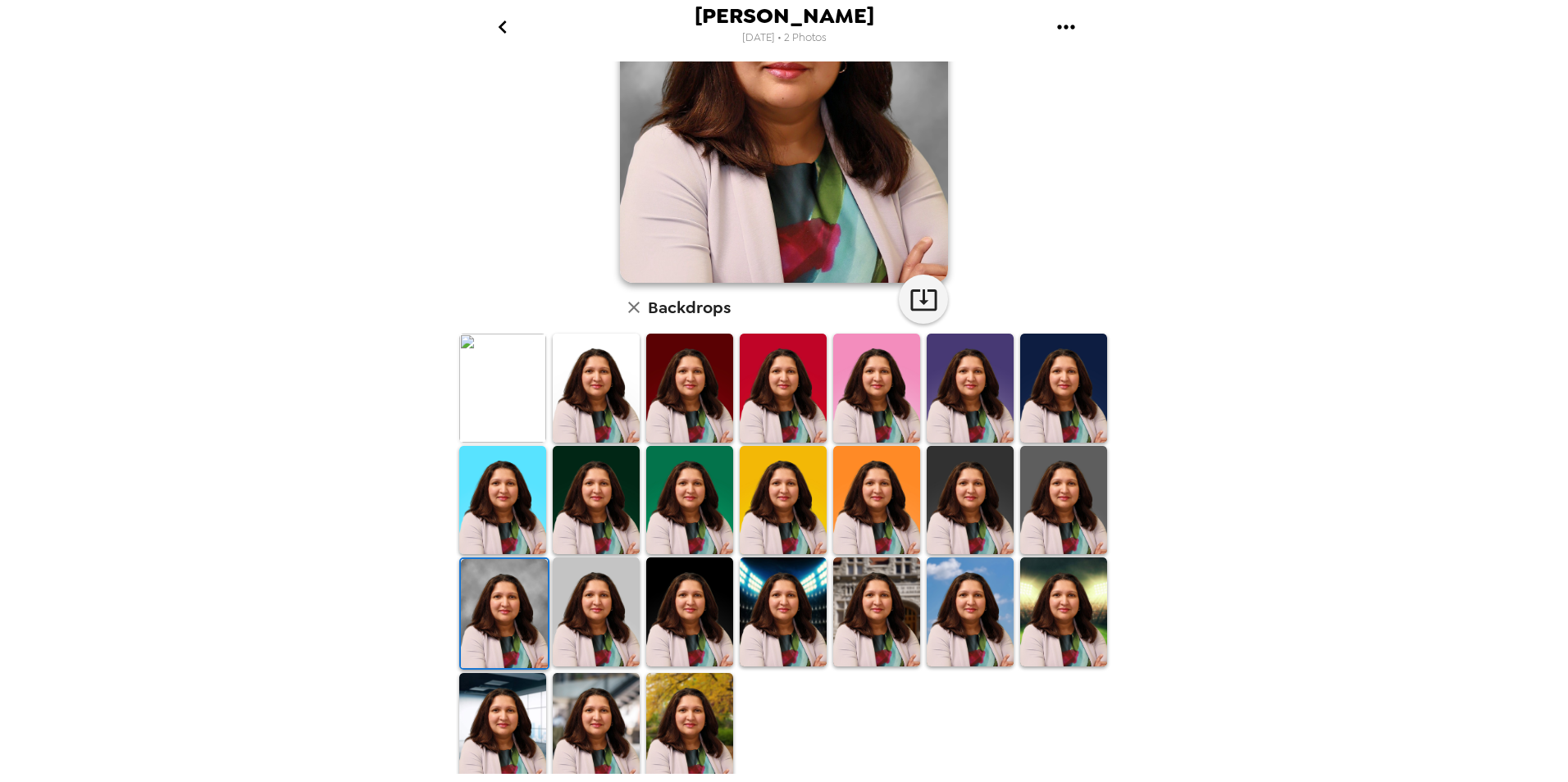
click at [487, 603] on img at bounding box center [505, 613] width 87 height 108
click at [584, 634] on img at bounding box center [597, 612] width 87 height 108
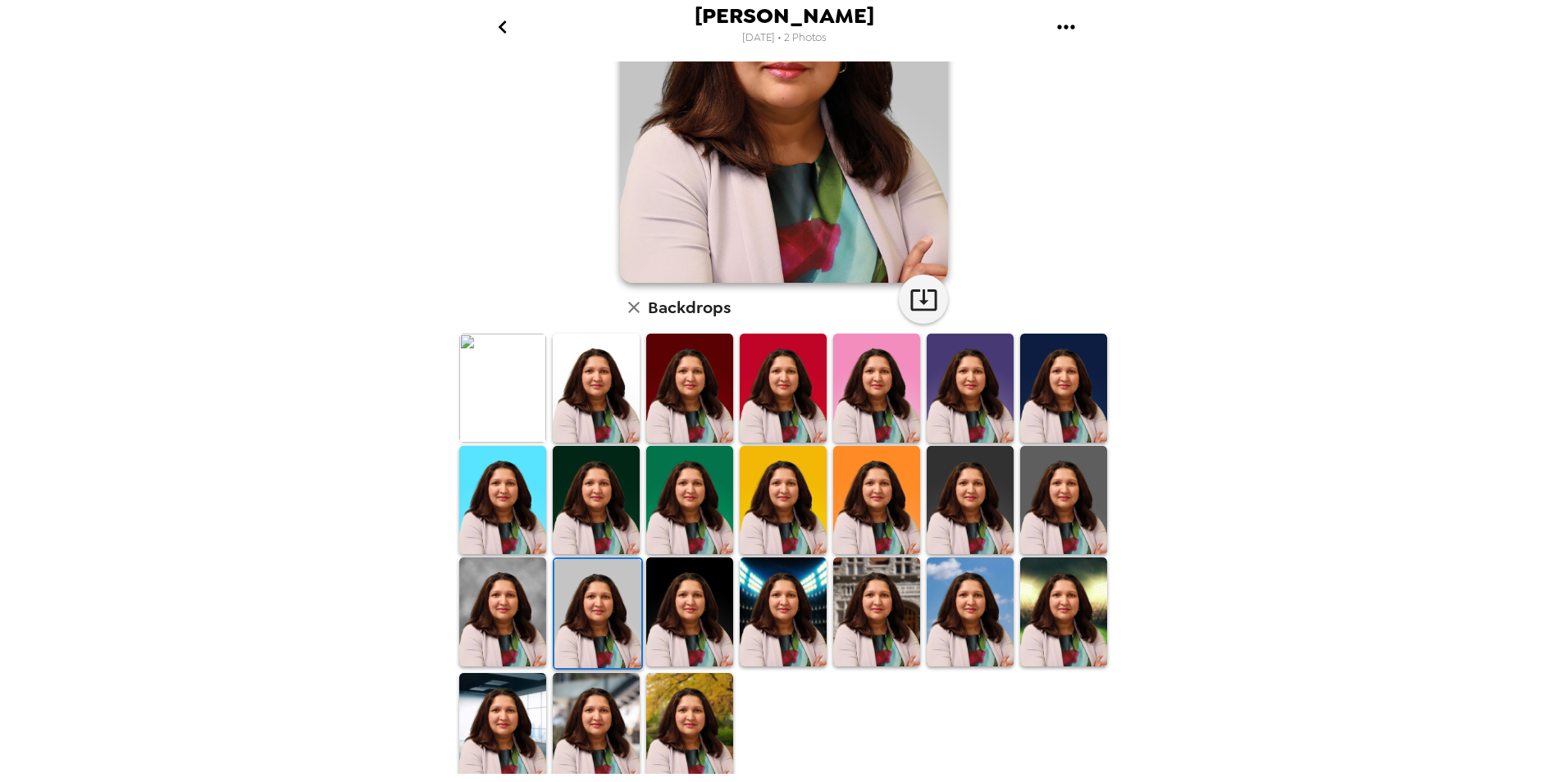
click at [479, 616] on img at bounding box center [503, 612] width 87 height 108
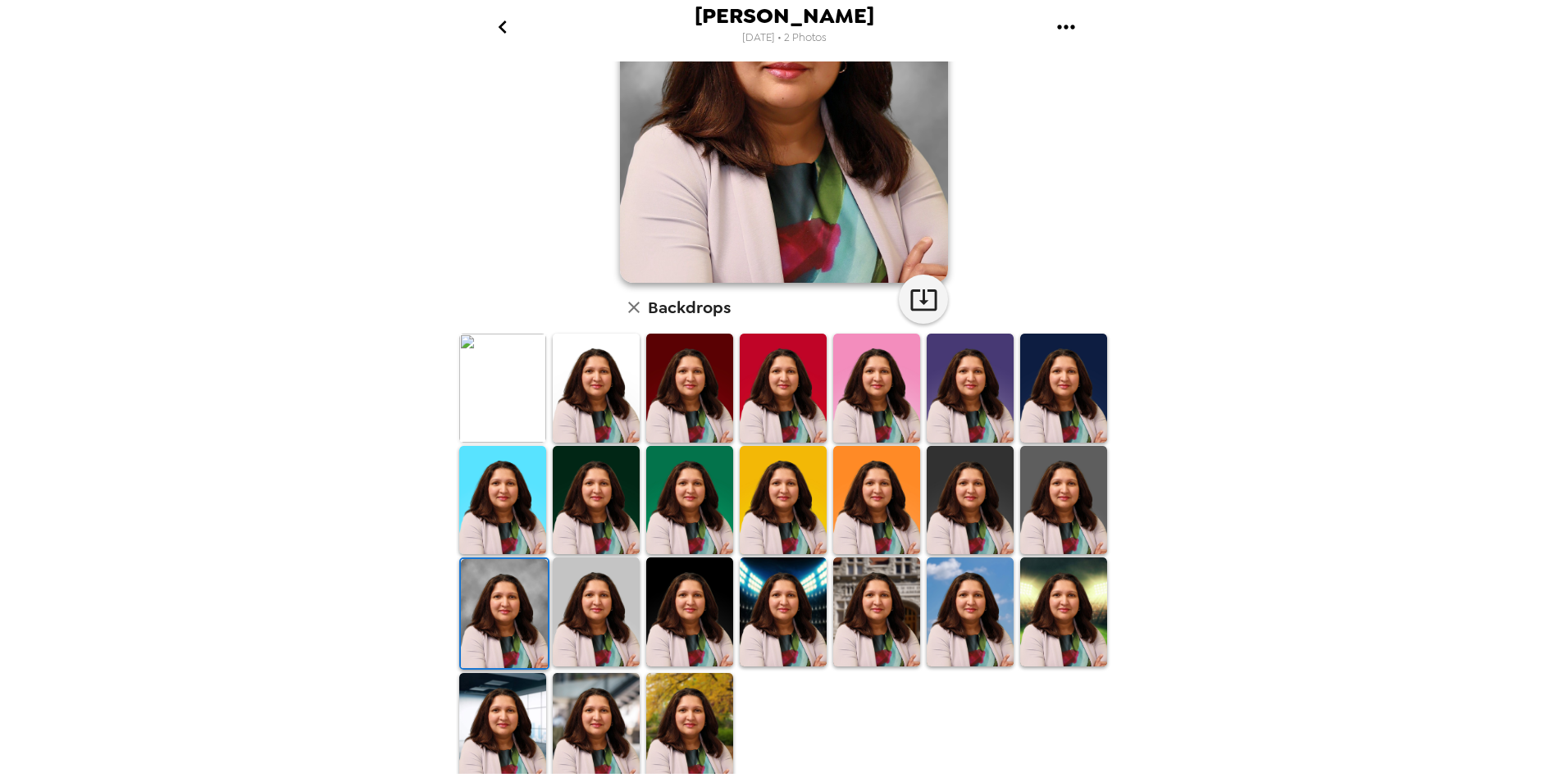
click at [682, 619] on img at bounding box center [689, 612] width 87 height 108
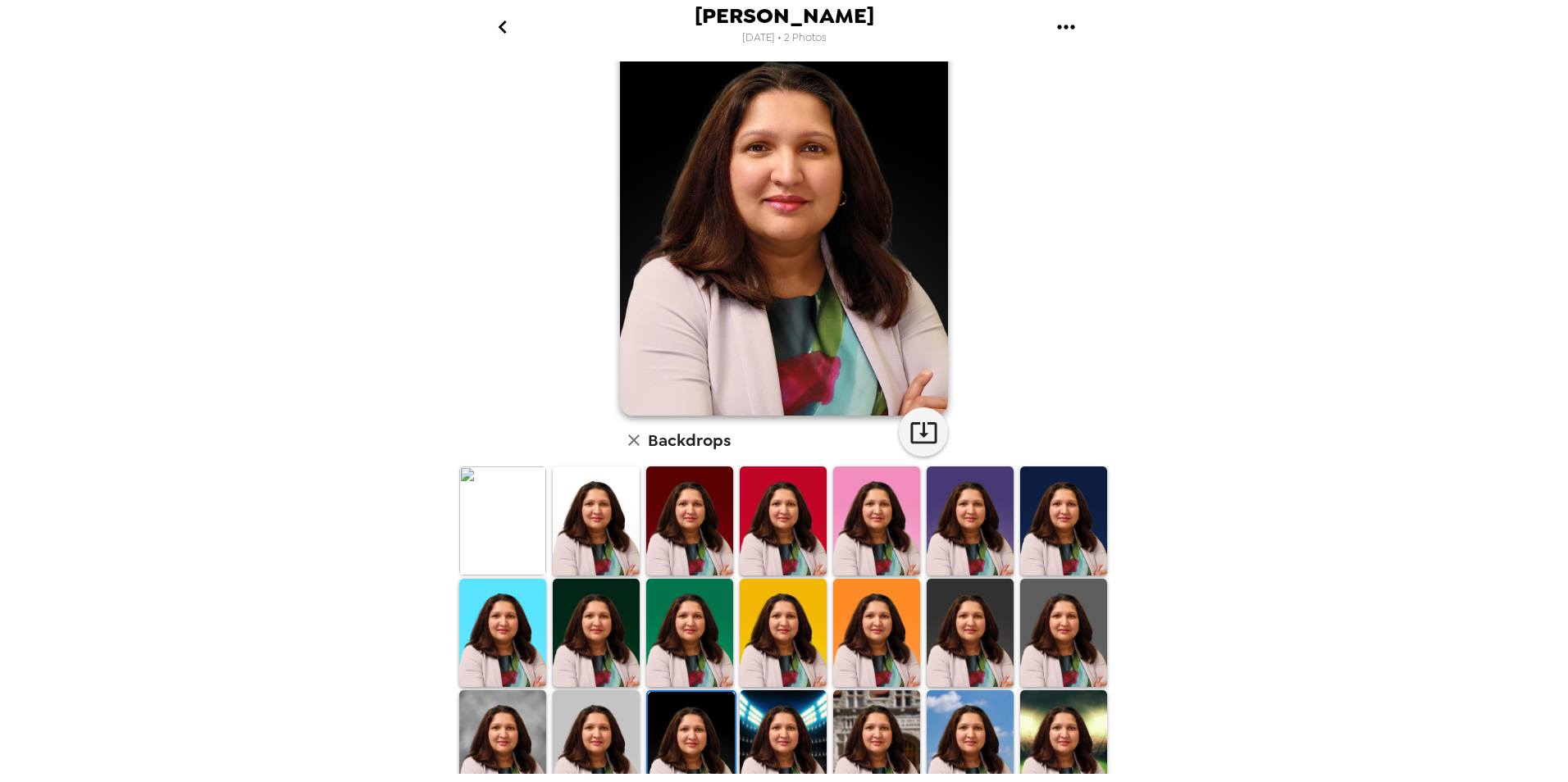
scroll to position [0, 0]
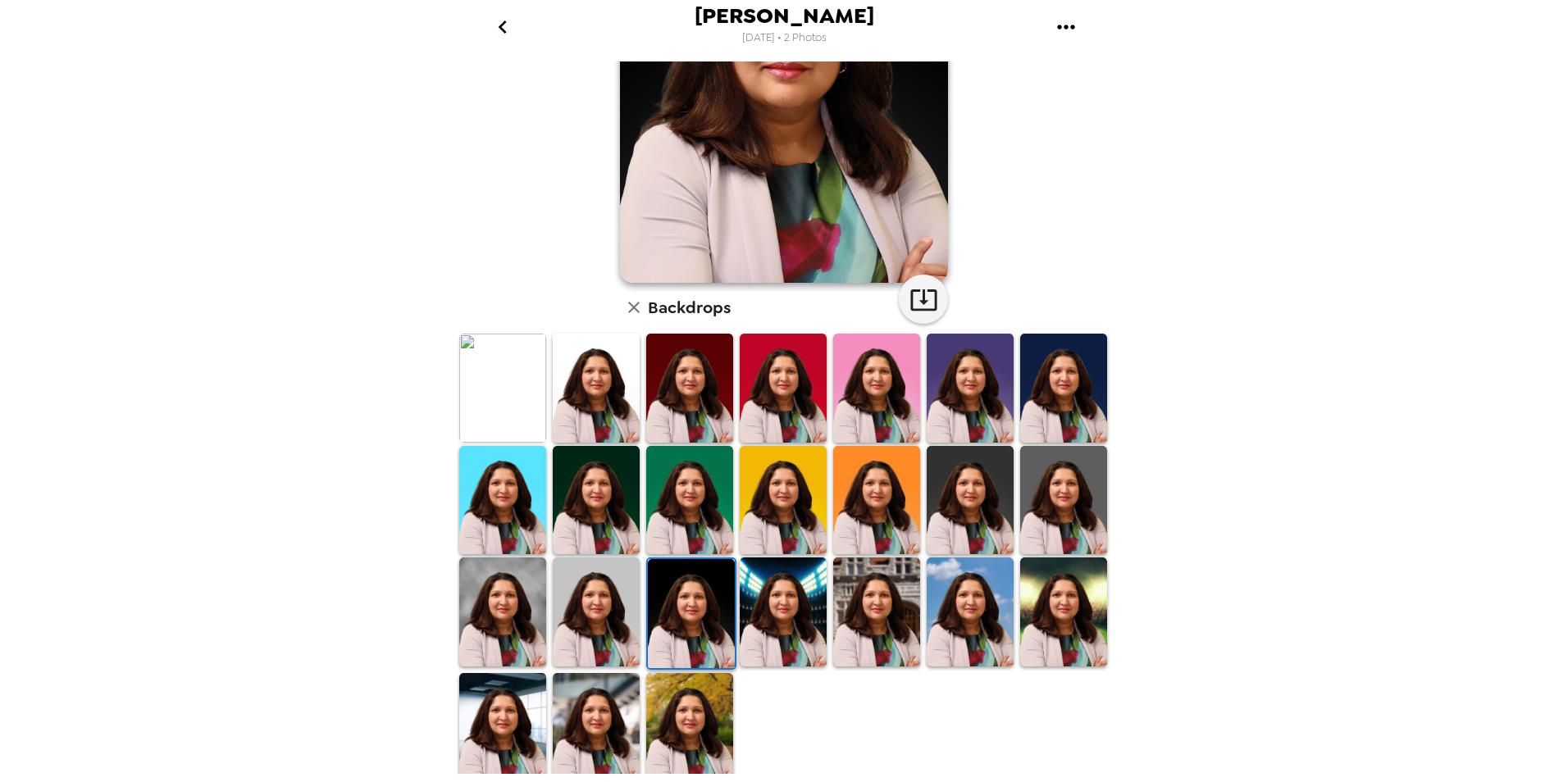
click at [477, 604] on img at bounding box center [503, 612] width 87 height 108
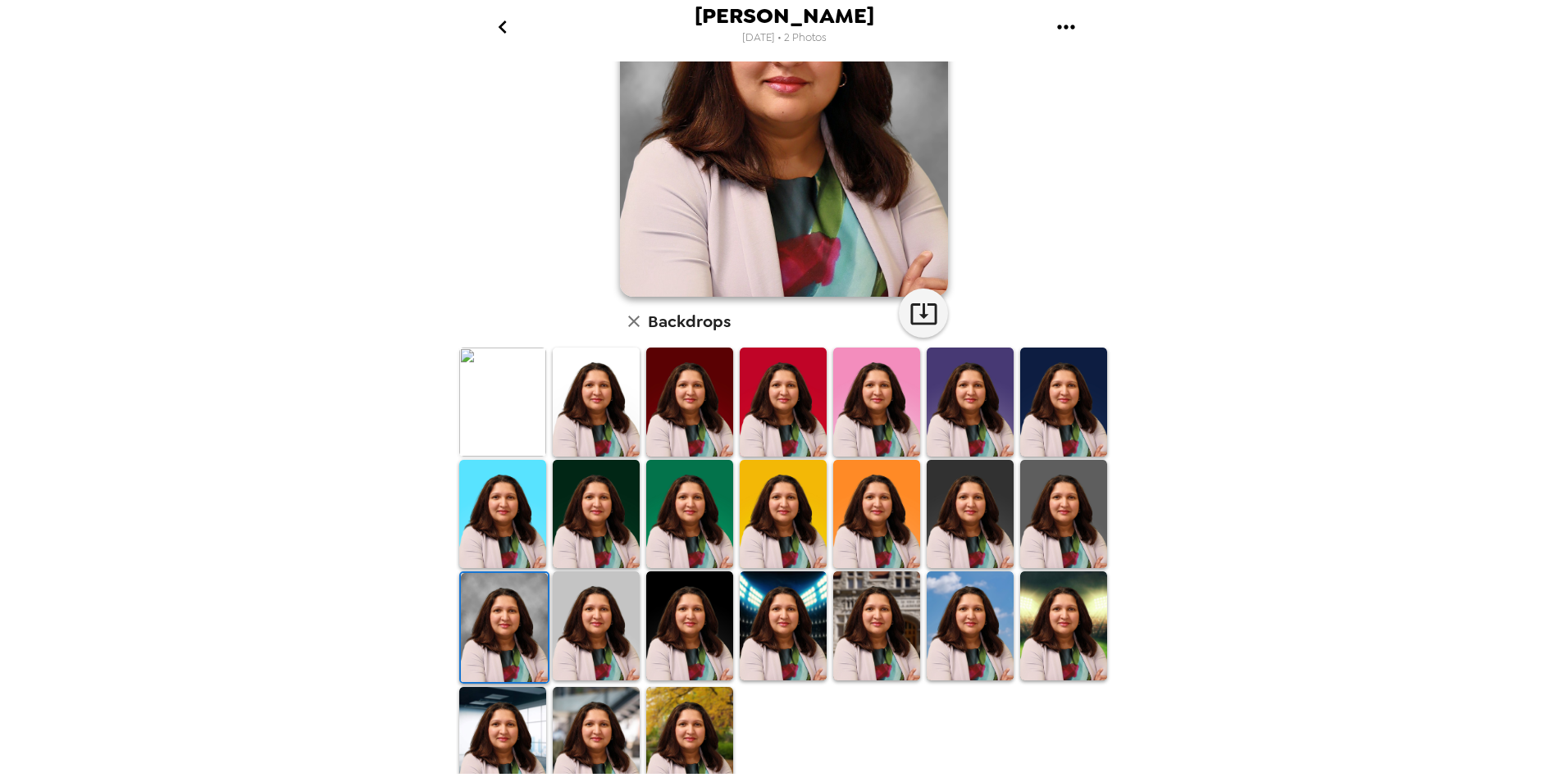
scroll to position [203, 0]
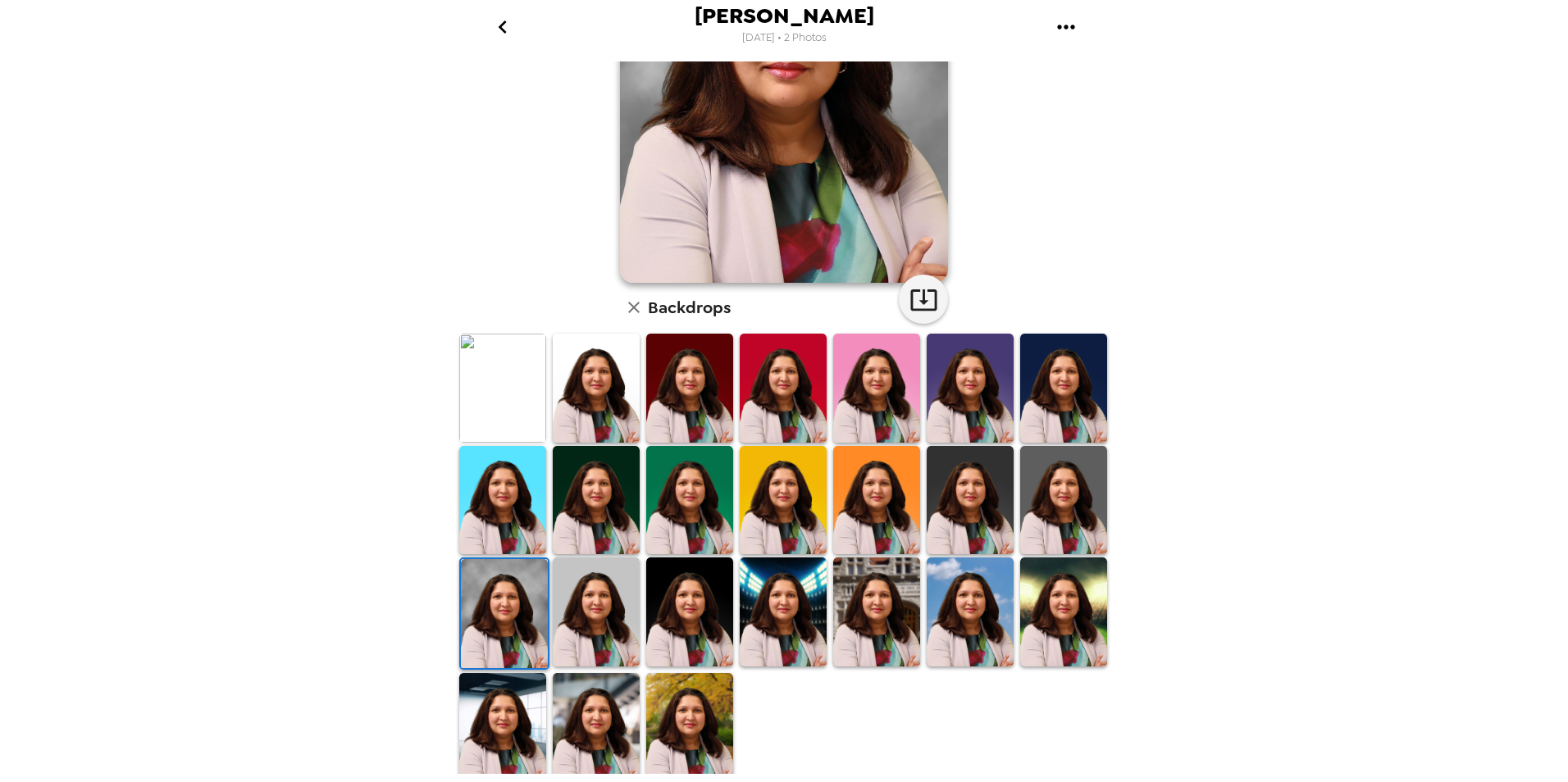
click at [628, 722] on img at bounding box center [597, 727] width 87 height 108
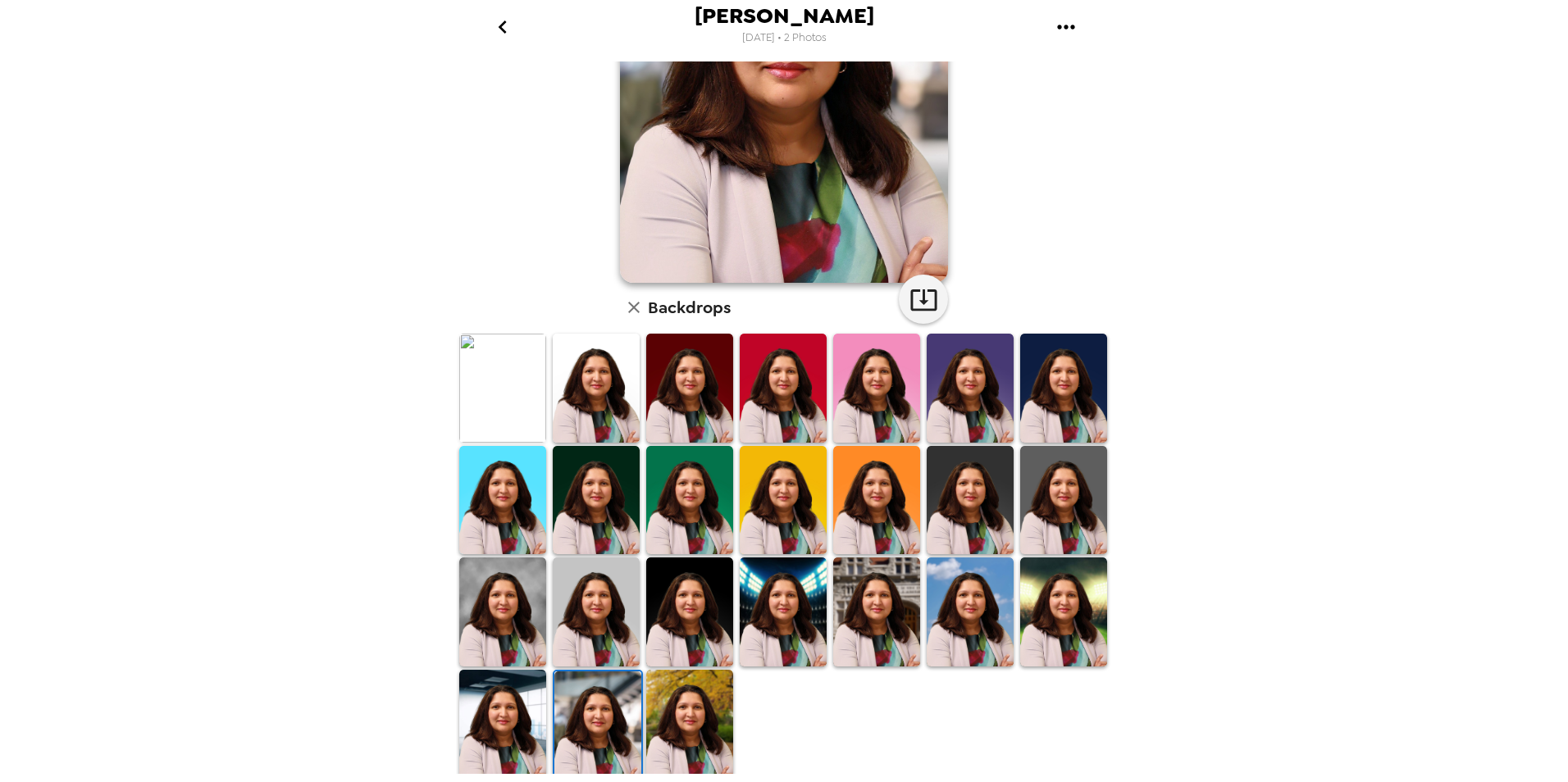
scroll to position [0, 0]
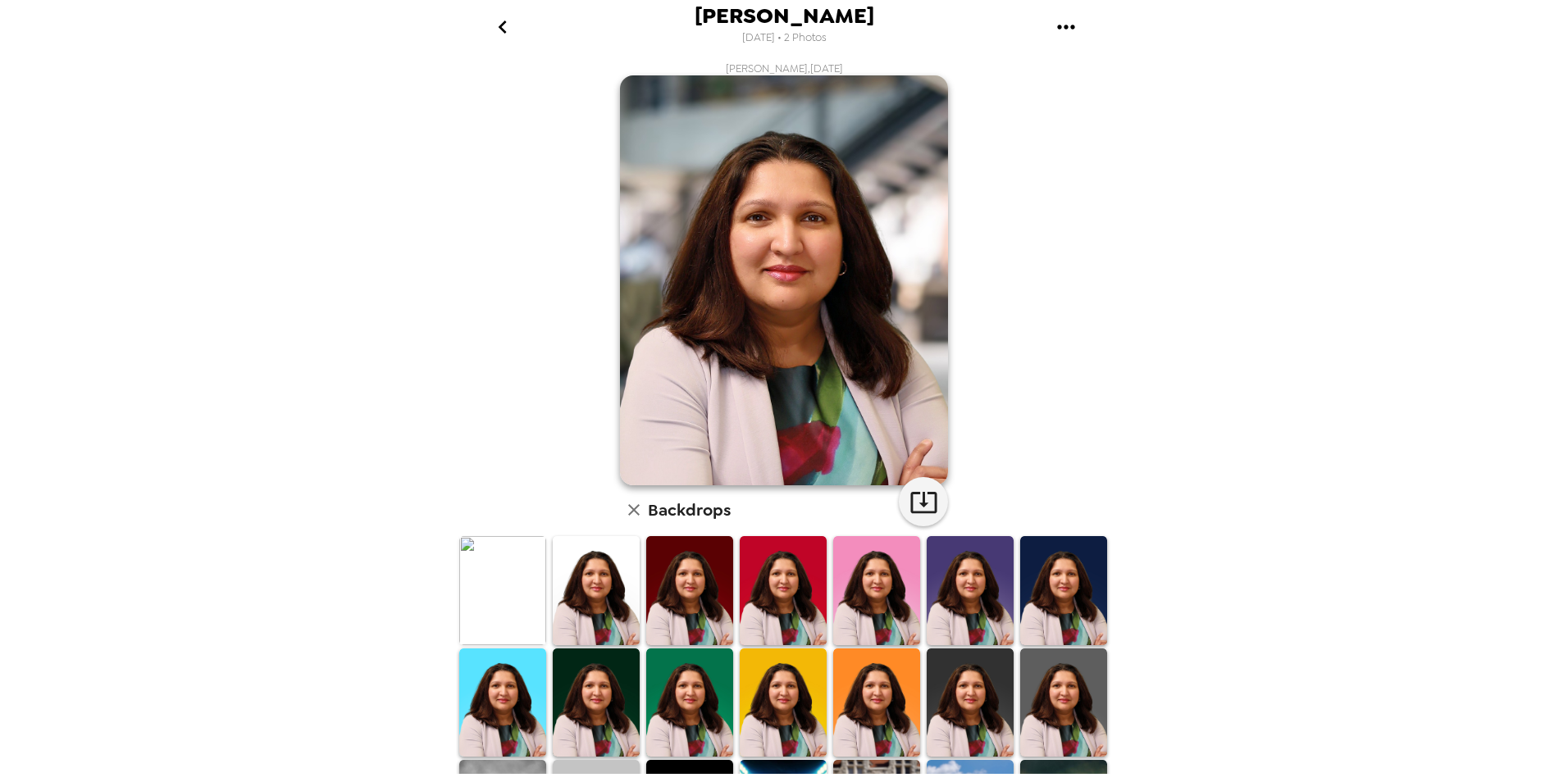
click at [508, 33] on icon "go back" at bounding box center [503, 27] width 27 height 27
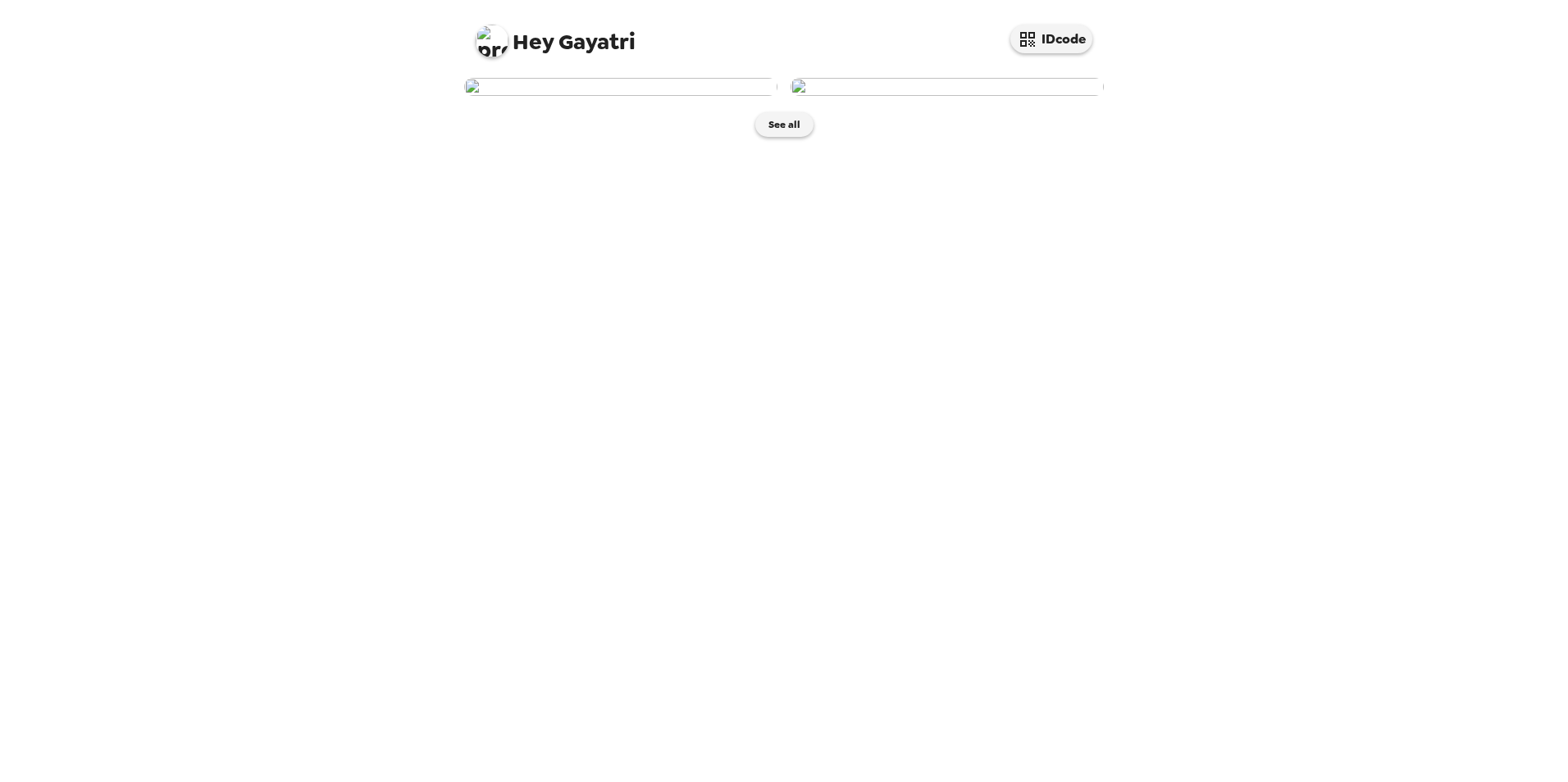
click at [898, 96] on img at bounding box center [947, 86] width 313 height 18
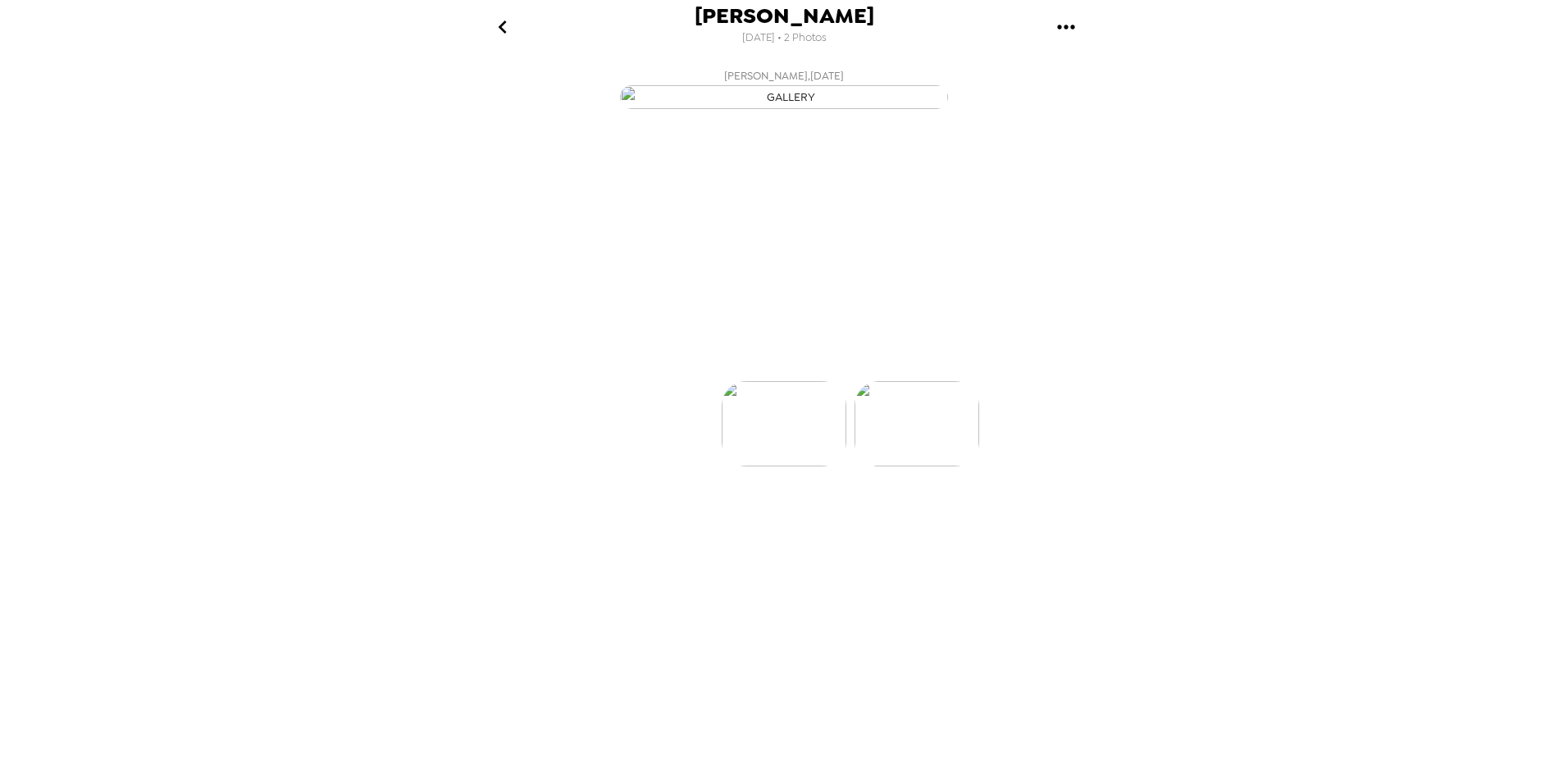
scroll to position [0, 132]
click at [737, 377] on button "Backdrops" at bounding box center [748, 352] width 144 height 49
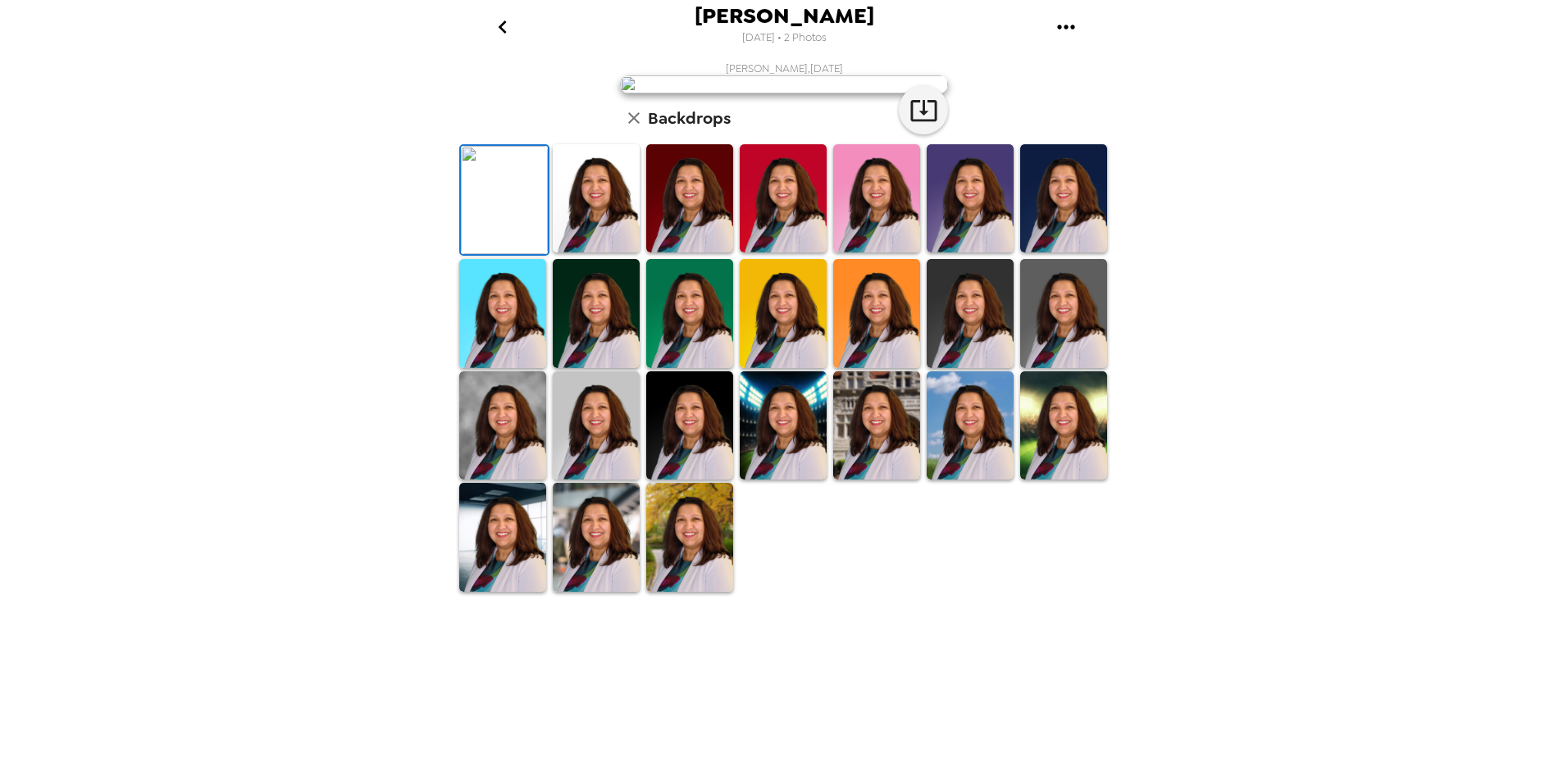
scroll to position [203, 0]
click at [593, 367] on img at bounding box center [597, 313] width 87 height 108
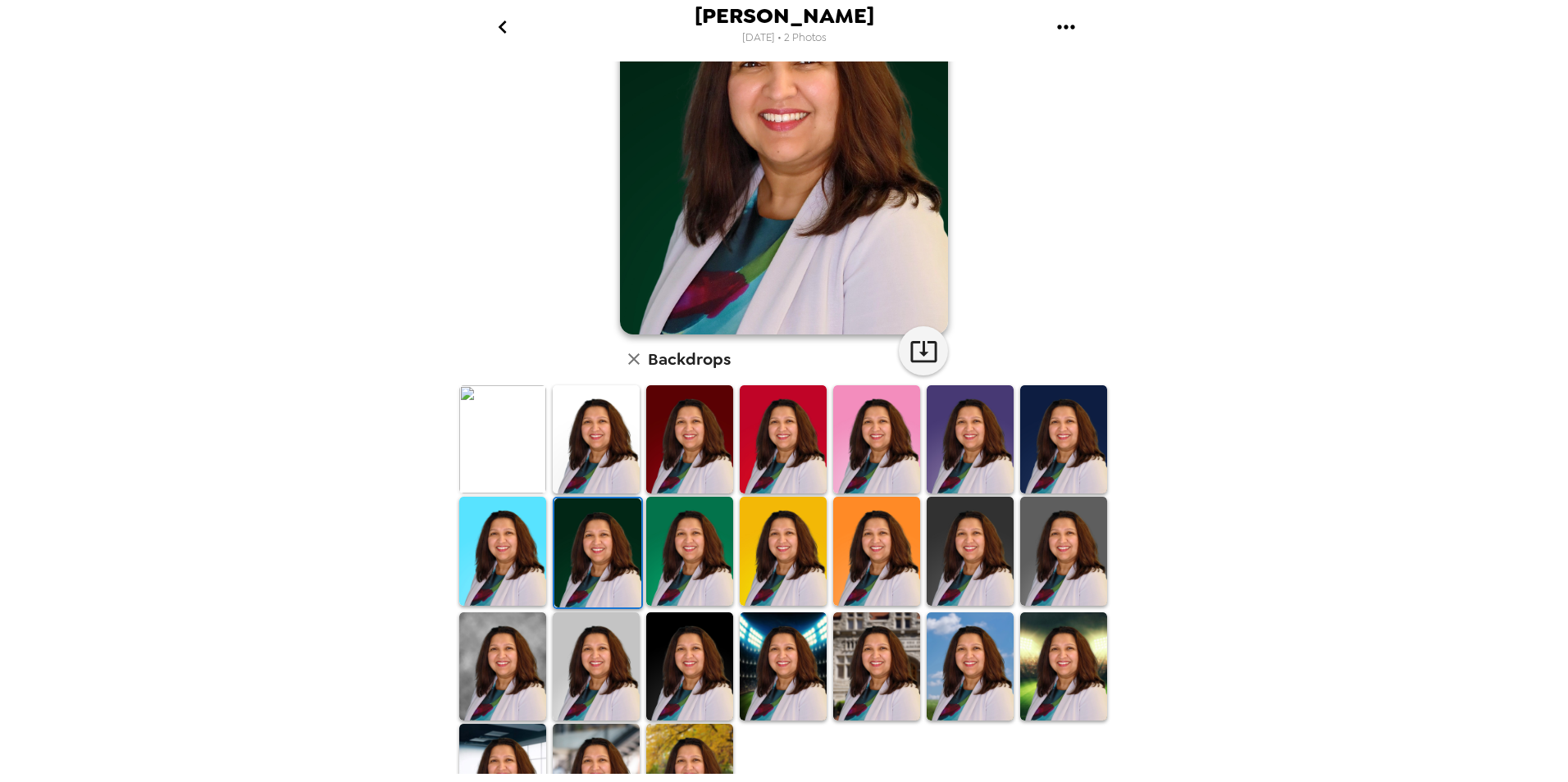
scroll to position [164, 0]
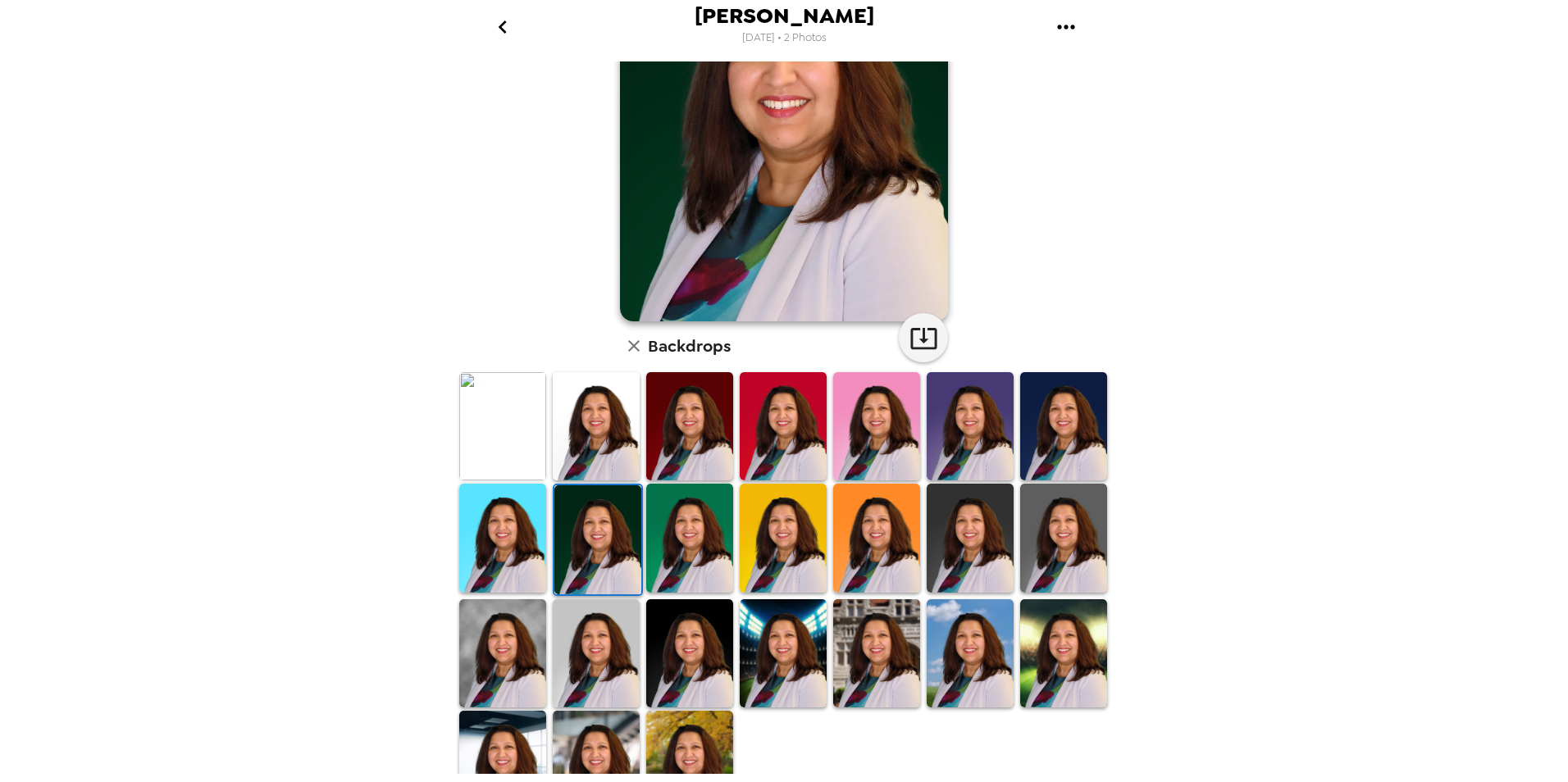
click at [708, 569] on img at bounding box center [689, 538] width 87 height 108
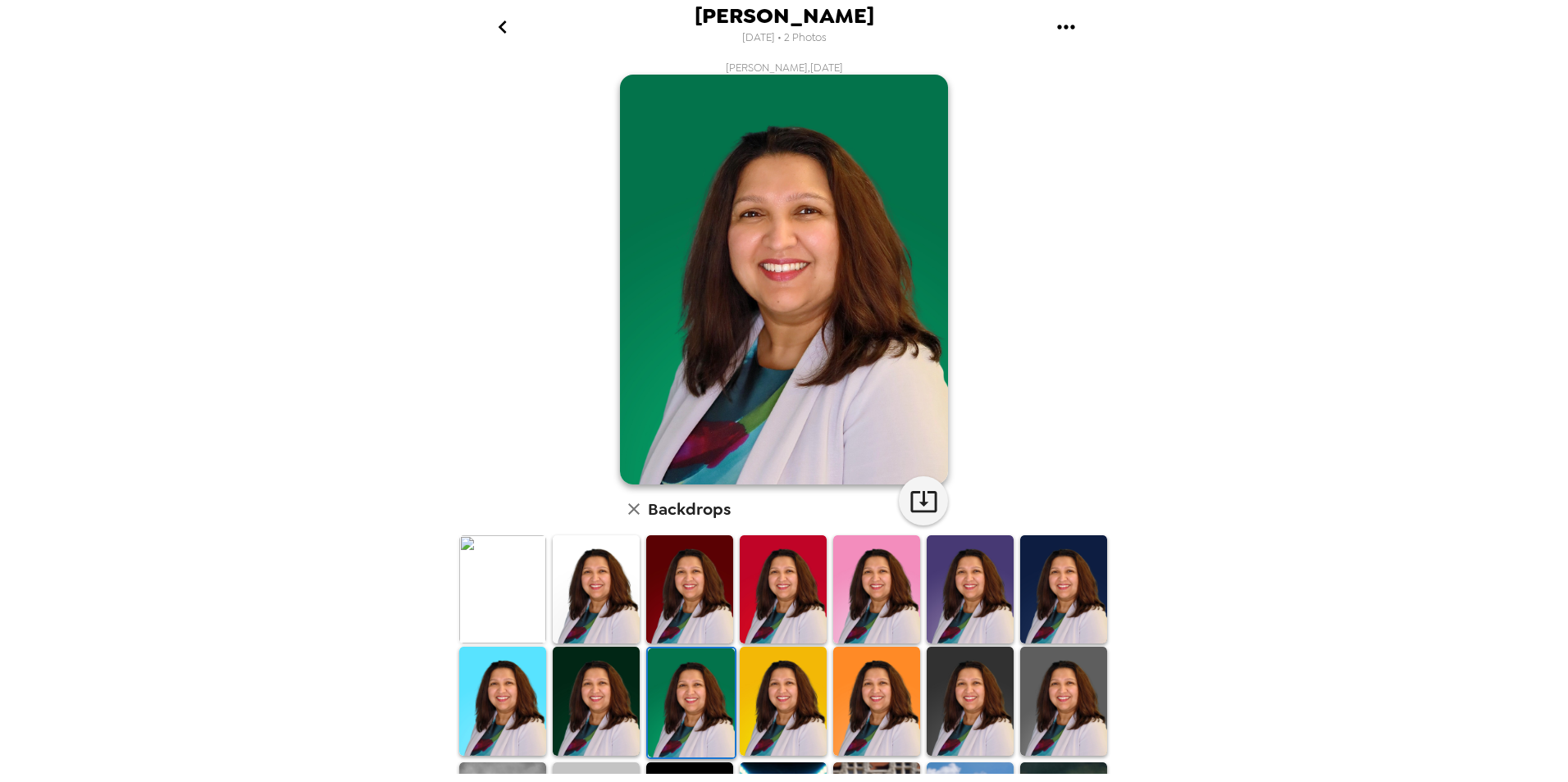
scroll to position [0, 0]
click at [703, 596] on img at bounding box center [689, 590] width 87 height 108
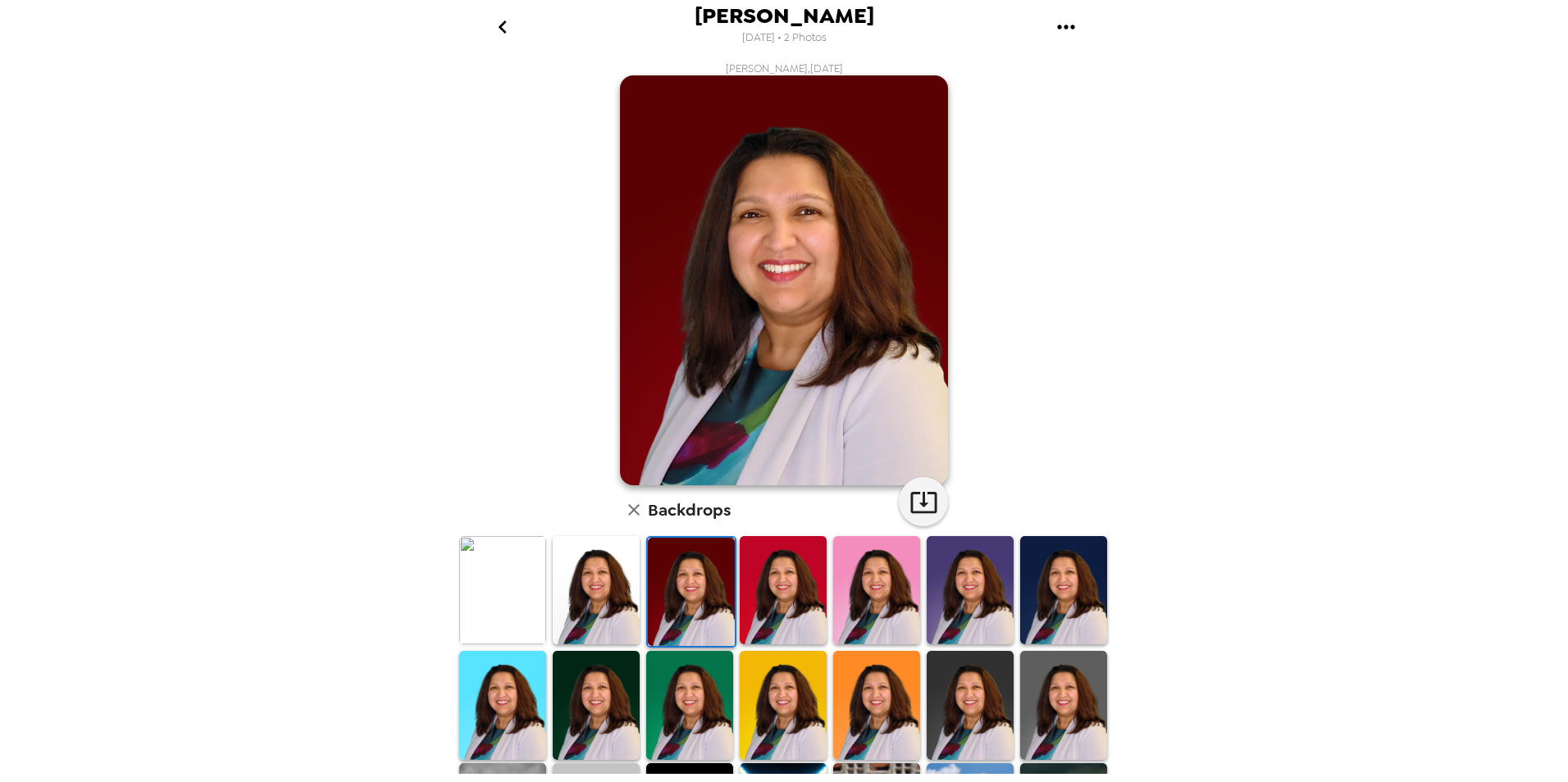
click at [592, 602] on img at bounding box center [597, 590] width 87 height 108
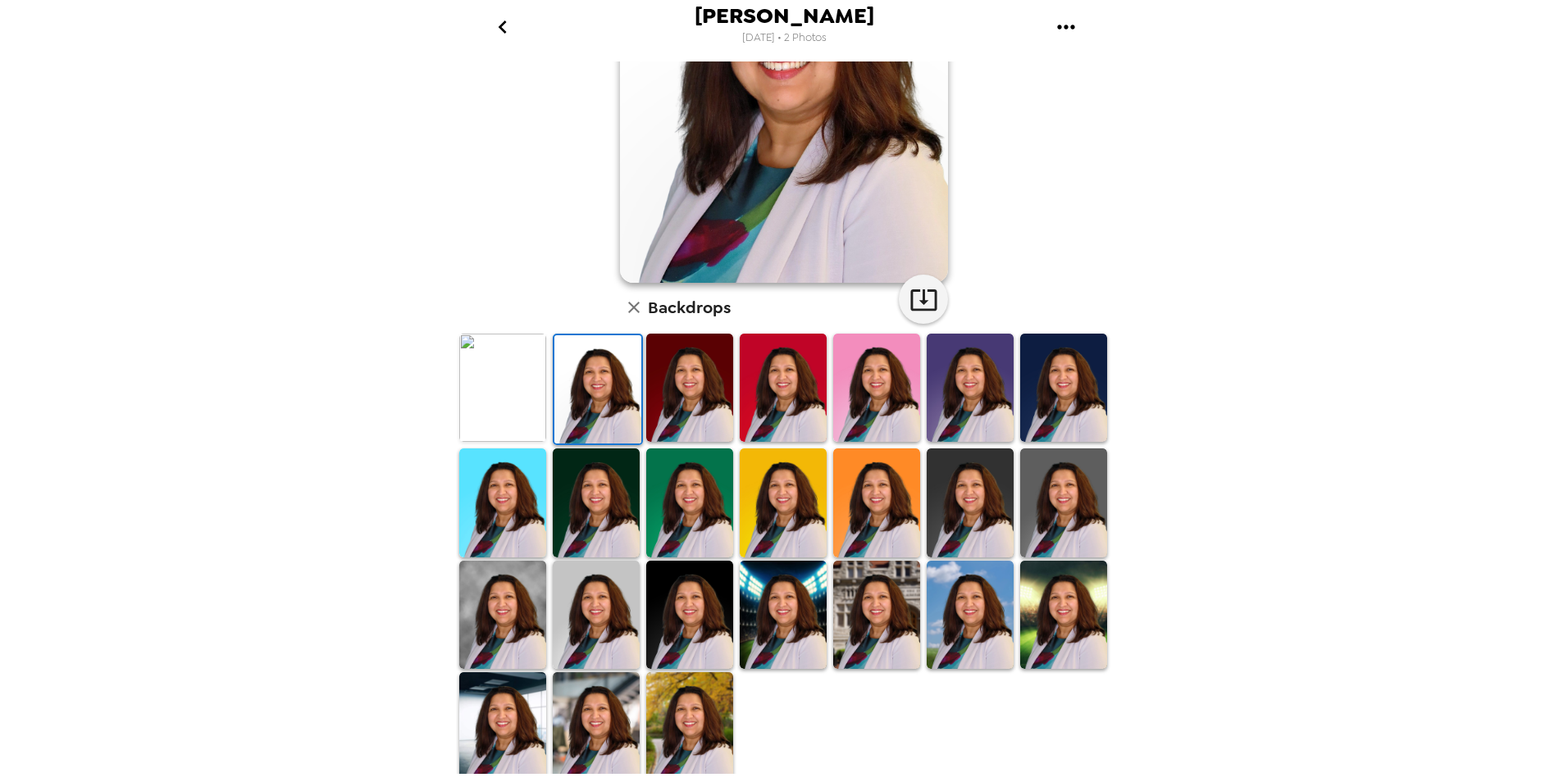
click at [491, 618] on img at bounding box center [503, 614] width 87 height 108
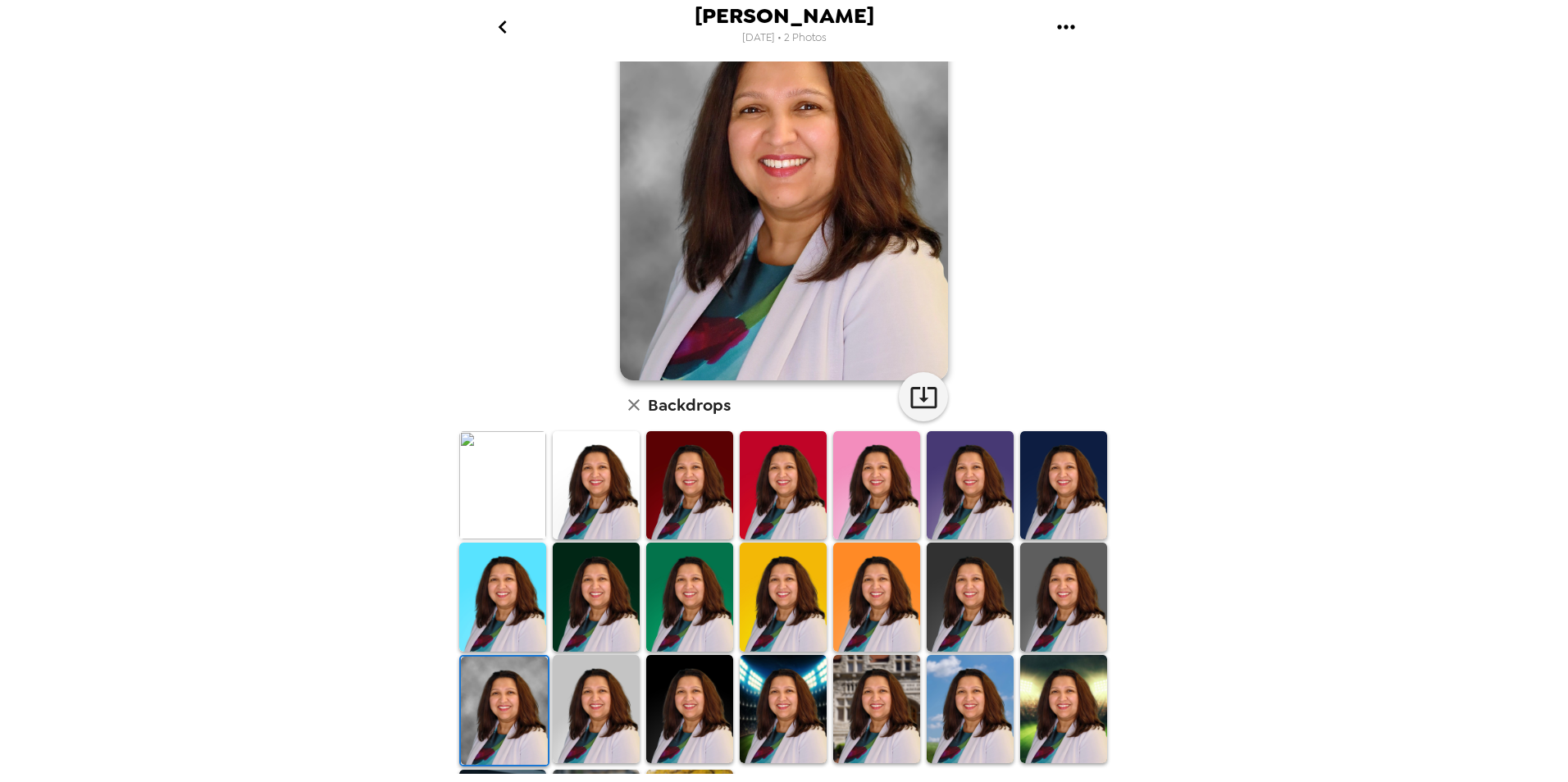
scroll to position [203, 0]
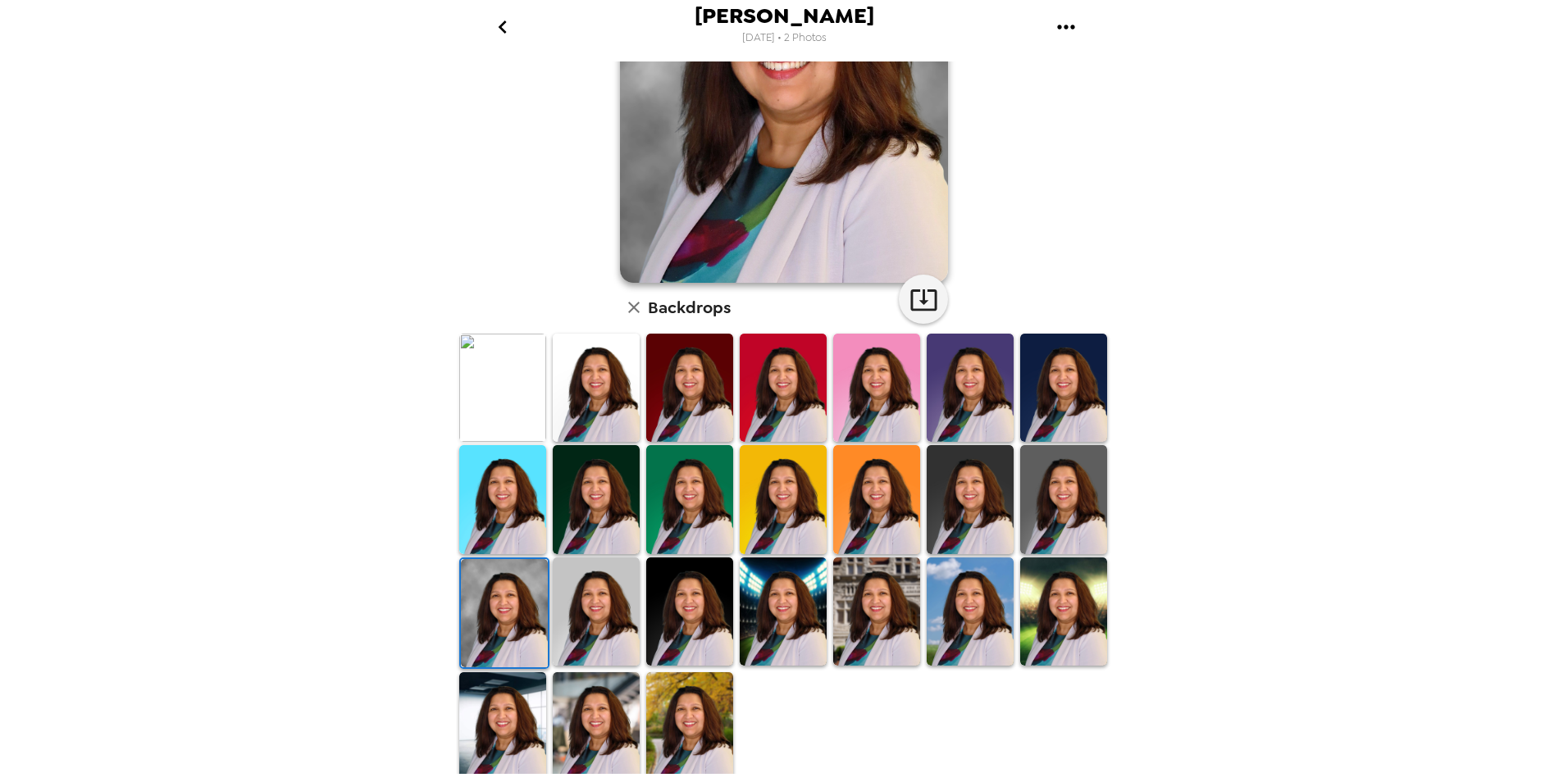
click at [1078, 633] on img at bounding box center [1063, 612] width 87 height 108
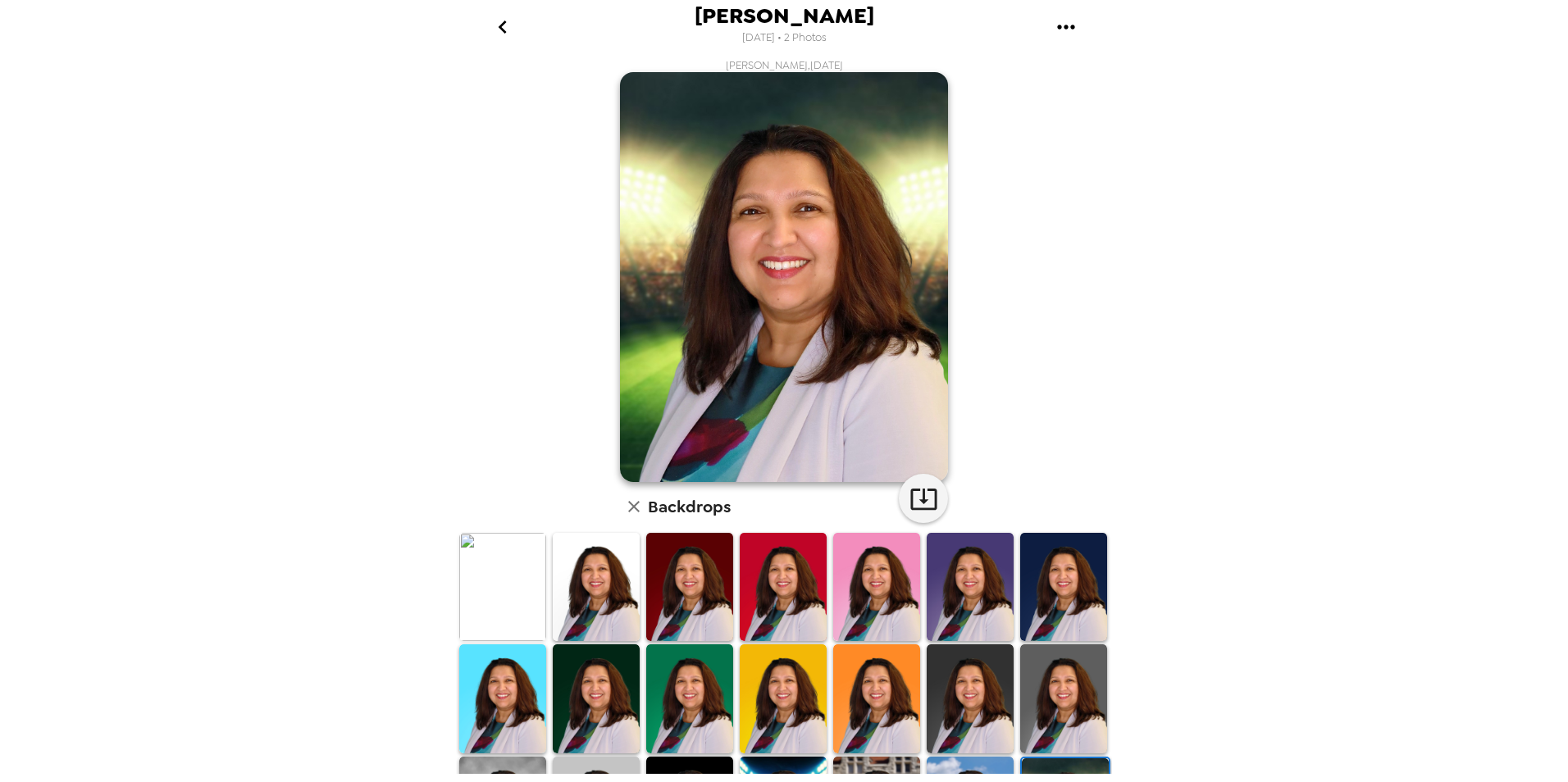
scroll to position [0, 0]
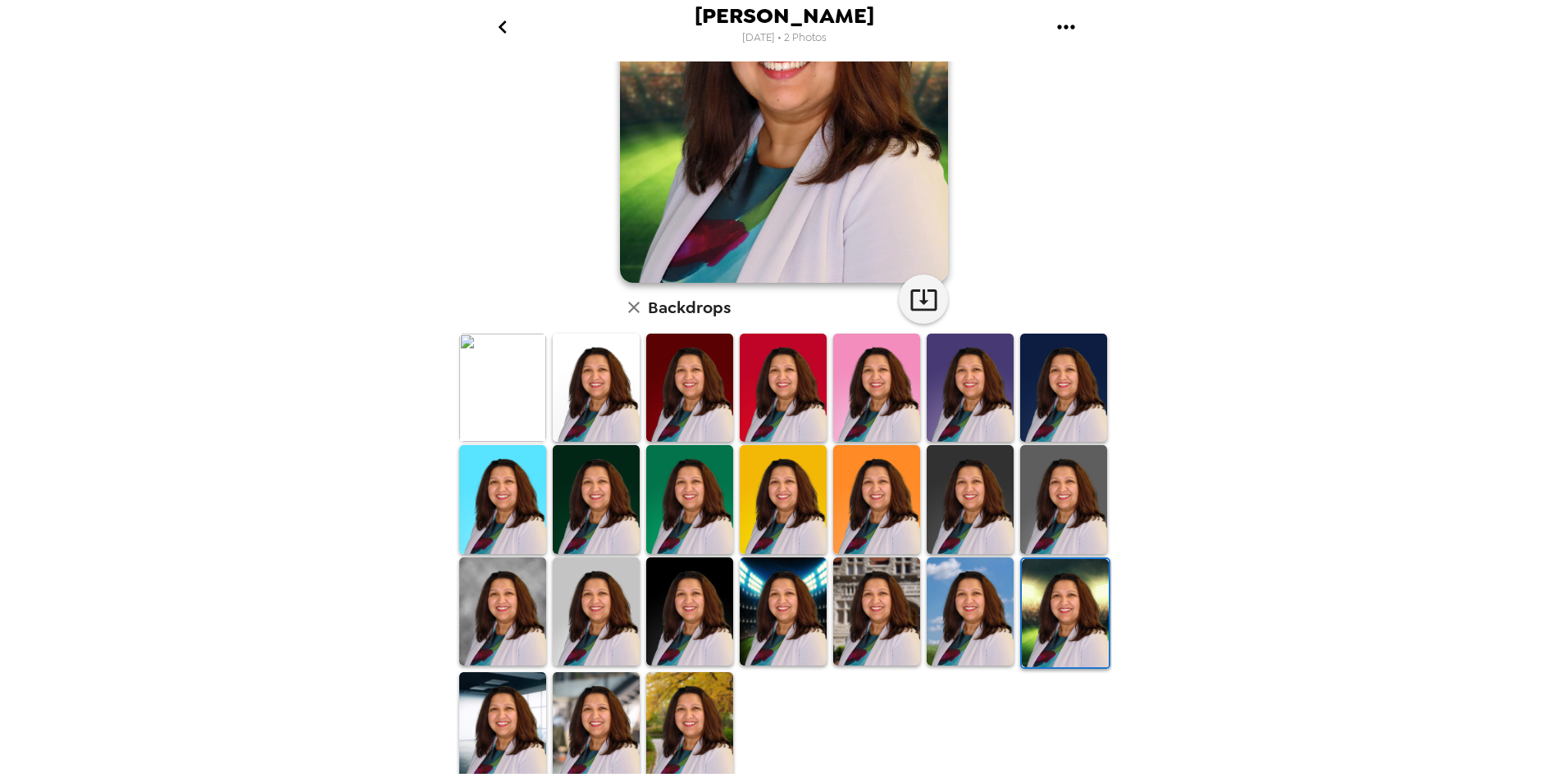
click at [684, 713] on img at bounding box center [689, 726] width 87 height 108
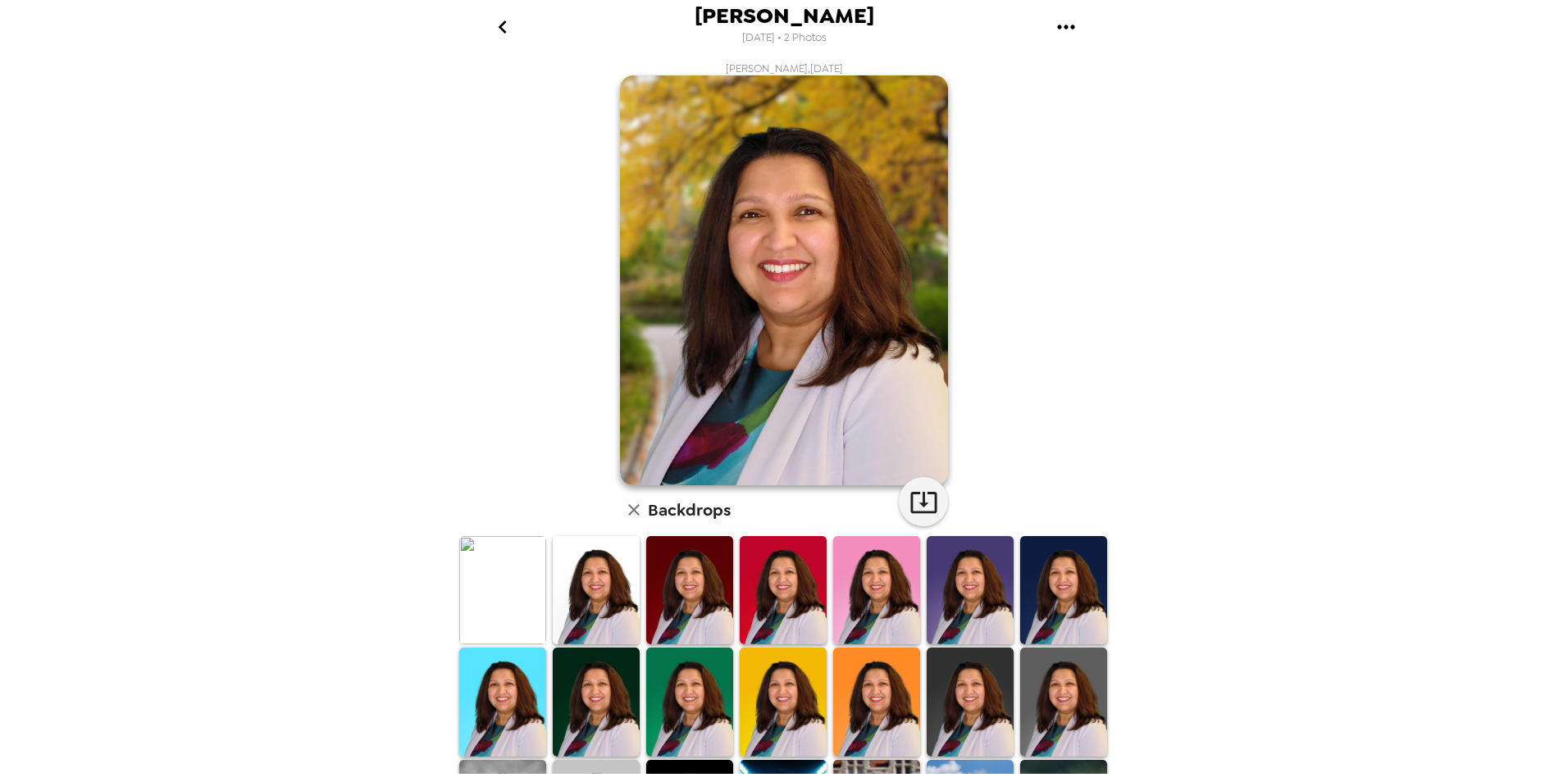
click at [490, 572] on img at bounding box center [503, 590] width 87 height 108
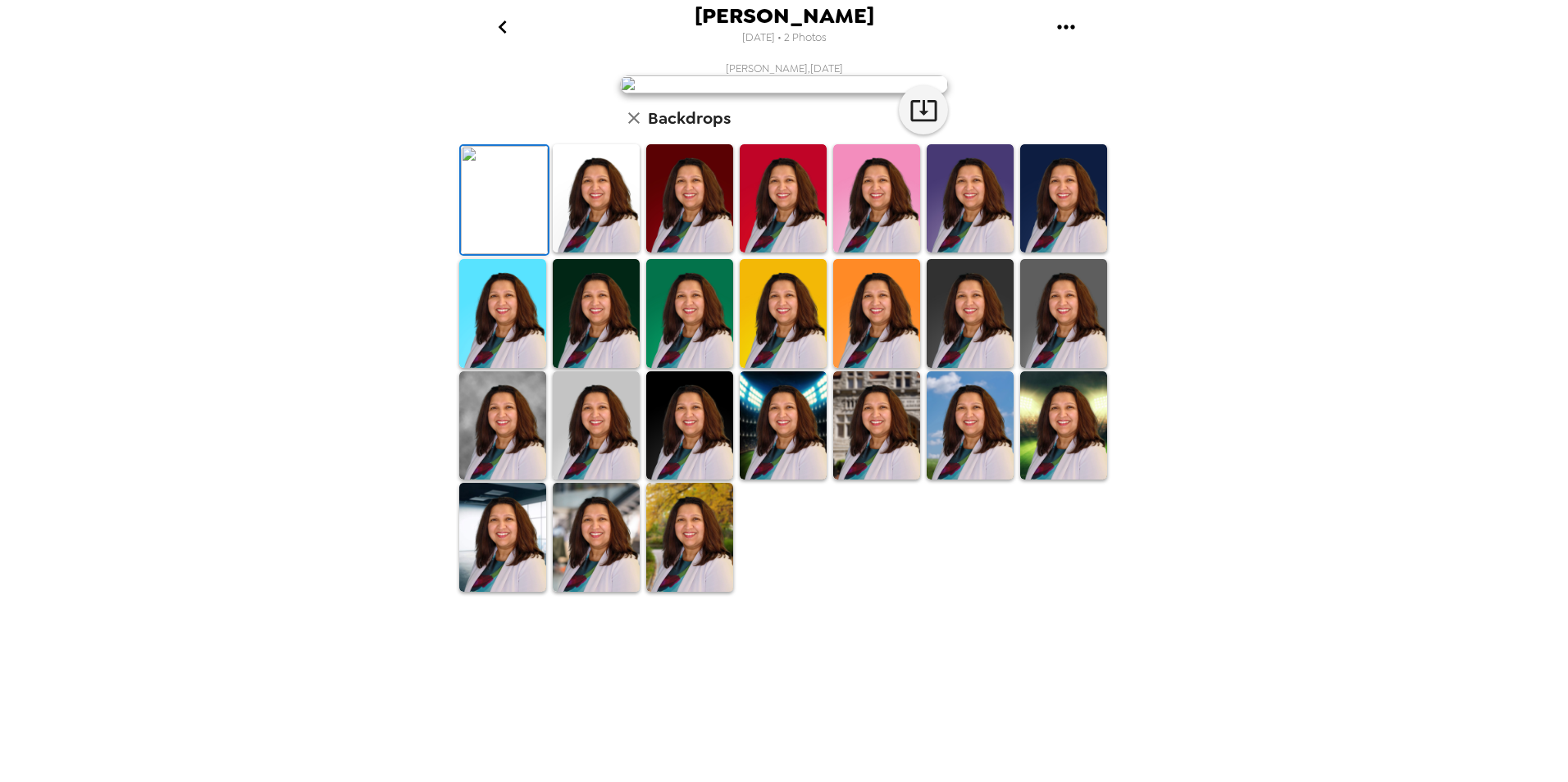
click at [624, 128] on icon "button" at bounding box center [633, 117] width 20 height 20
click at [499, 27] on icon "go back" at bounding box center [502, 27] width 9 height 13
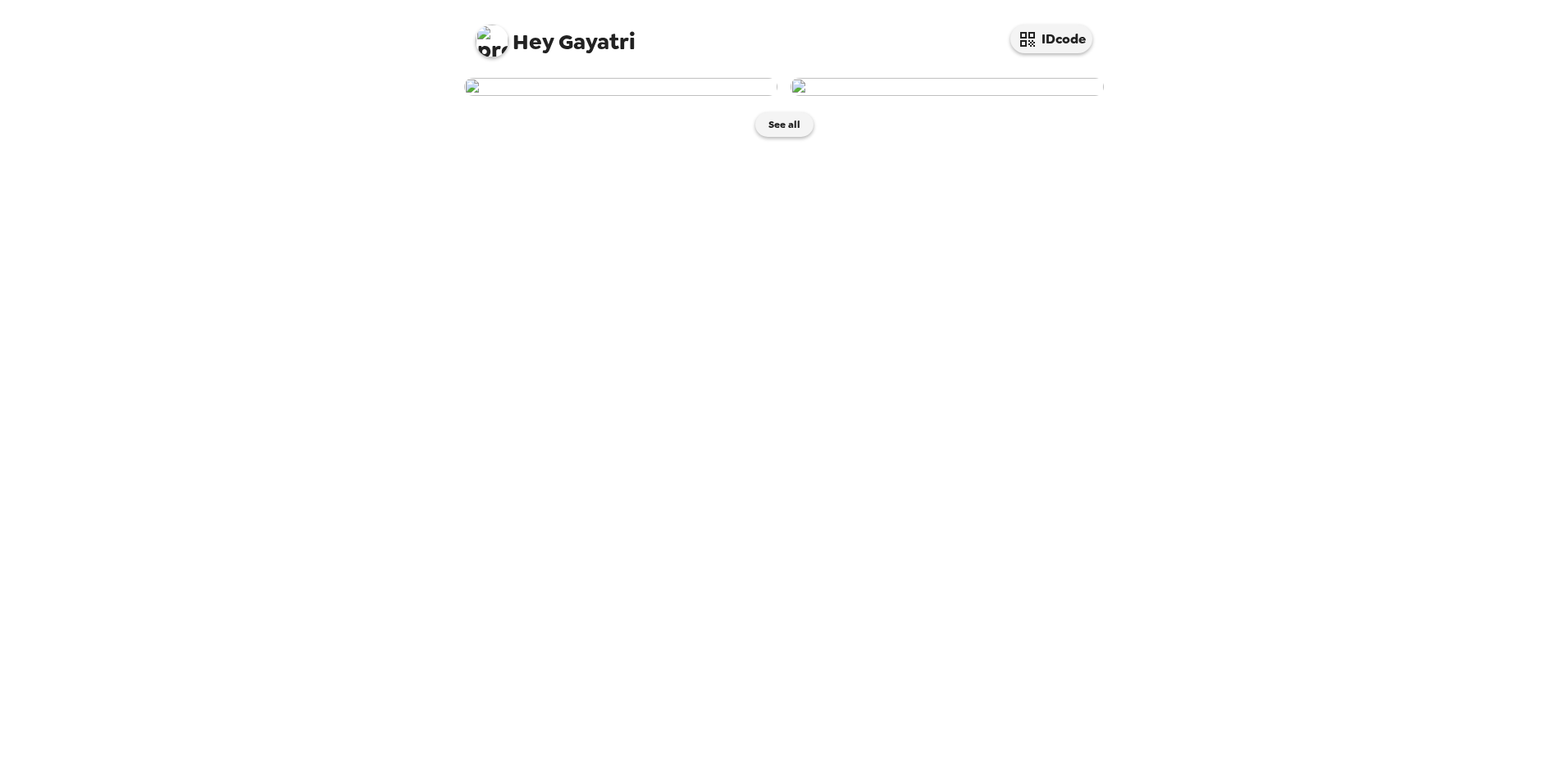
click at [606, 96] on img at bounding box center [620, 86] width 313 height 18
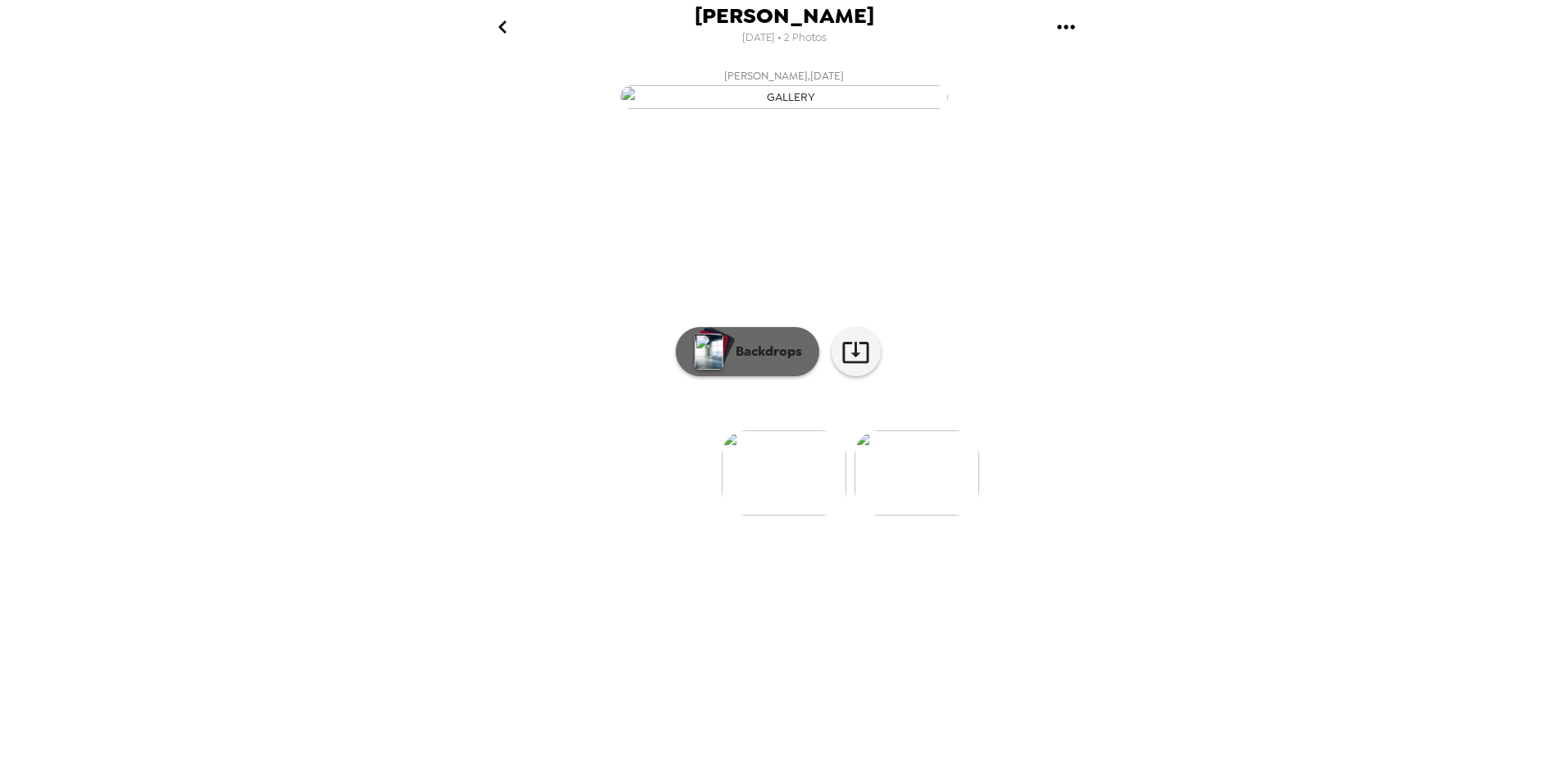
click at [746, 362] on p "Backdrops" at bounding box center [764, 351] width 75 height 20
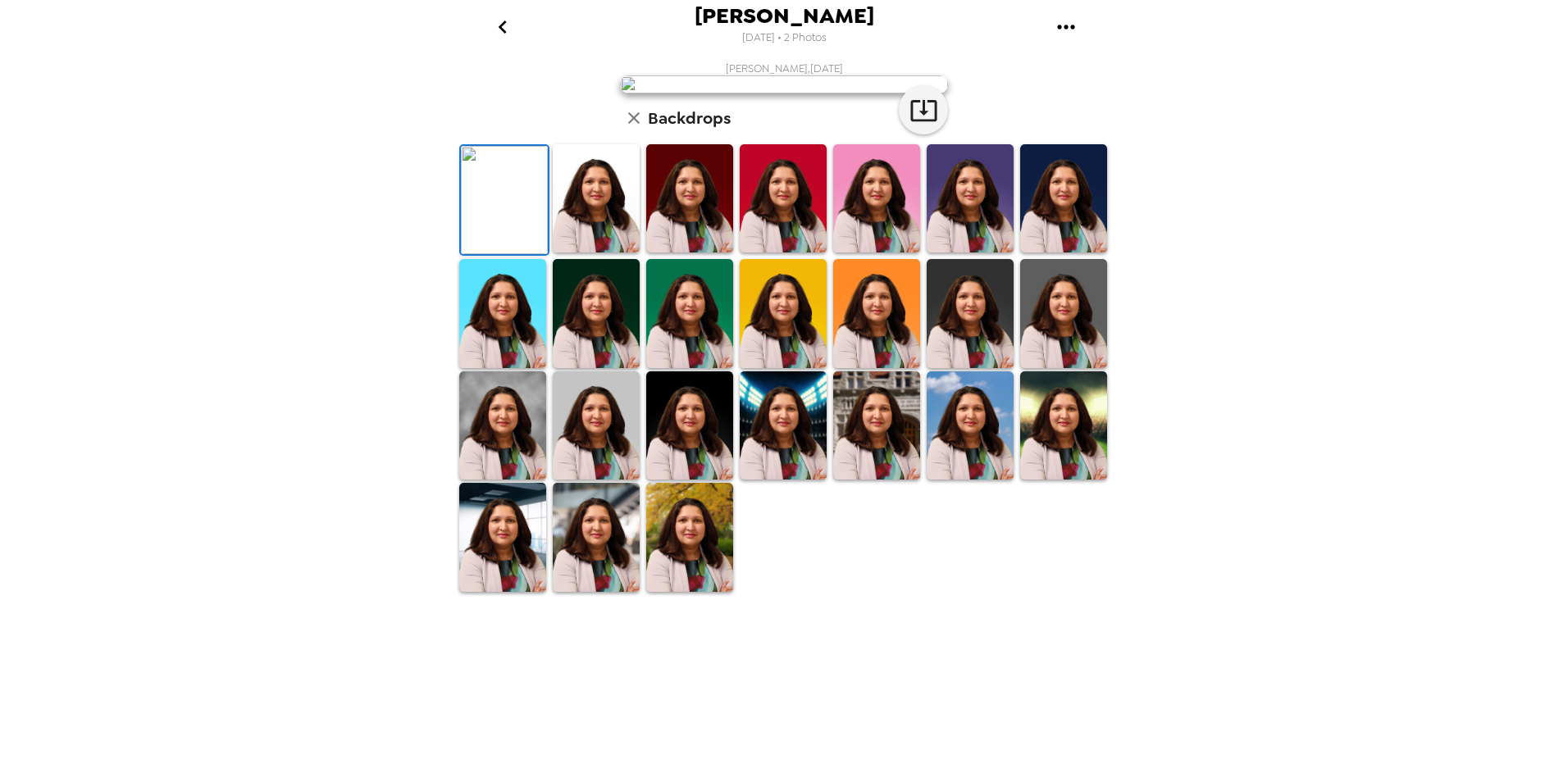
scroll to position [204, 0]
drag, startPoint x: 591, startPoint y: 705, endPoint x: 887, endPoint y: 688, distance: 296.5
click at [591, 591] on img at bounding box center [597, 537] width 87 height 108
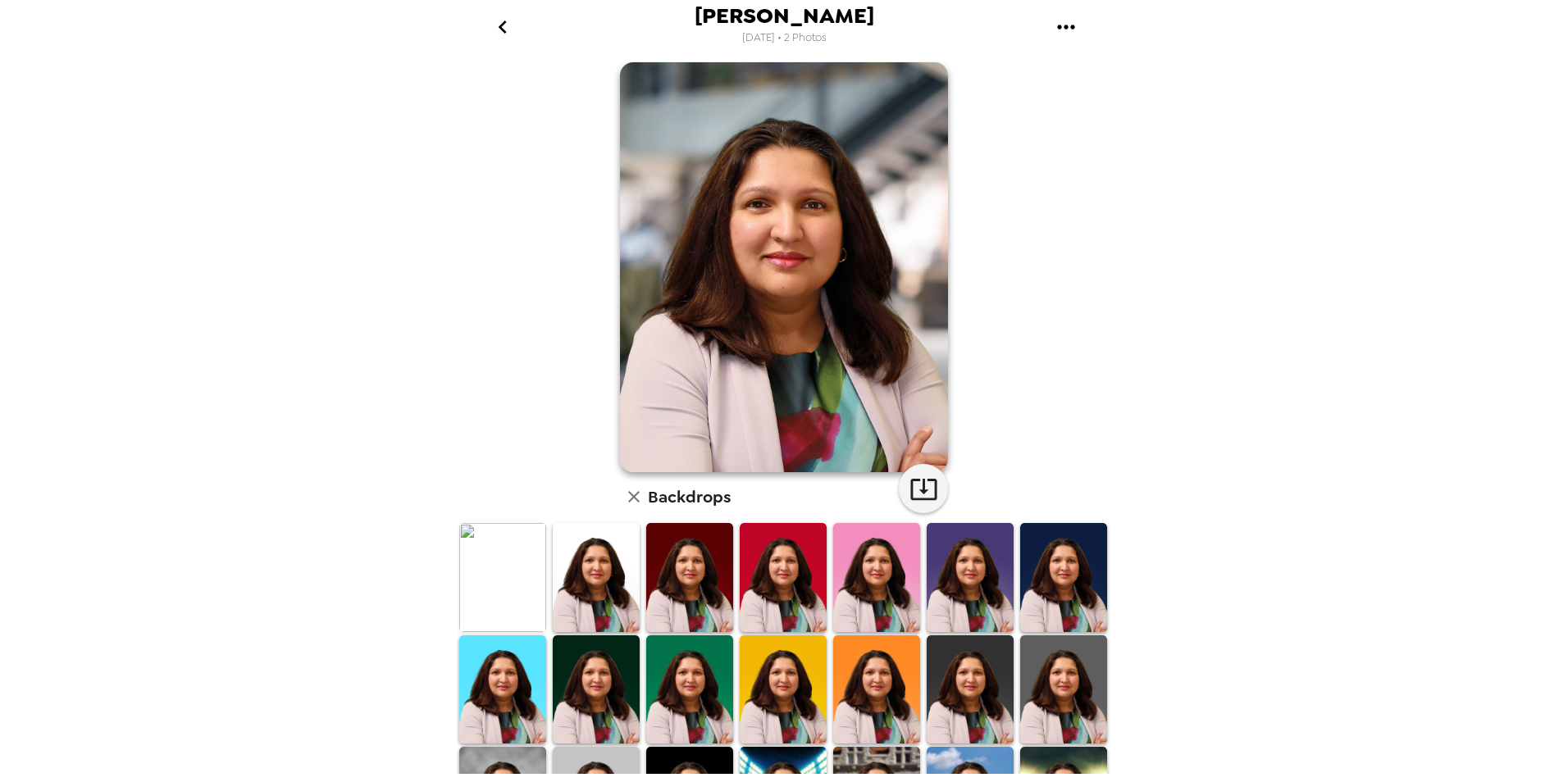
scroll to position [0, 0]
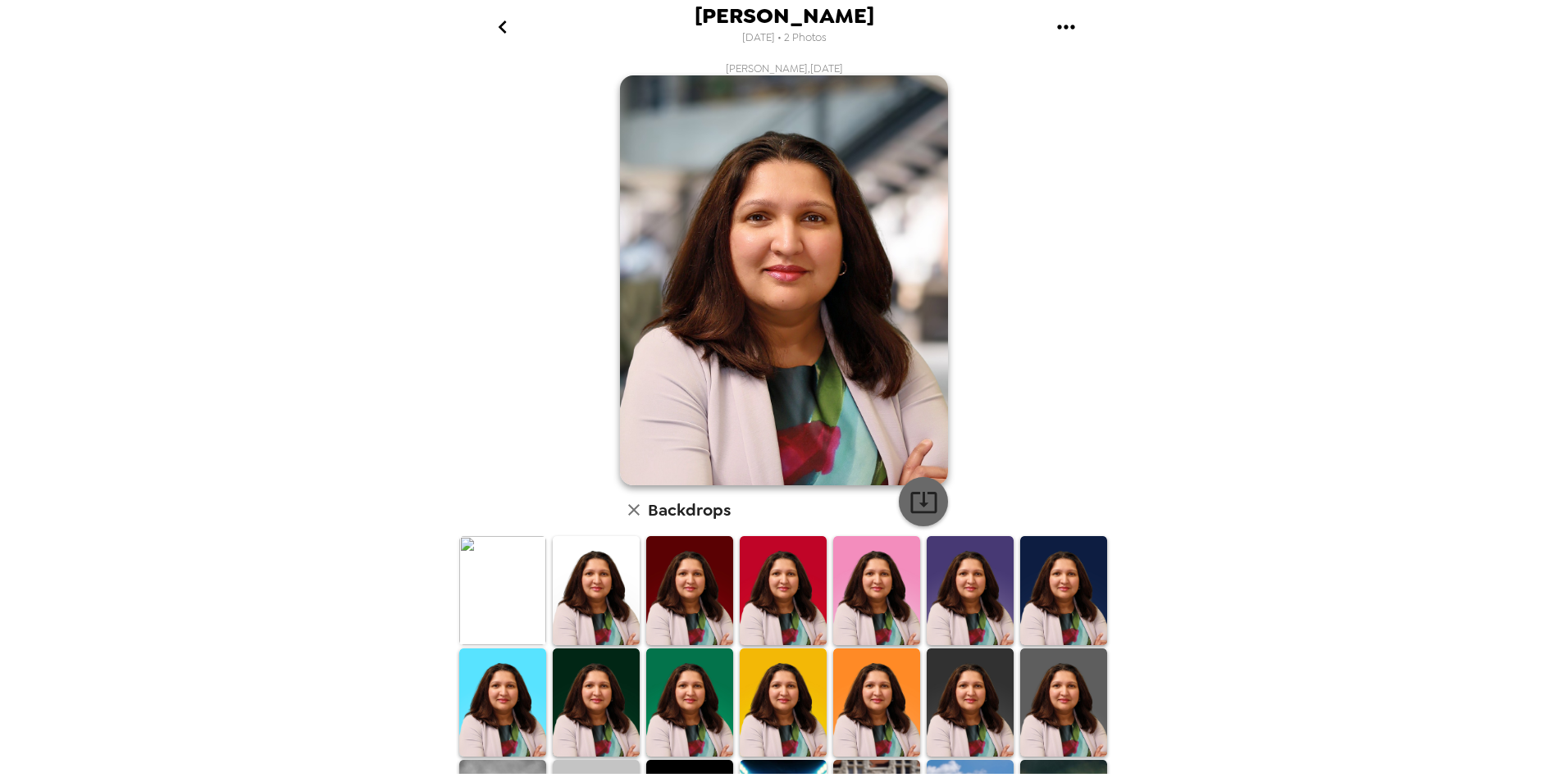
click at [918, 507] on icon "button" at bounding box center [923, 502] width 28 height 28
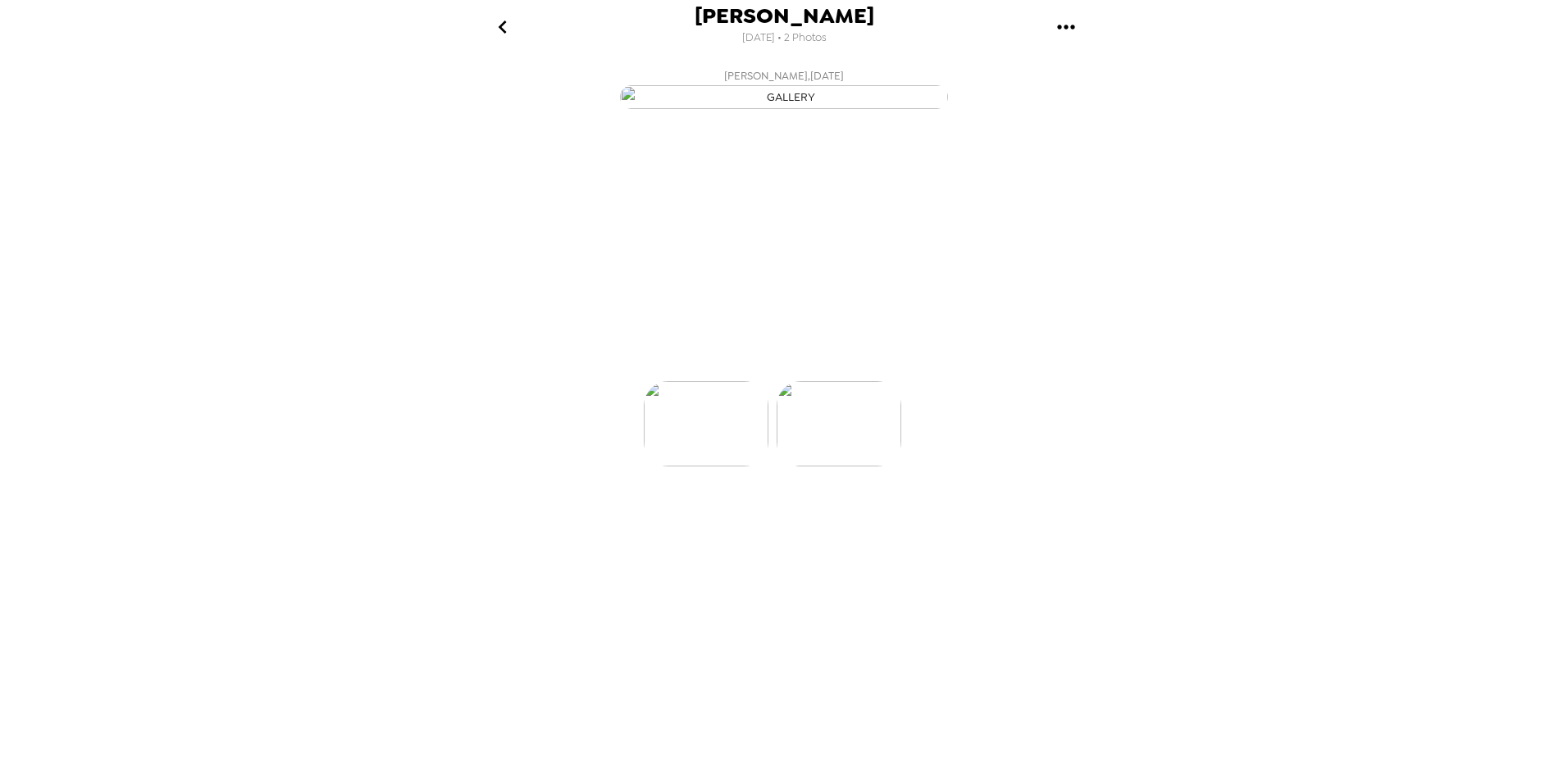
scroll to position [0, 132]
click at [793, 362] on p "Backdrops" at bounding box center [764, 351] width 75 height 20
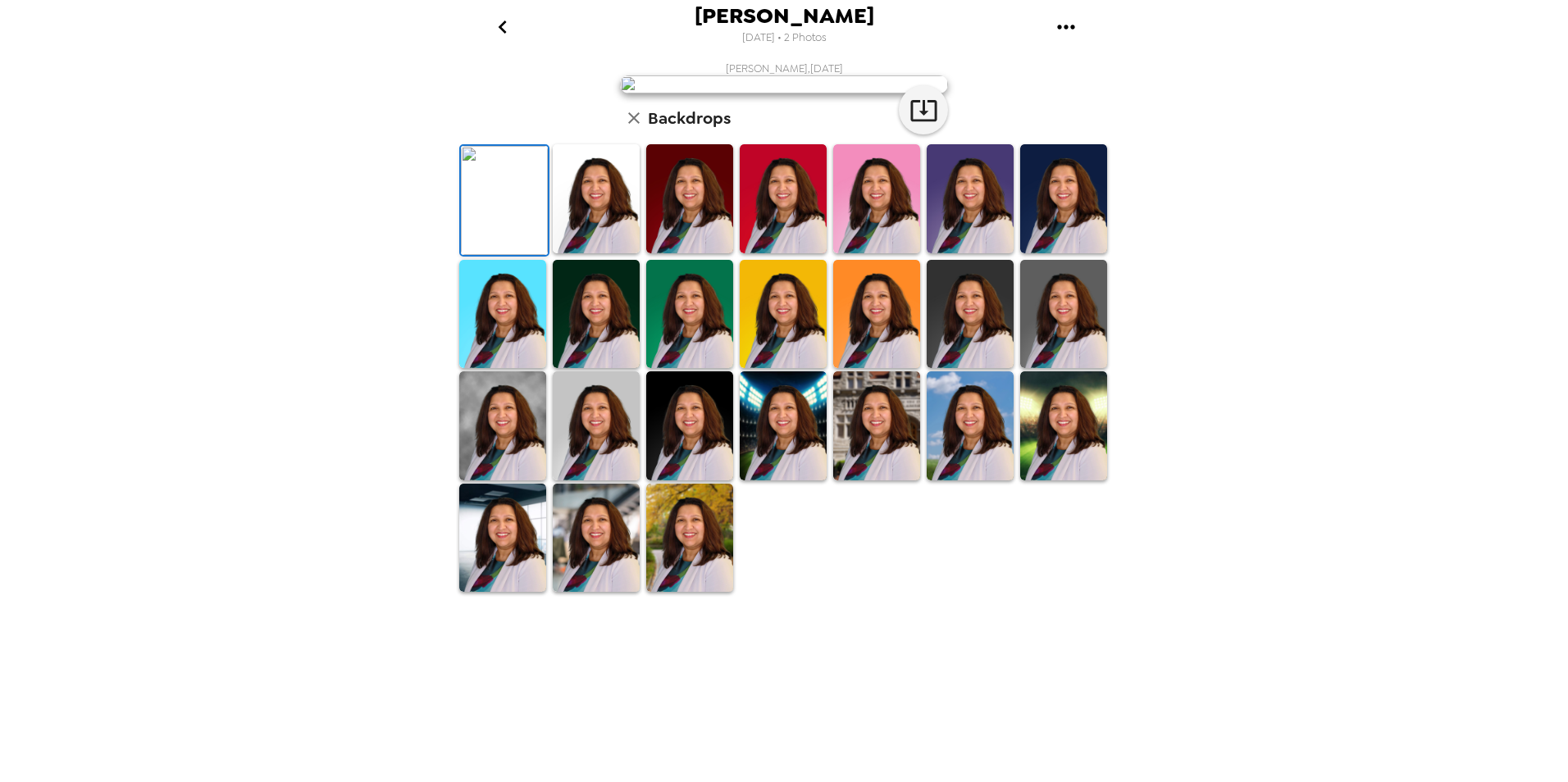
scroll to position [203, 0]
click at [494, 481] on img at bounding box center [503, 425] width 87 height 109
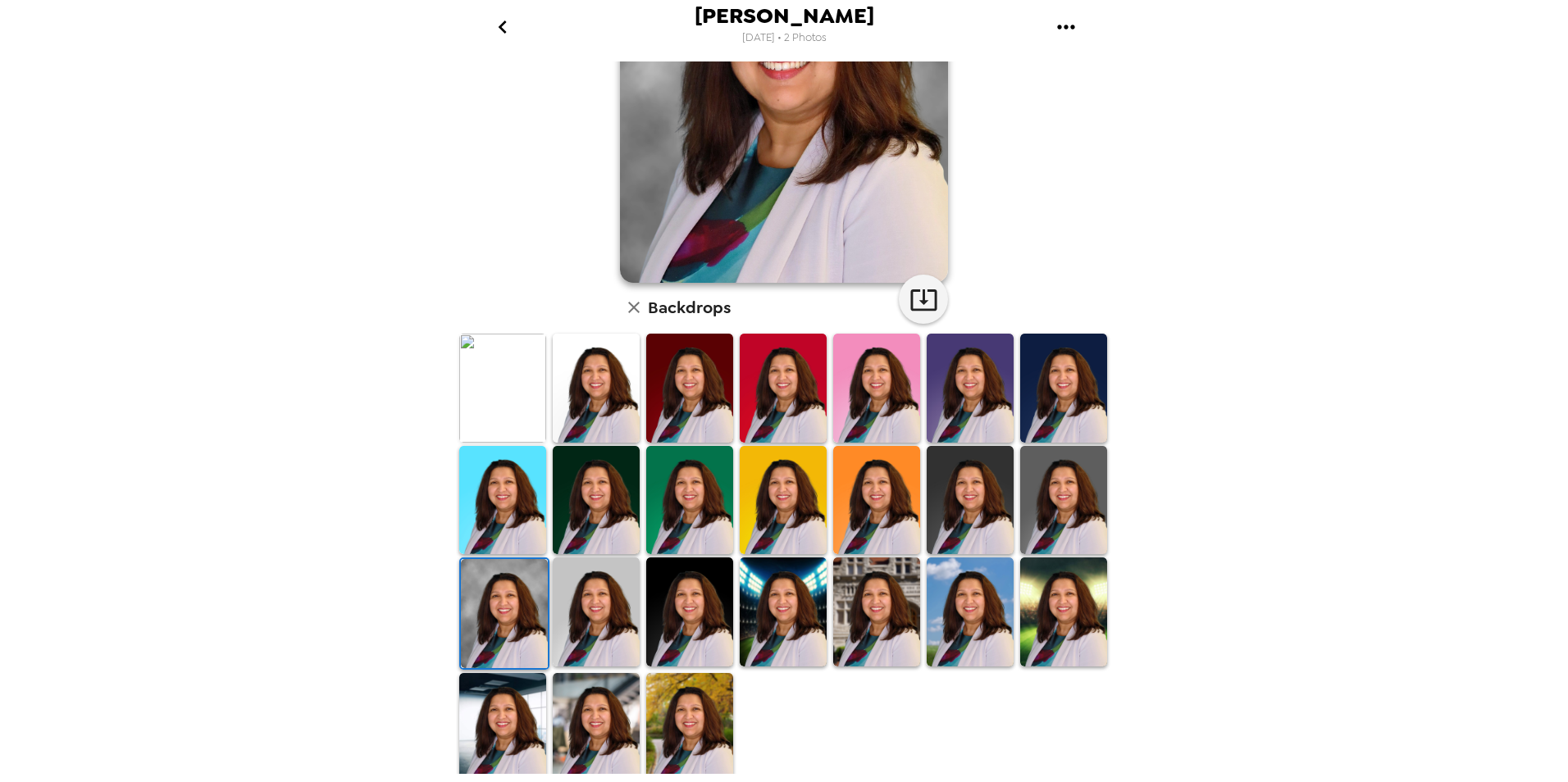
click at [603, 718] on img at bounding box center [597, 727] width 87 height 109
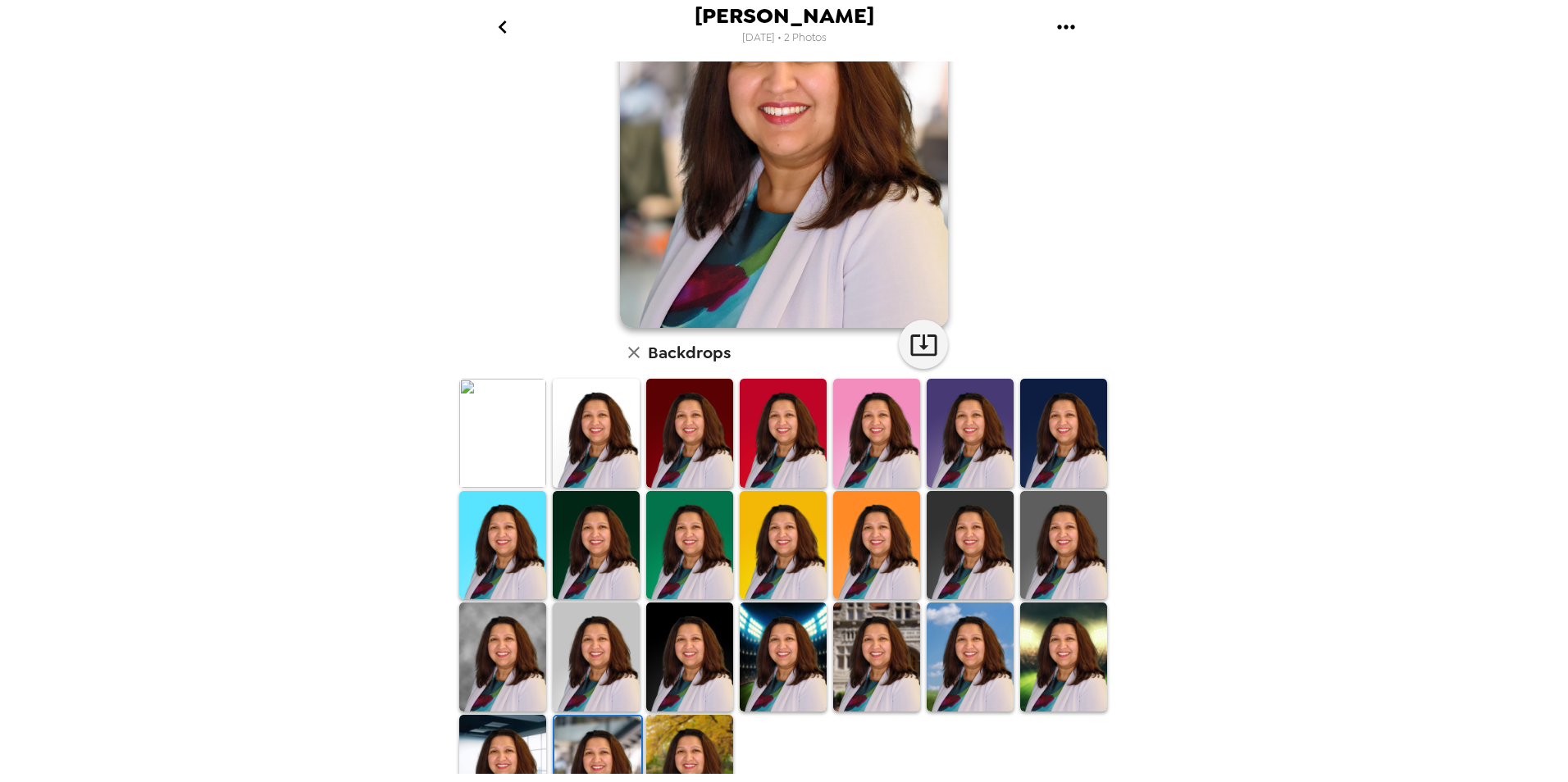
scroll to position [164, 0]
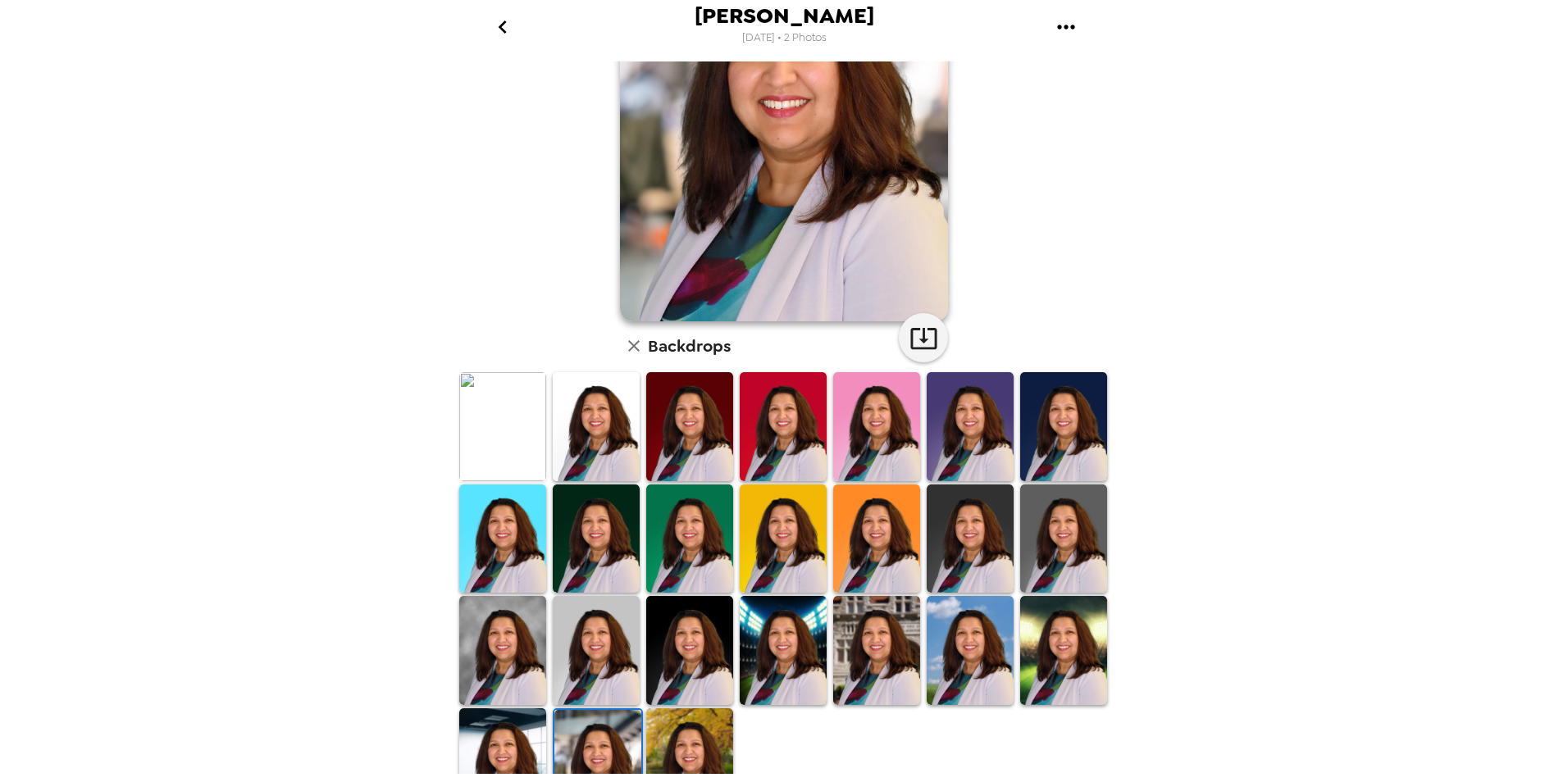
drag, startPoint x: 502, startPoint y: 632, endPoint x: 524, endPoint y: 633, distance: 22.0
click at [502, 633] on img at bounding box center [503, 650] width 87 height 109
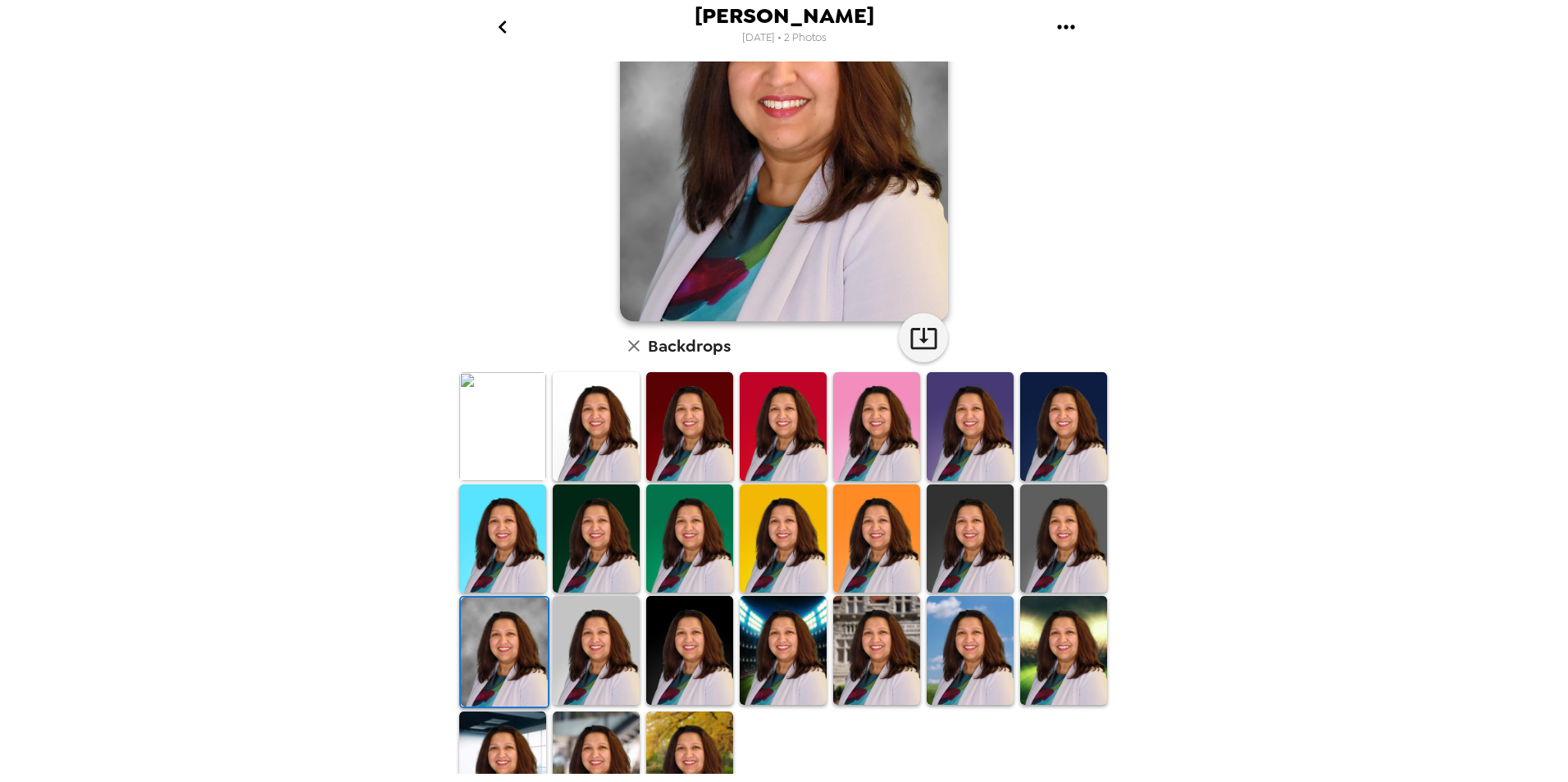
scroll to position [0, 0]
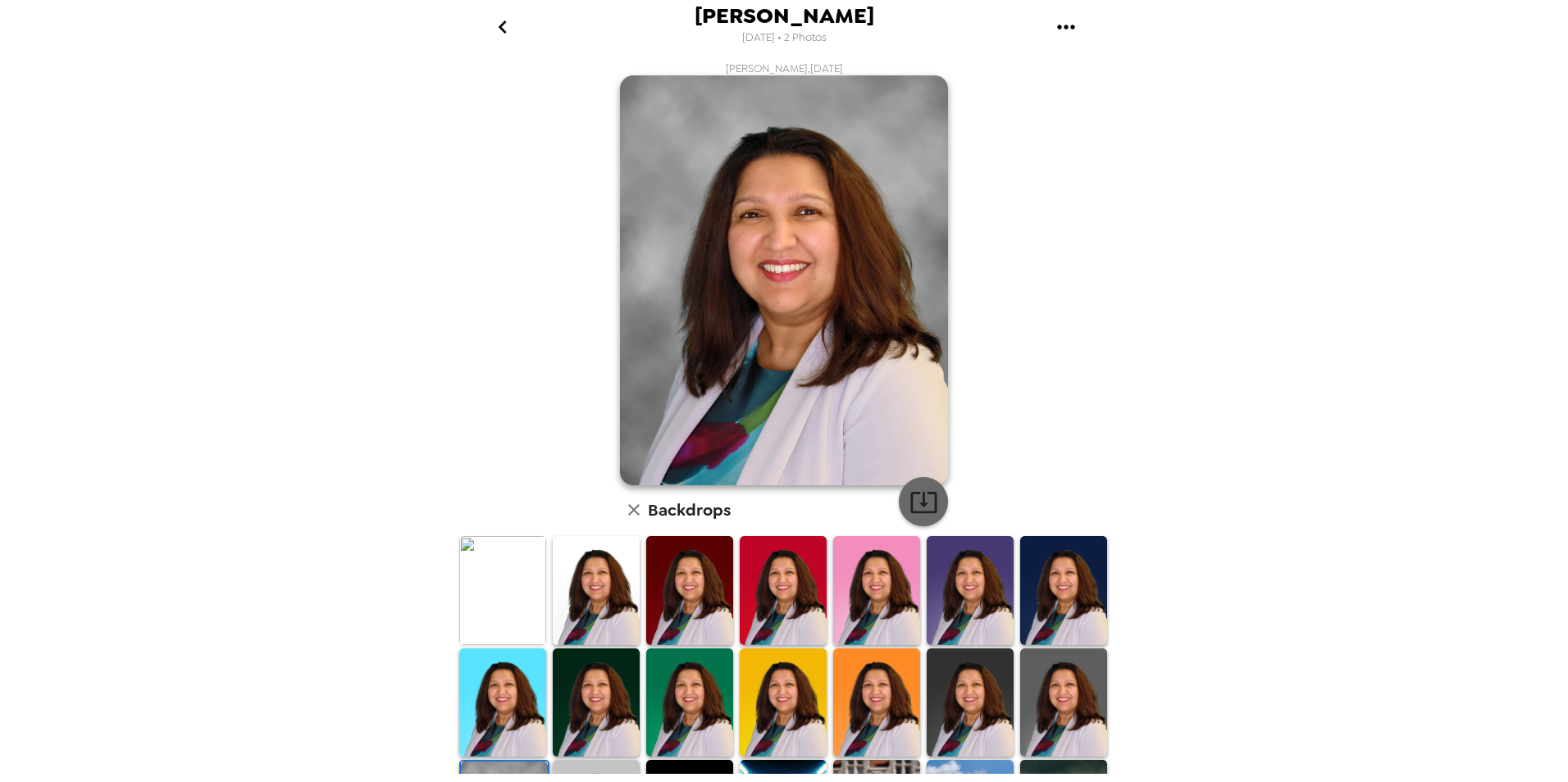
click at [919, 508] on icon "button" at bounding box center [923, 502] width 28 height 28
click at [500, 27] on icon "go back" at bounding box center [502, 27] width 9 height 13
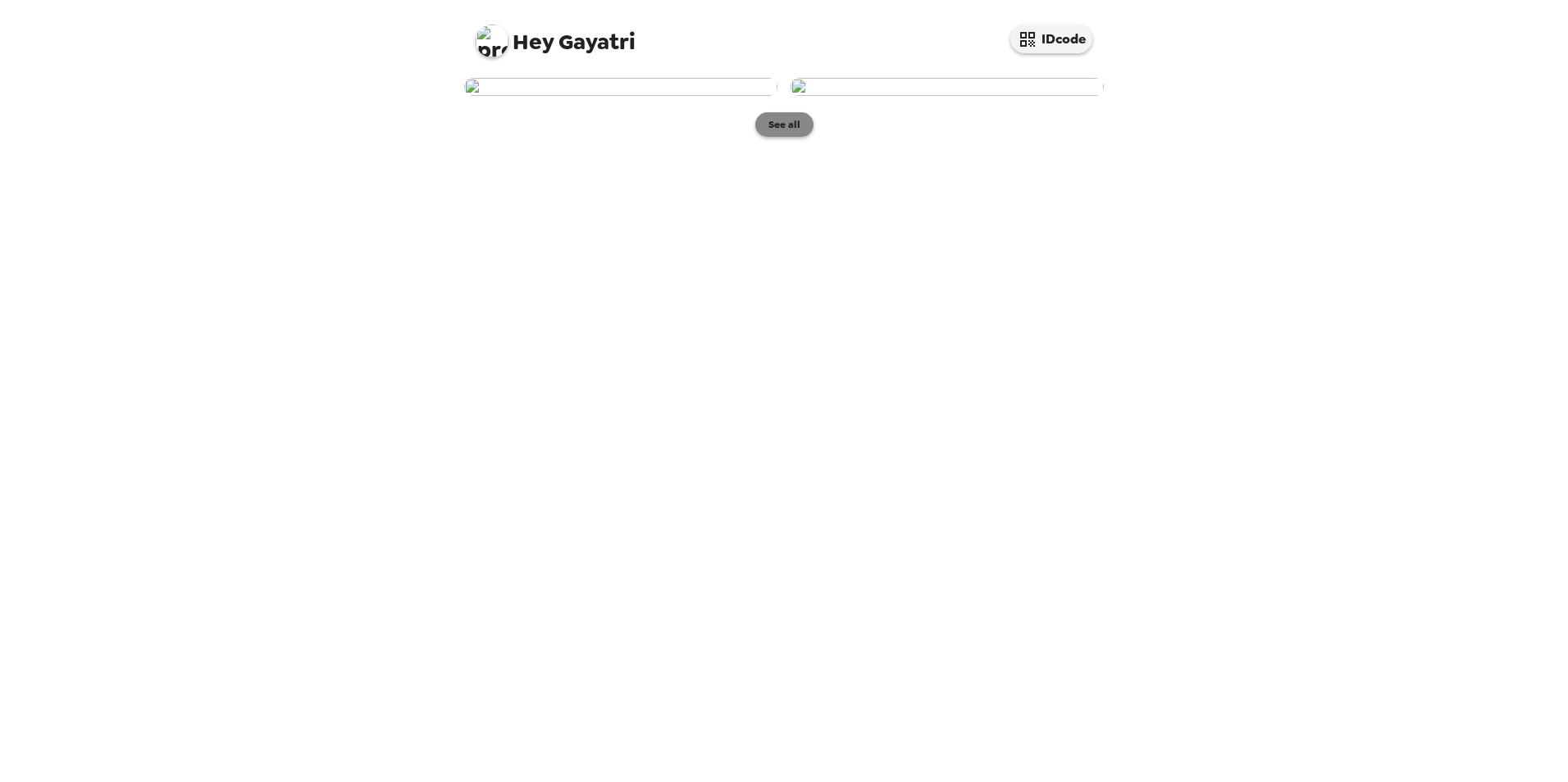
click at [795, 137] on button "See all" at bounding box center [784, 125] width 58 height 25
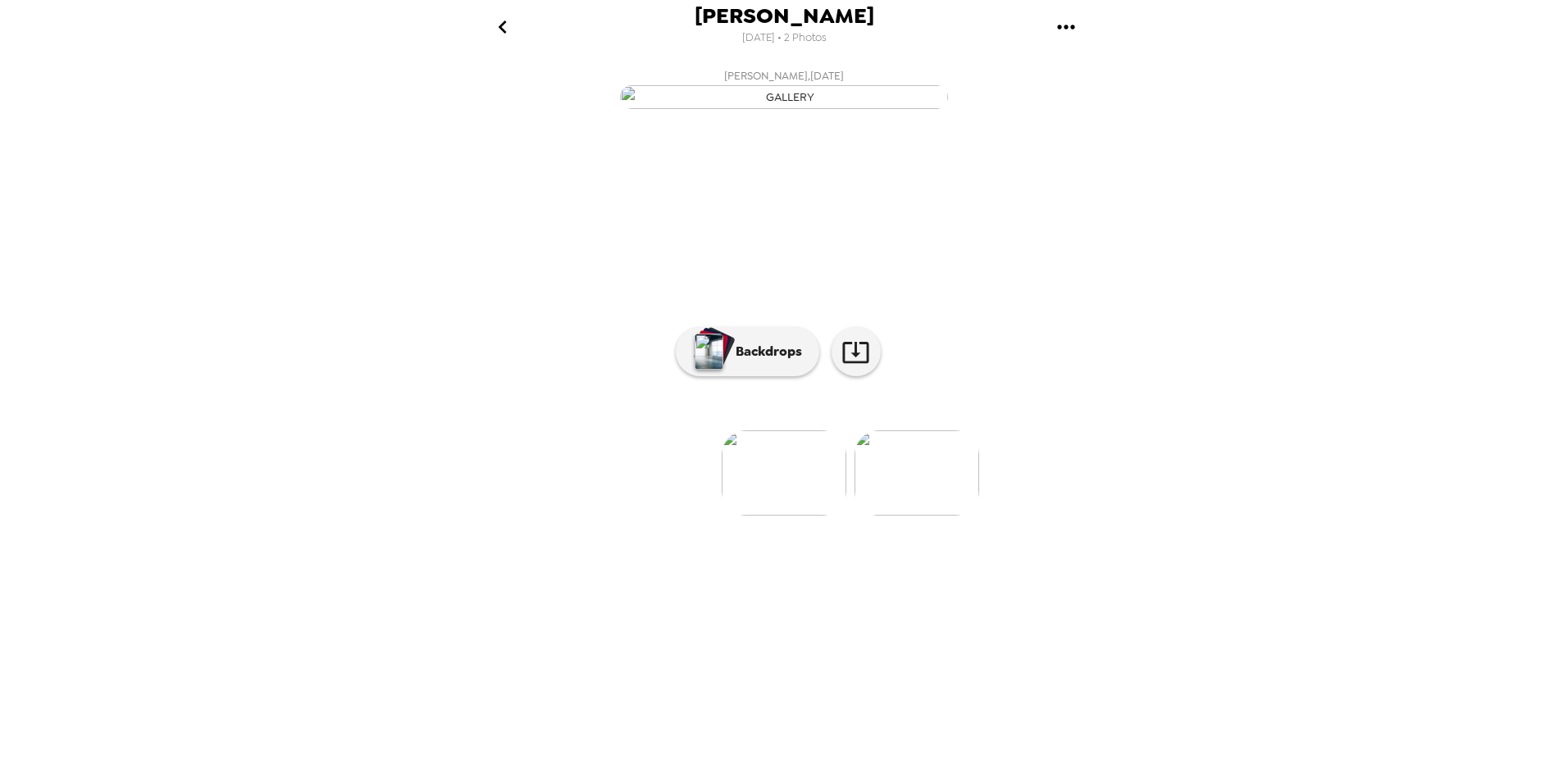
click at [921, 516] on img at bounding box center [917, 473] width 125 height 85
